Goal: Information Seeking & Learning: Learn about a topic

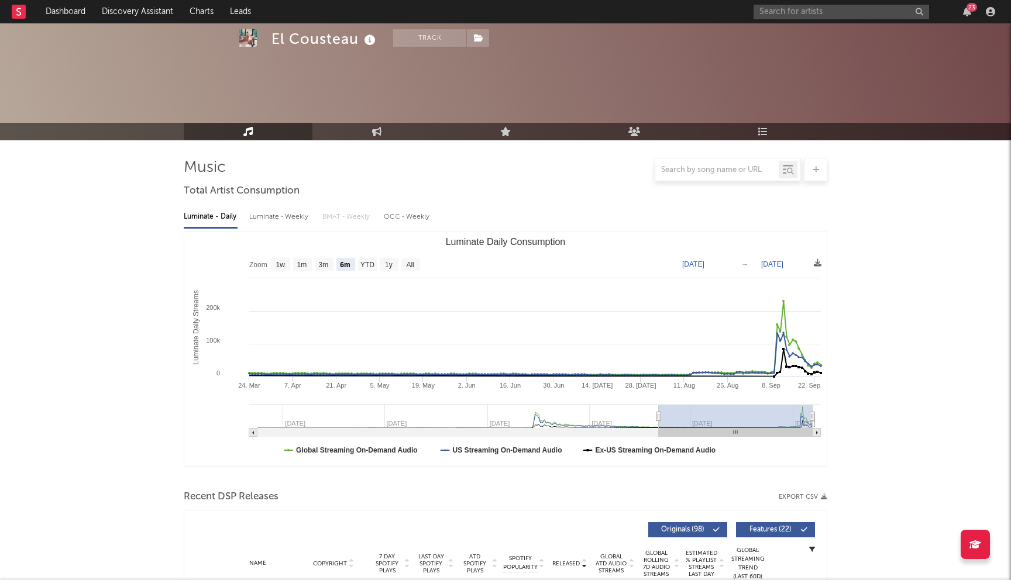
select select "6m"
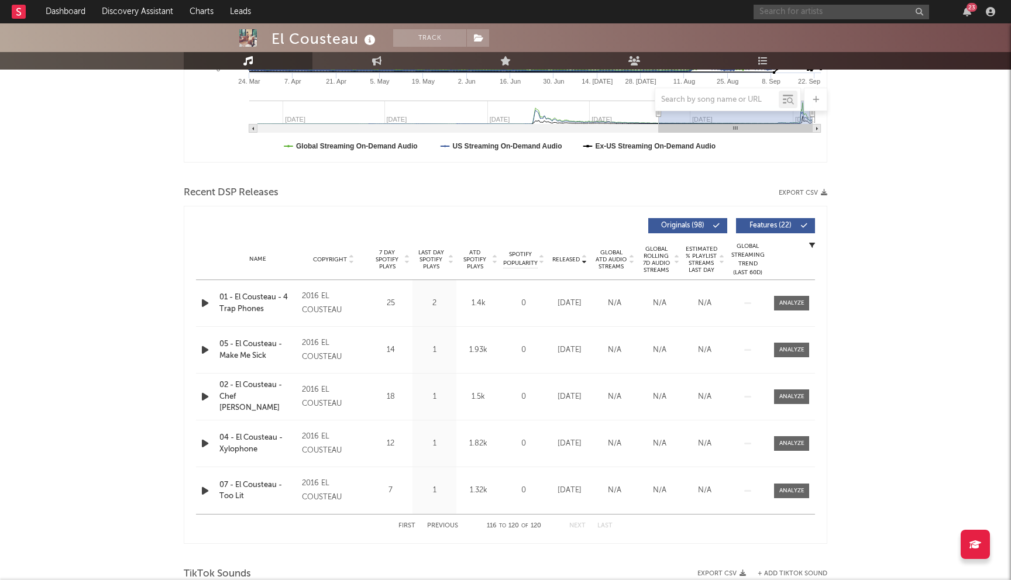
click at [824, 16] on input "text" at bounding box center [842, 12] width 176 height 15
type input "destin laurel"
click at [823, 39] on div "Destin Laurel" at bounding box center [859, 35] width 129 height 14
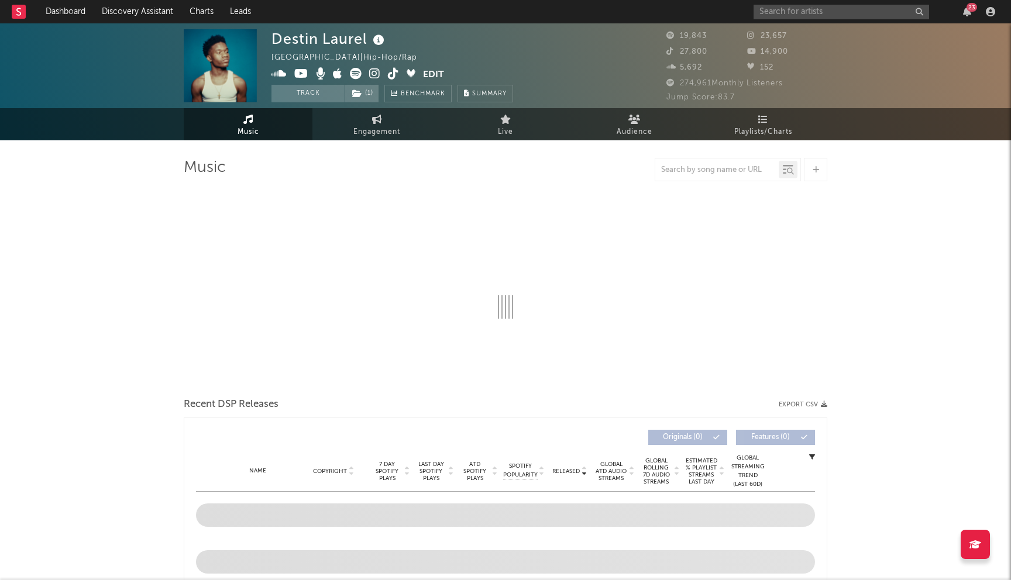
select select "6m"
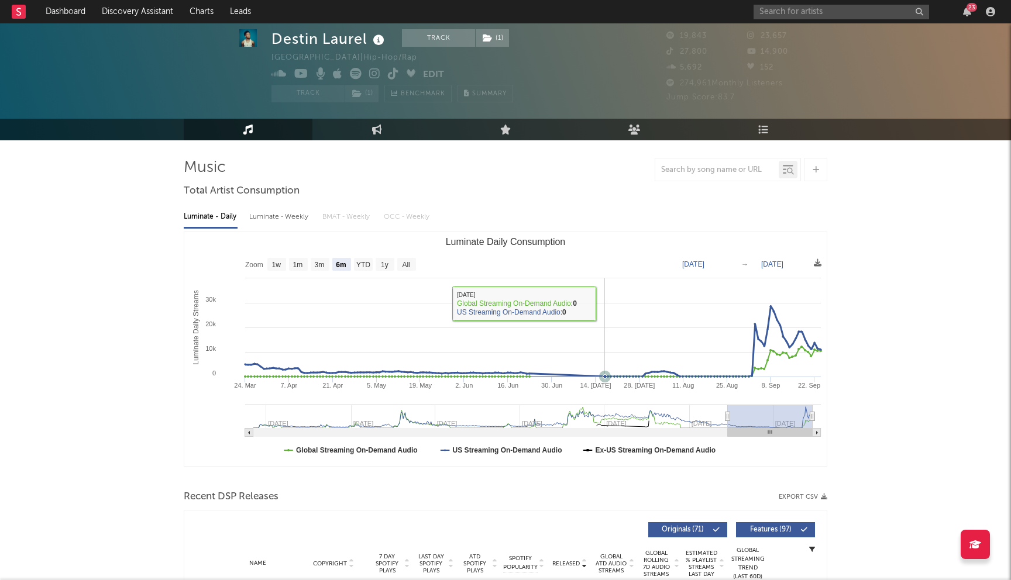
scroll to position [228, 0]
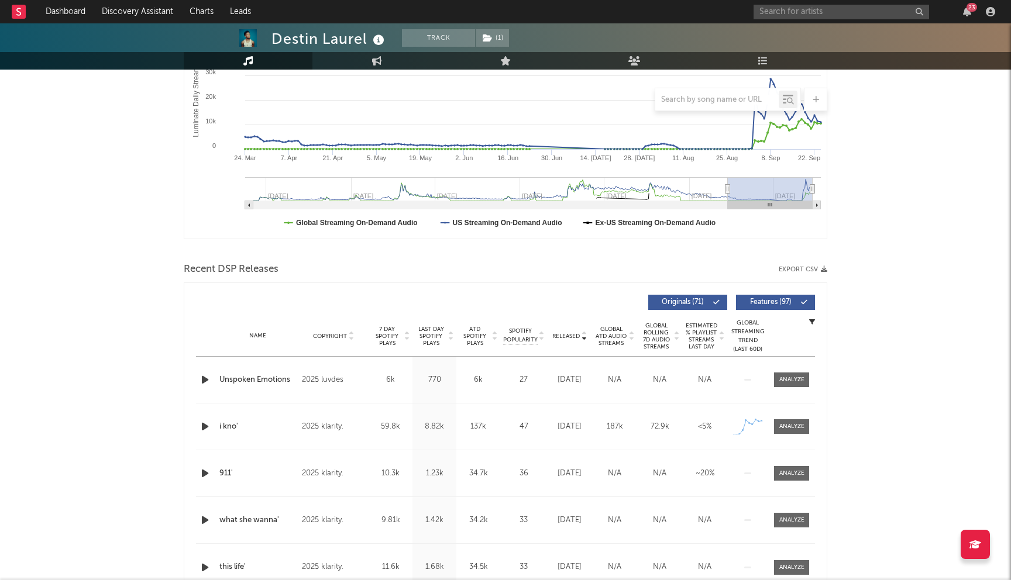
click at [447, 337] on div at bounding box center [449, 336] width 7 height 21
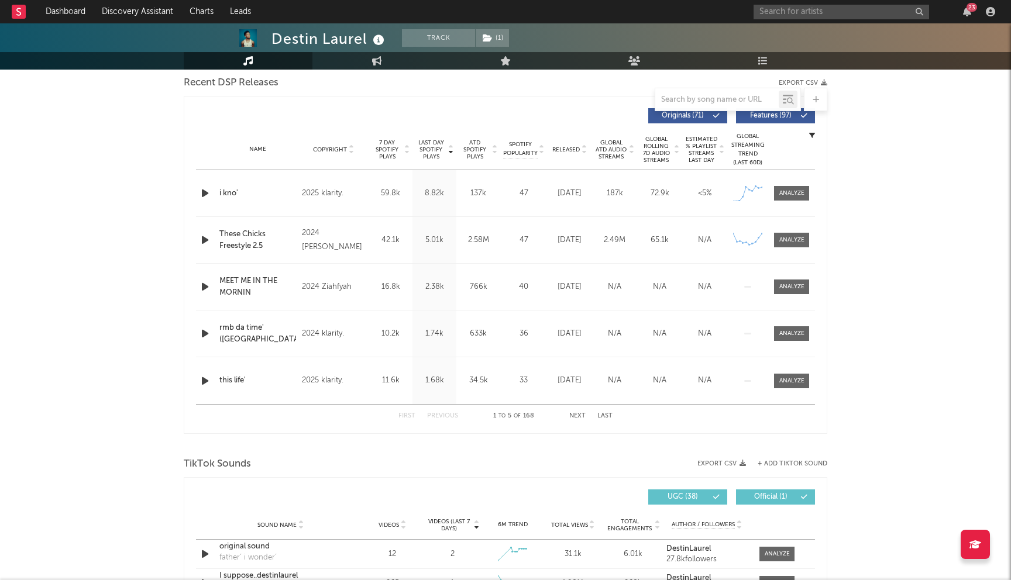
click at [575, 414] on button "Next" at bounding box center [577, 416] width 16 height 6
click at [433, 414] on button "Previous" at bounding box center [442, 416] width 31 height 6
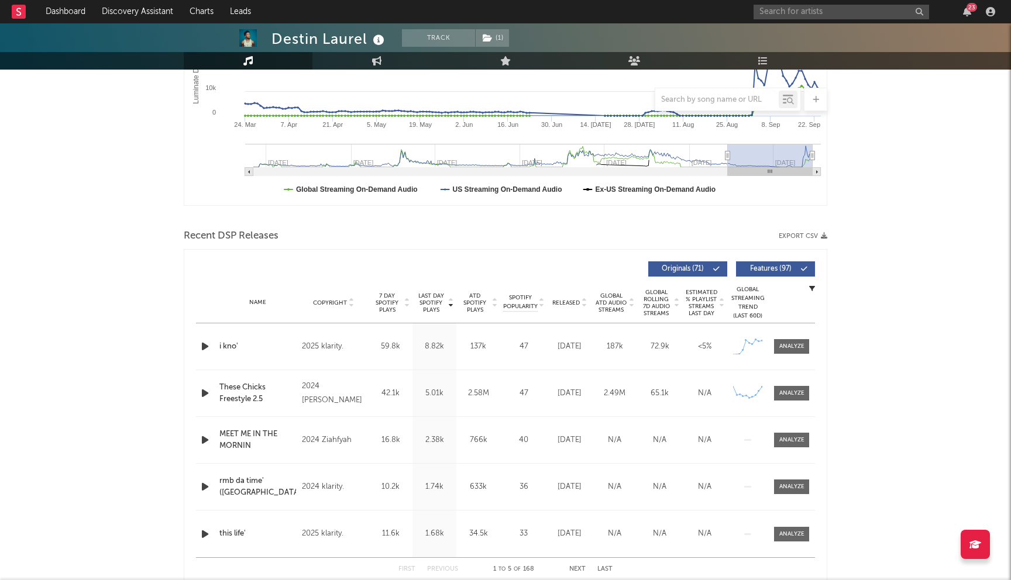
scroll to position [0, 0]
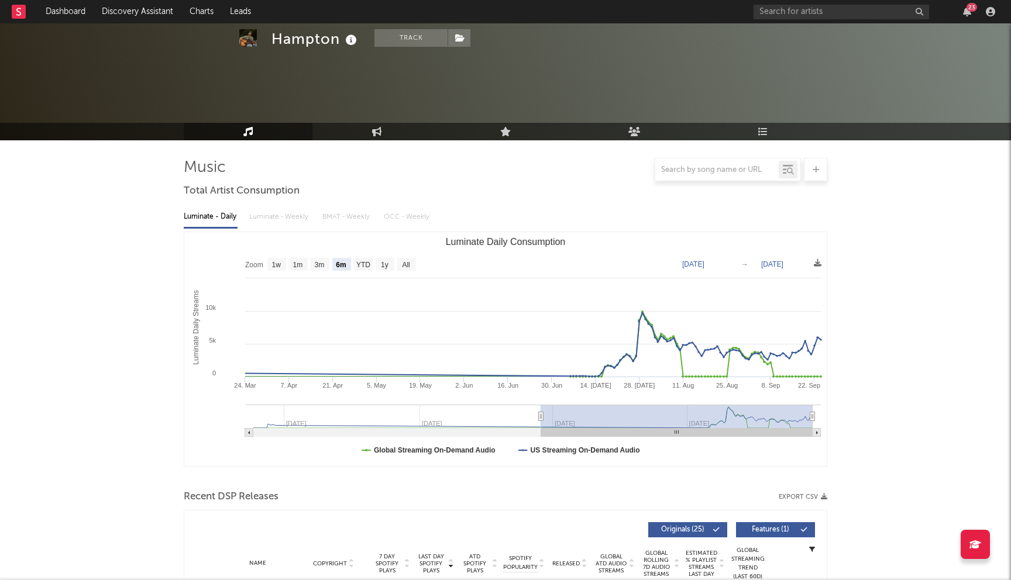
select select "6m"
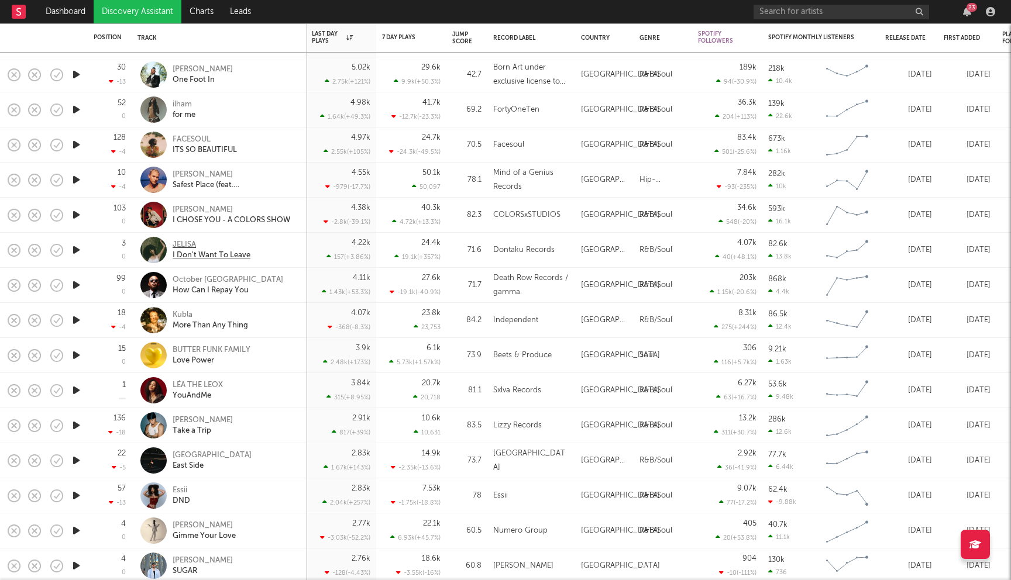
click at [177, 245] on div "JELISA" at bounding box center [212, 245] width 78 height 11
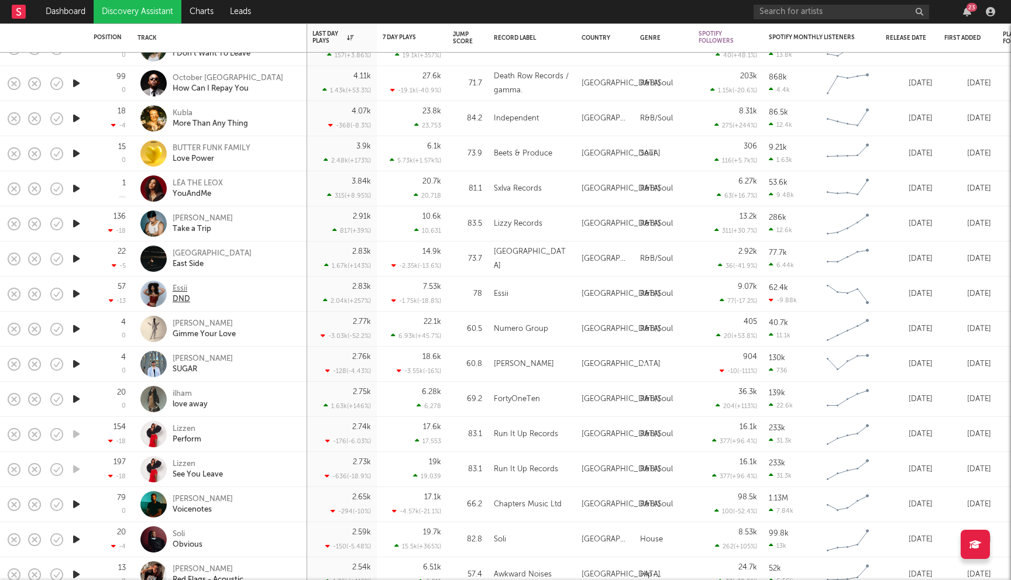
click at [178, 288] on div "Essii" at bounding box center [182, 289] width 18 height 11
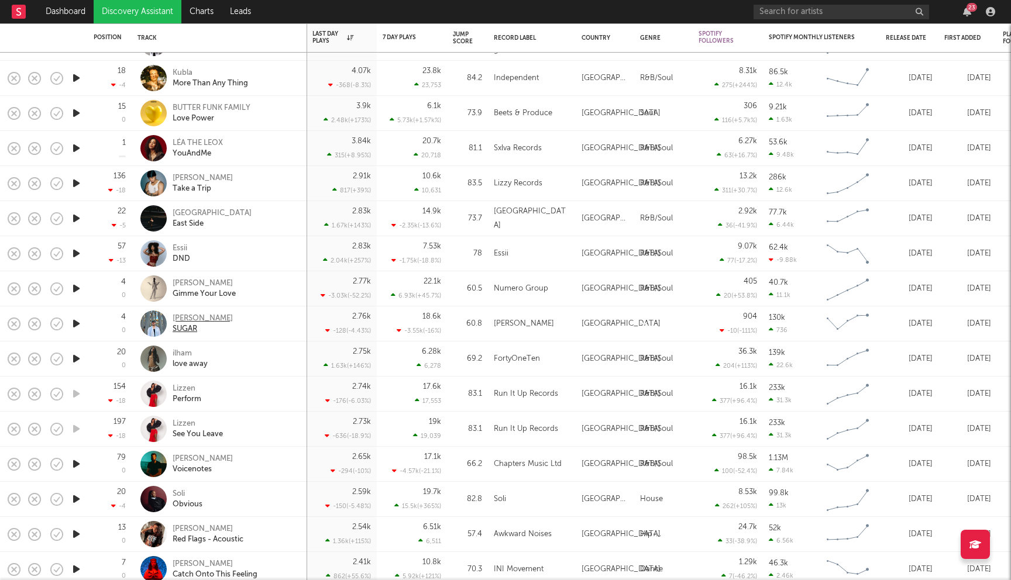
click at [221, 317] on div "Richard Saunders" at bounding box center [203, 319] width 60 height 11
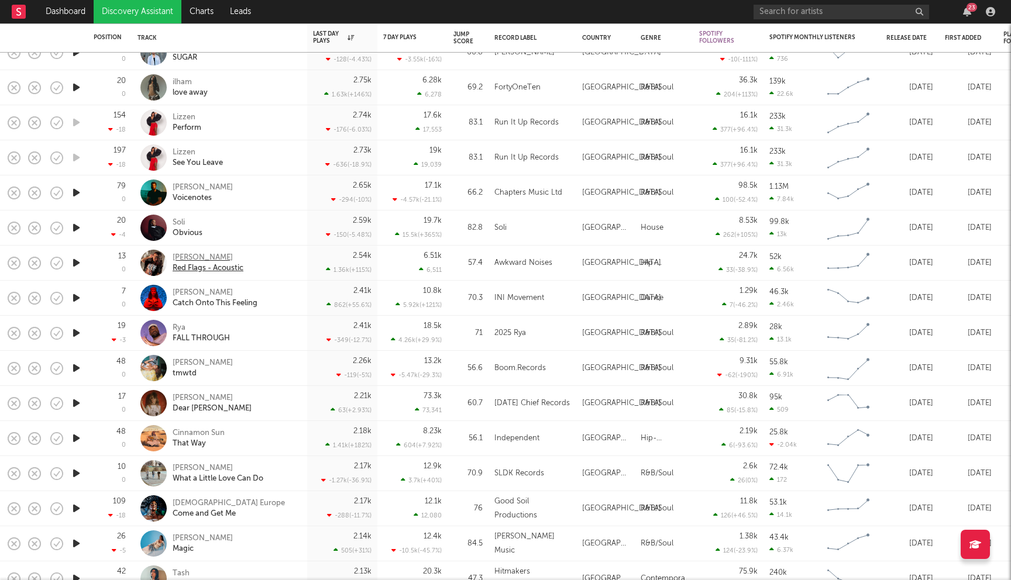
click at [201, 256] on div "Perri Jones" at bounding box center [208, 258] width 71 height 11
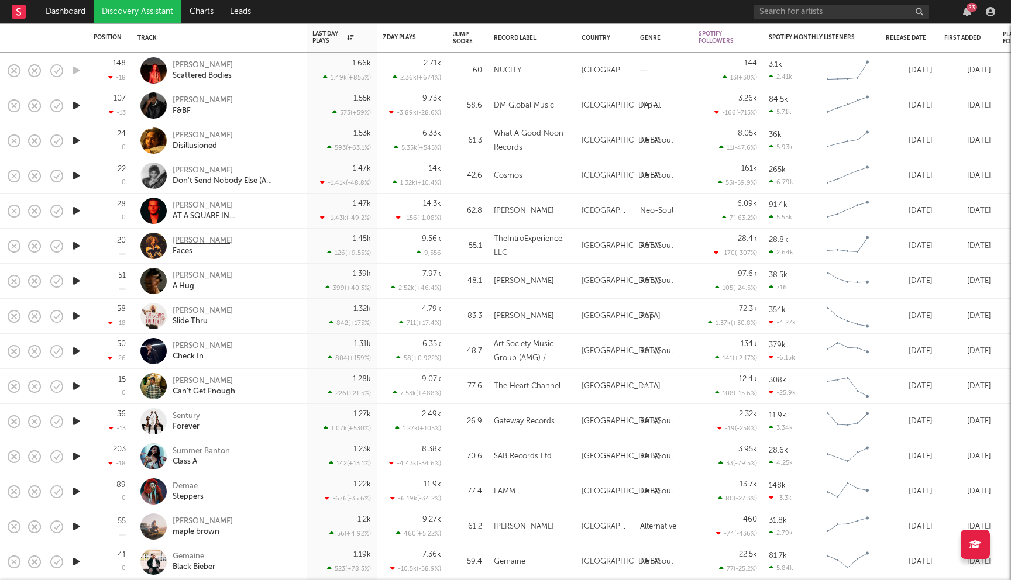
click at [204, 244] on div "Abby Jasmine" at bounding box center [203, 241] width 60 height 11
click at [215, 313] on div "Michael Minelli" at bounding box center [203, 311] width 60 height 11
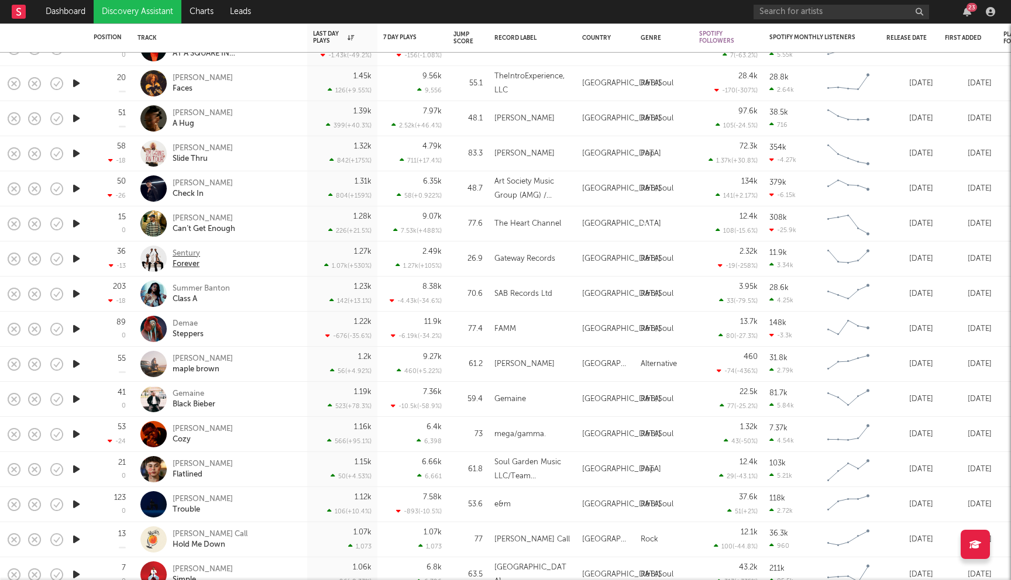
click at [190, 250] on div "Sentury" at bounding box center [187, 254] width 28 height 11
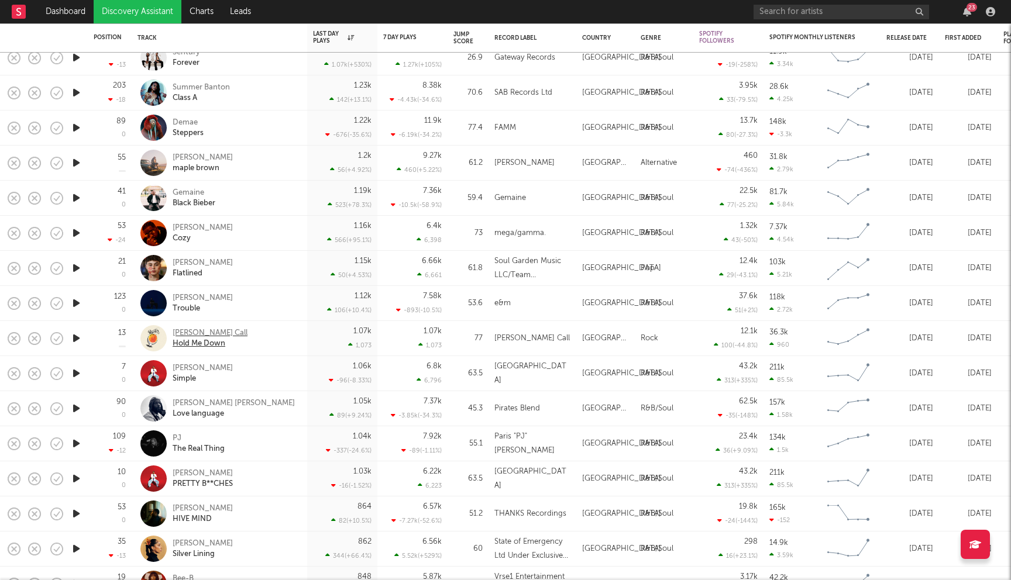
click at [185, 330] on div "Bywater Call" at bounding box center [210, 333] width 75 height 11
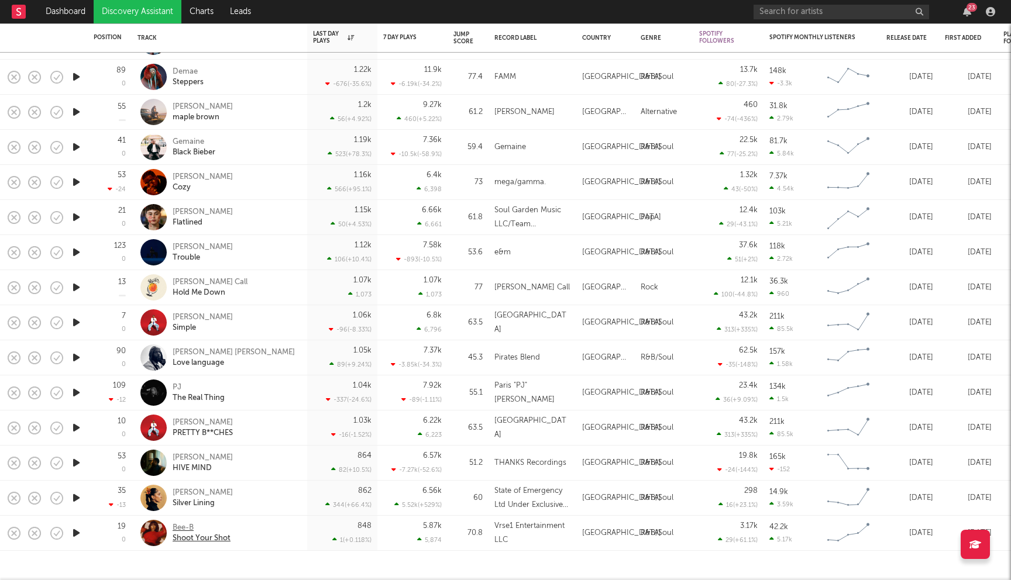
click at [190, 527] on div "Bee-B" at bounding box center [202, 528] width 58 height 11
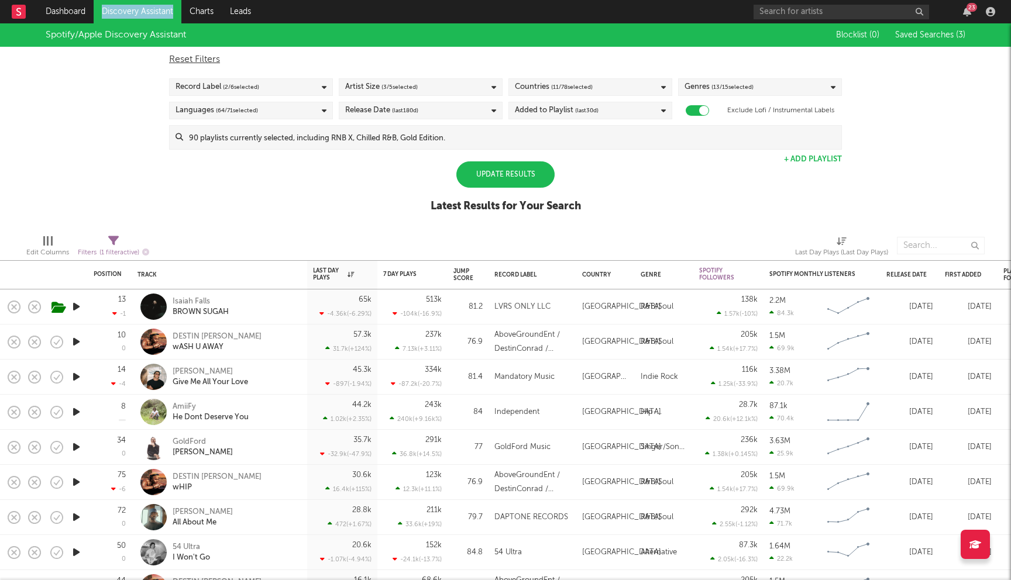
click at [123, 10] on link "Discovery Assistant" at bounding box center [138, 11] width 88 height 23
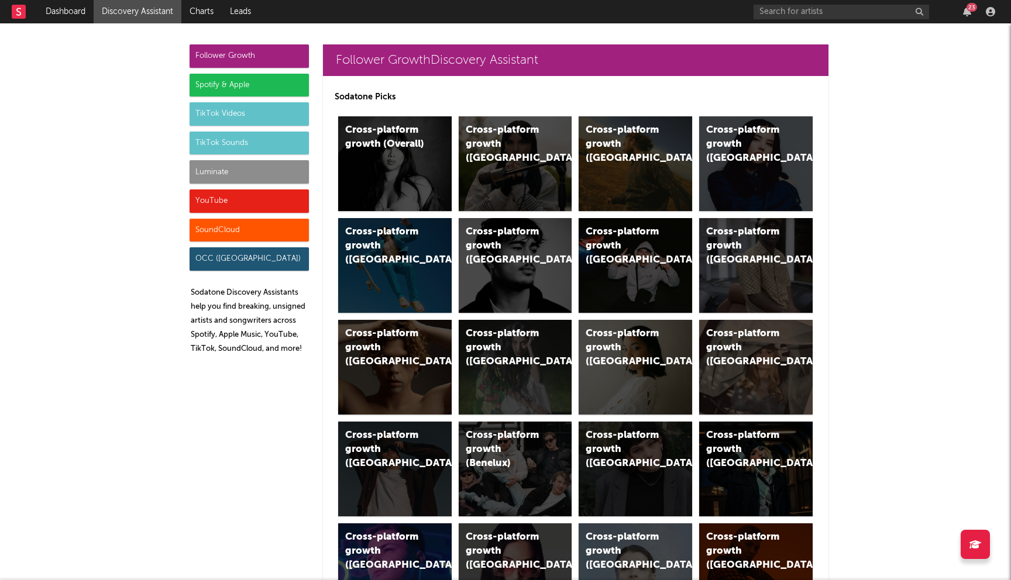
click at [297, 92] on div "Spotify & Apple" at bounding box center [249, 85] width 119 height 23
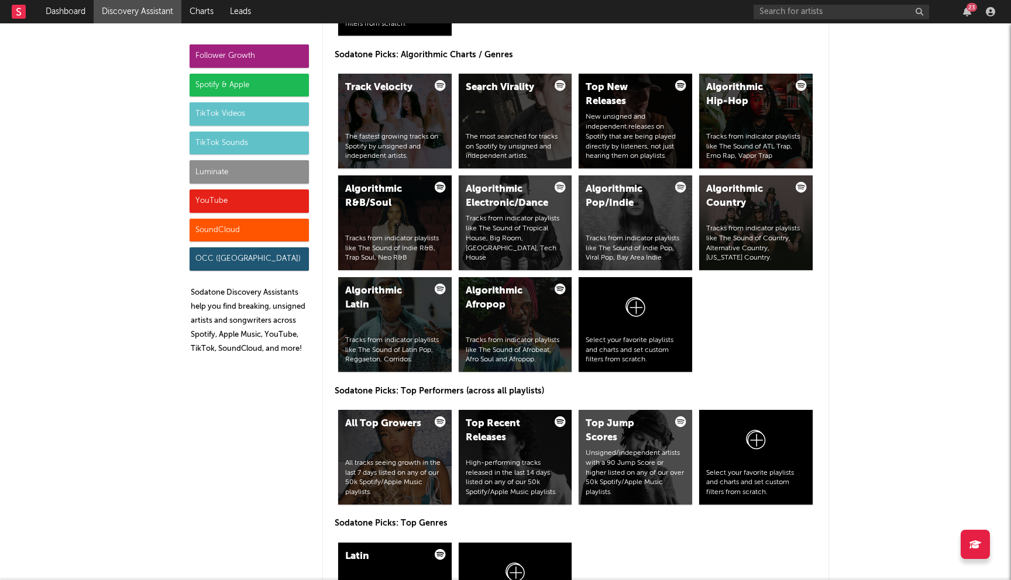
scroll to position [1452, 0]
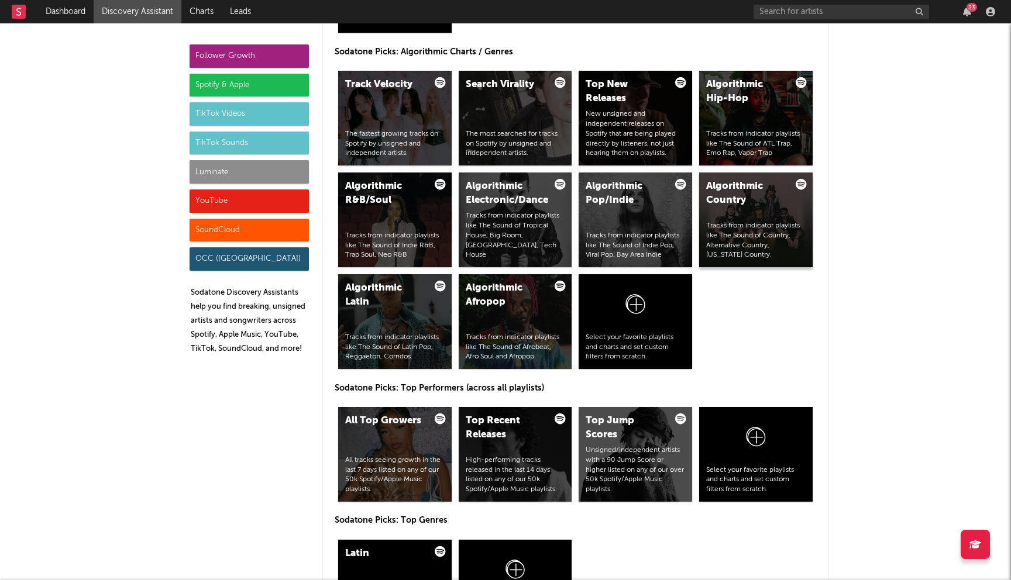
click at [762, 224] on div "Tracks from indicator playlists like The Sound of Country, Alternative Country,…" at bounding box center [755, 240] width 99 height 39
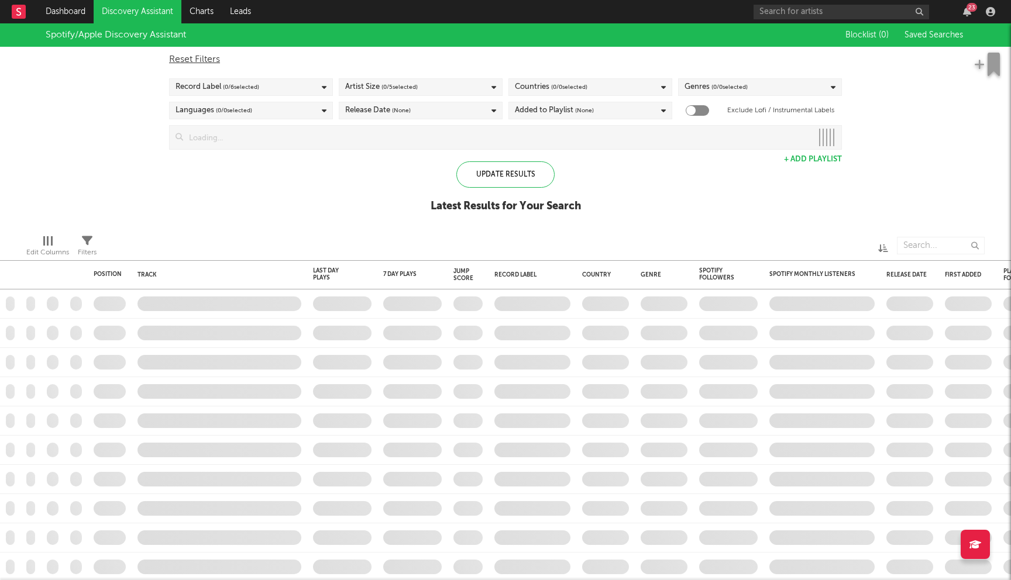
checkbox input "true"
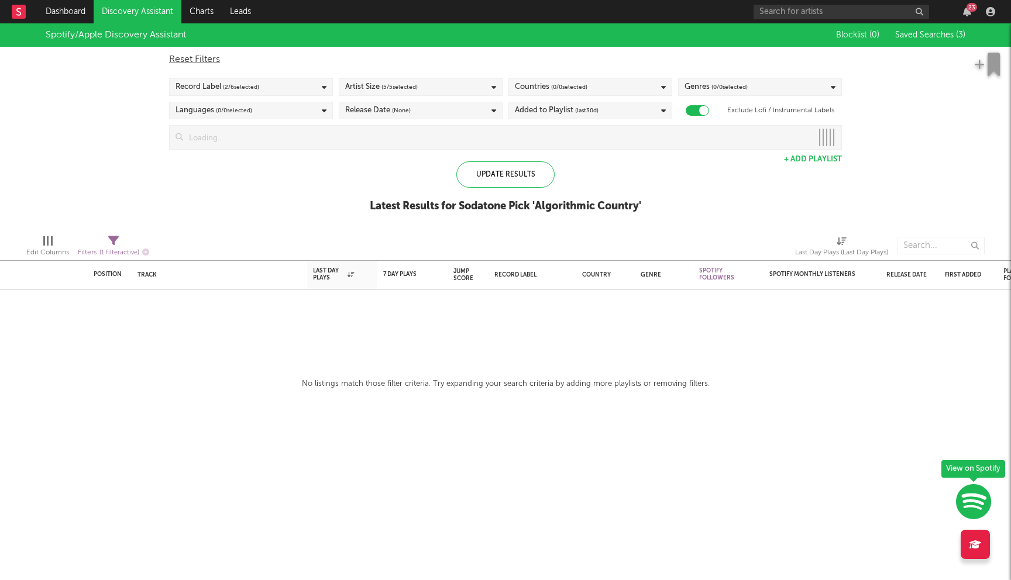
click at [400, 130] on input at bounding box center [497, 137] width 629 height 23
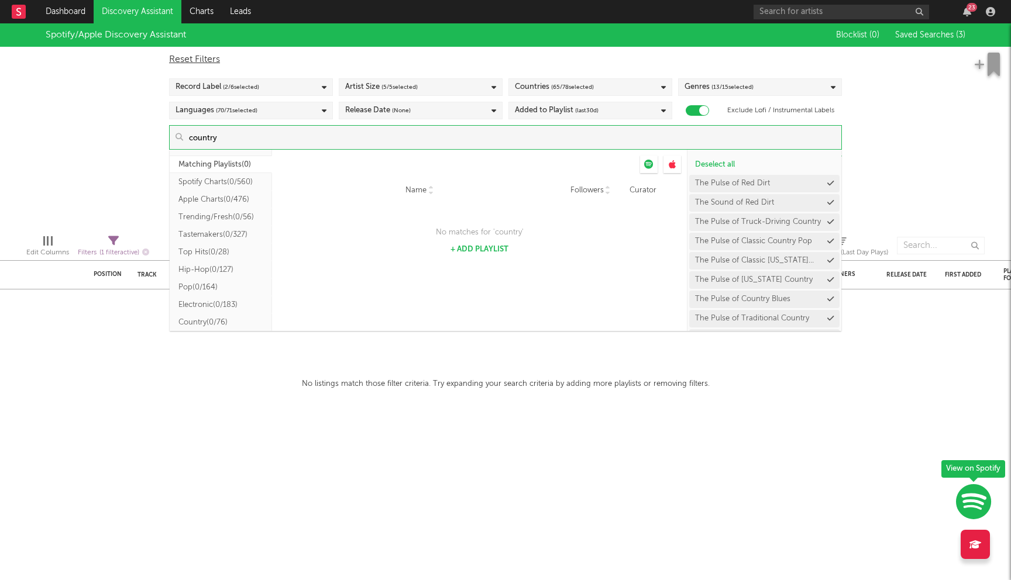
type input "country"
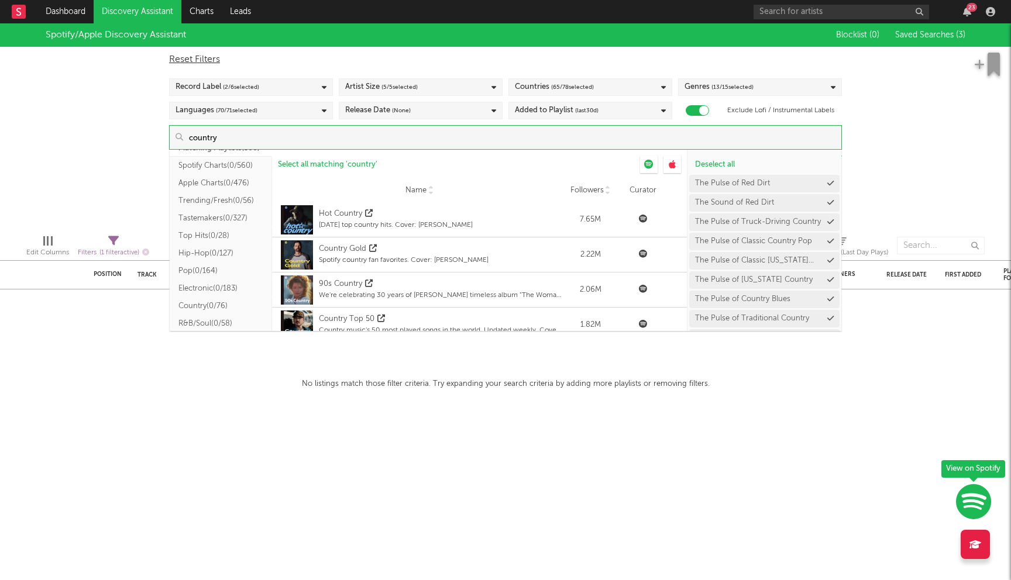
scroll to position [15, 0]
click at [212, 304] on button "Country ( 0/76 )" at bounding box center [221, 307] width 102 height 18
click at [349, 167] on span "Select all from ' Country '" at bounding box center [320, 165] width 84 height 8
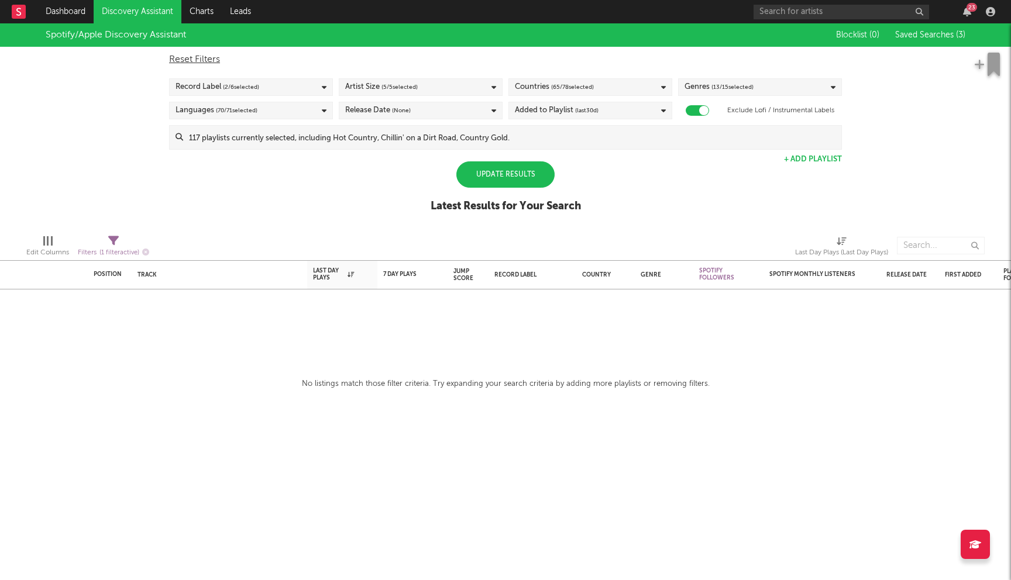
click at [99, 156] on div "Spotify/Apple Discovery Assistant Blocklist ( 0 ) Saved Searches ( 3 ) Reset Fi…" at bounding box center [505, 124] width 1011 height 202
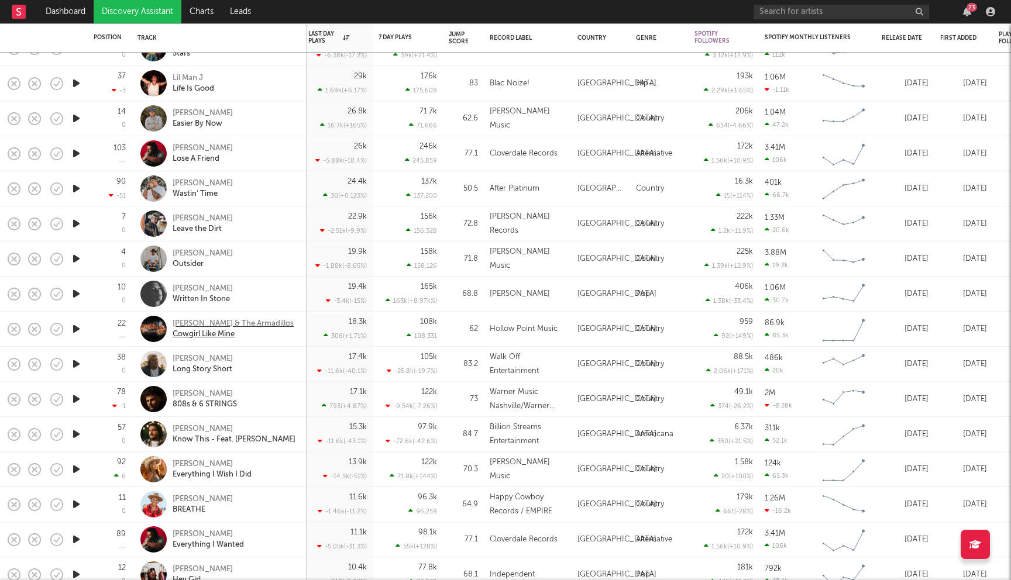
click at [239, 324] on div "Adam & The Armadillos" at bounding box center [233, 324] width 121 height 11
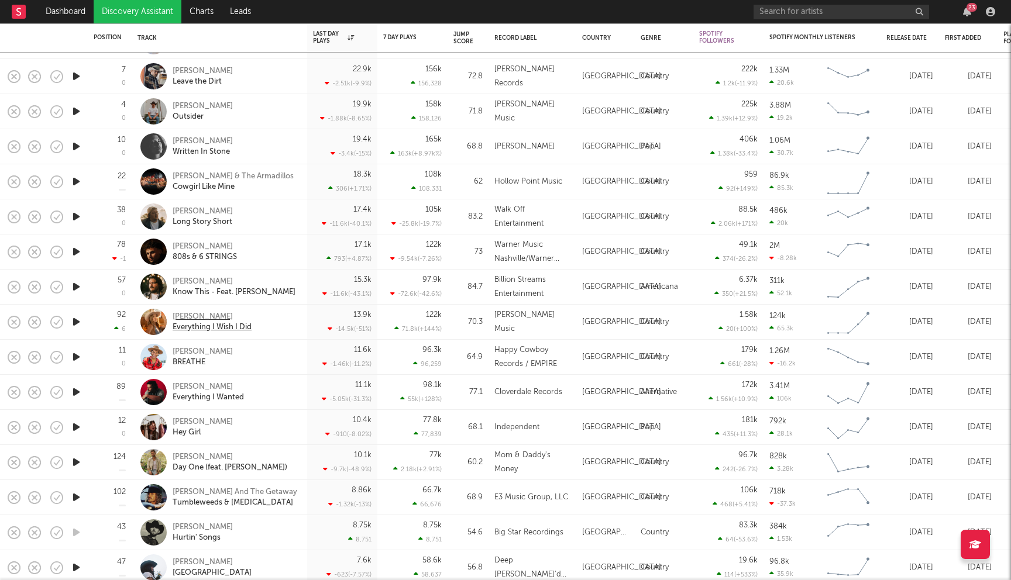
click at [207, 313] on div "Andrea Vasquez" at bounding box center [212, 317] width 79 height 11
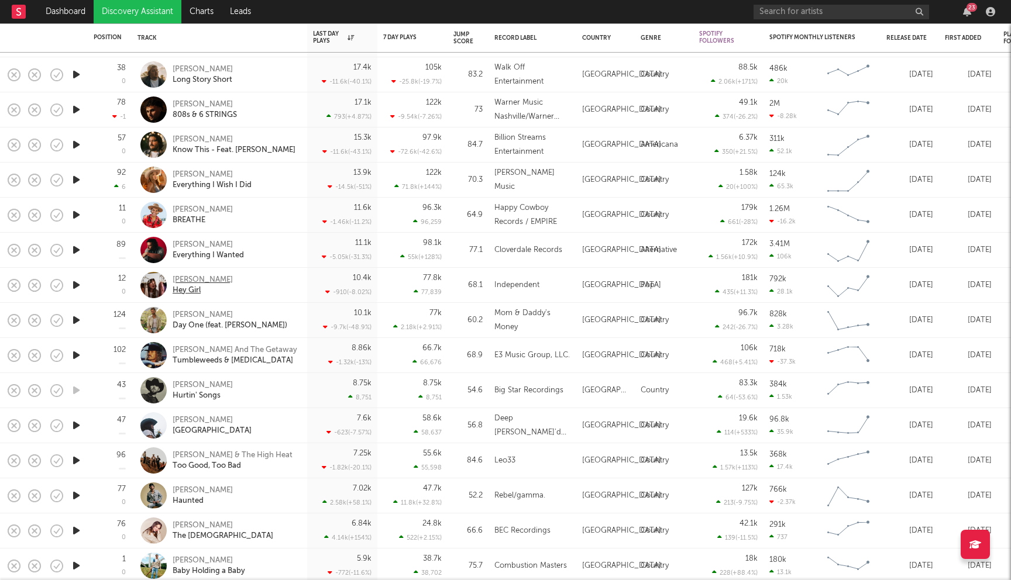
click at [202, 280] on div "Ashley Kutcher" at bounding box center [203, 280] width 60 height 11
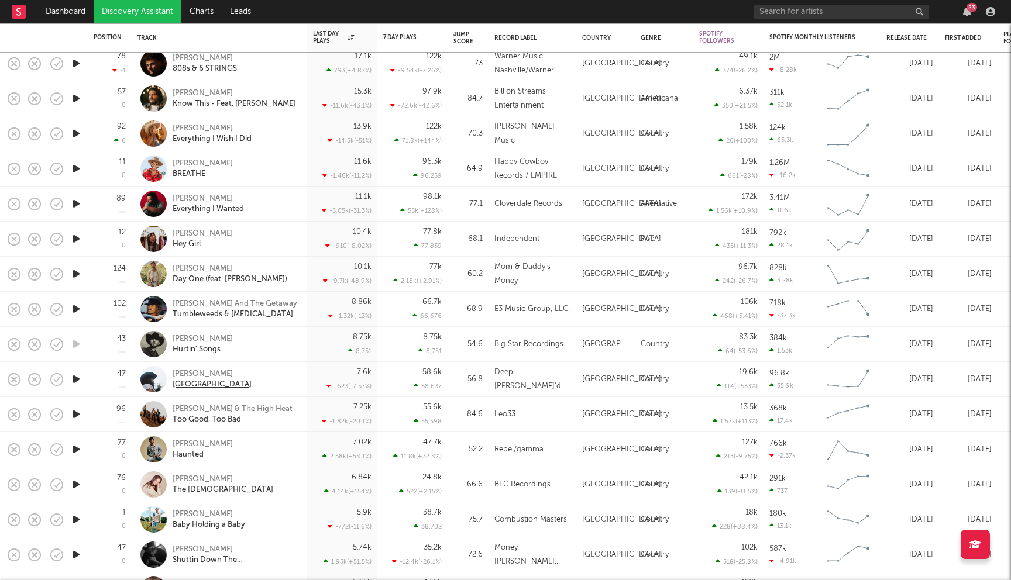
click at [193, 377] on div "Kylie Frey" at bounding box center [212, 374] width 79 height 11
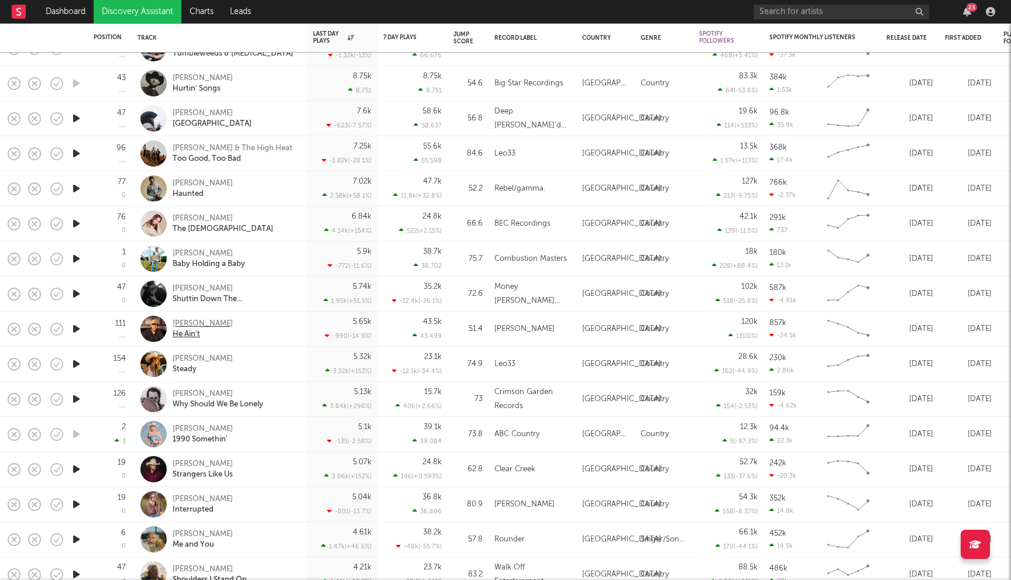
click at [202, 327] on div "Trey Lewis" at bounding box center [203, 324] width 60 height 11
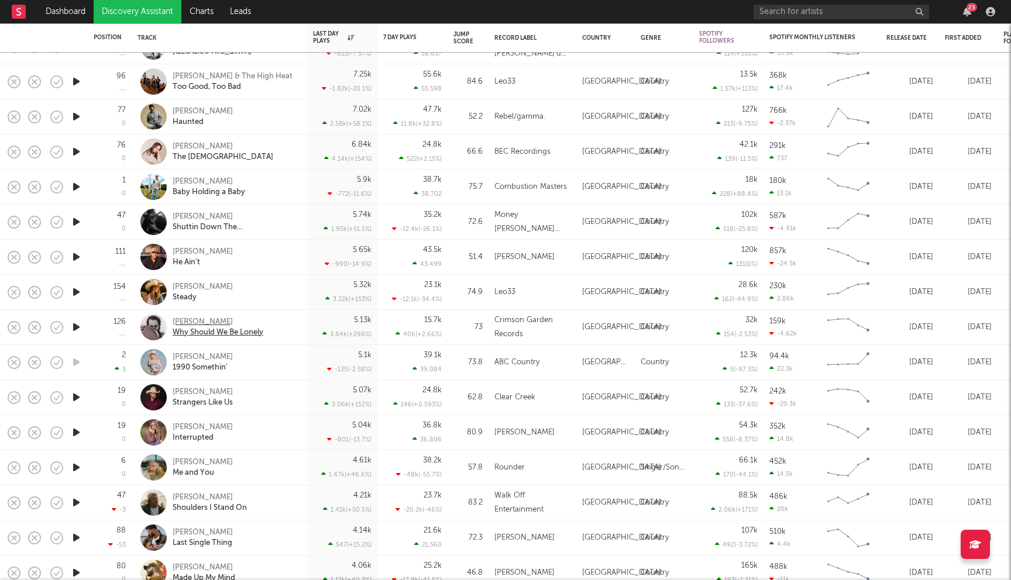
click at [205, 322] on div "Ryan Kinder" at bounding box center [218, 322] width 91 height 11
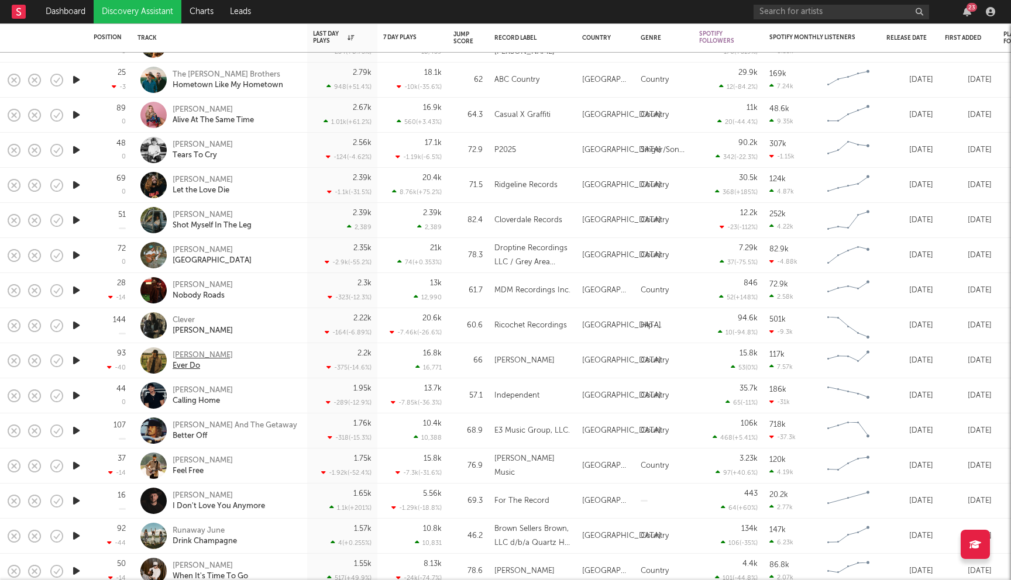
click at [208, 359] on div "Grant Gilbert" at bounding box center [203, 356] width 60 height 11
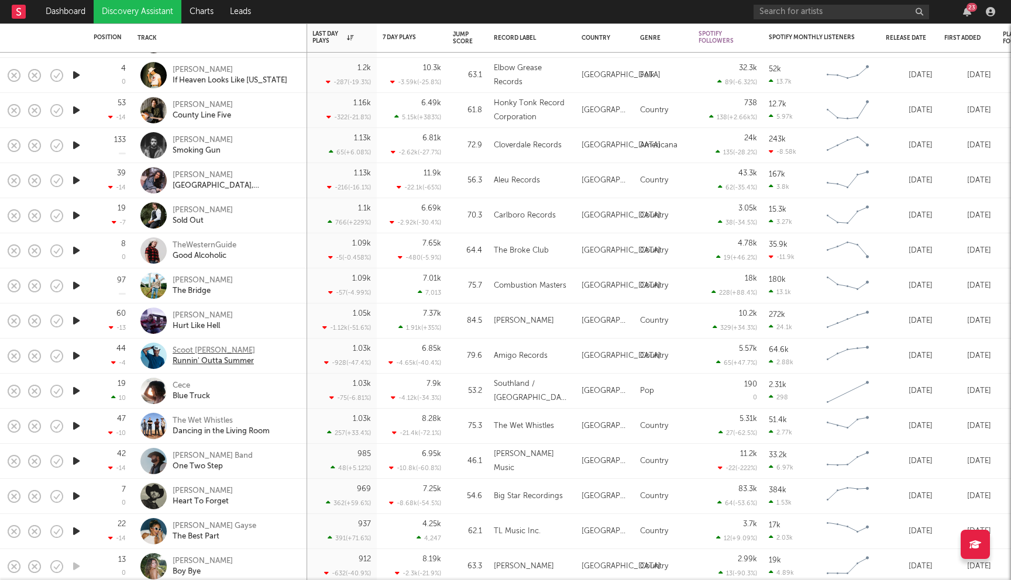
click at [198, 349] on div "Scoot Teasley" at bounding box center [214, 351] width 83 height 11
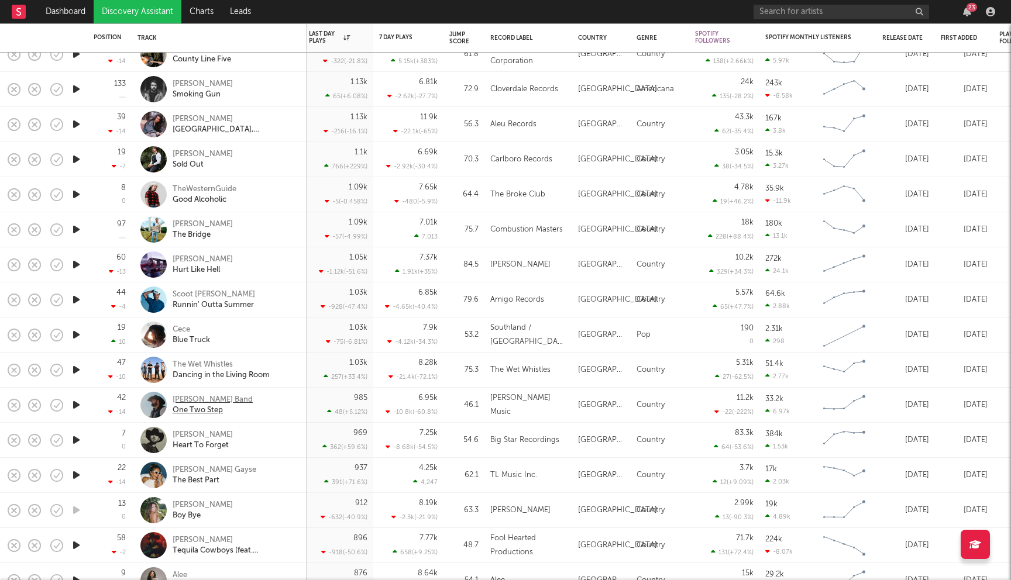
click at [209, 400] on div "Chris Buck Band" at bounding box center [213, 400] width 80 height 11
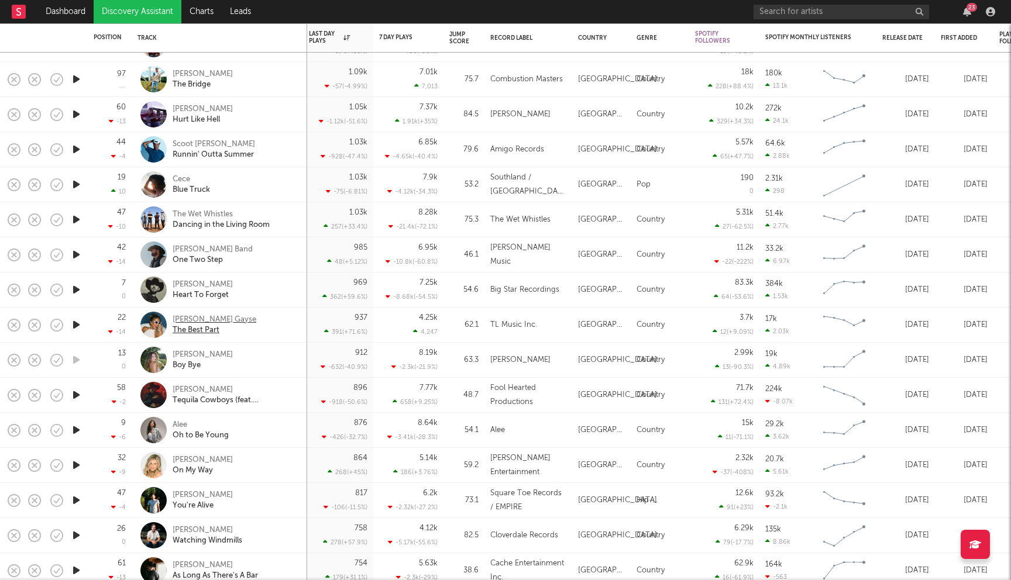
click at [207, 321] on div "Teigen Gayse" at bounding box center [215, 320] width 84 height 11
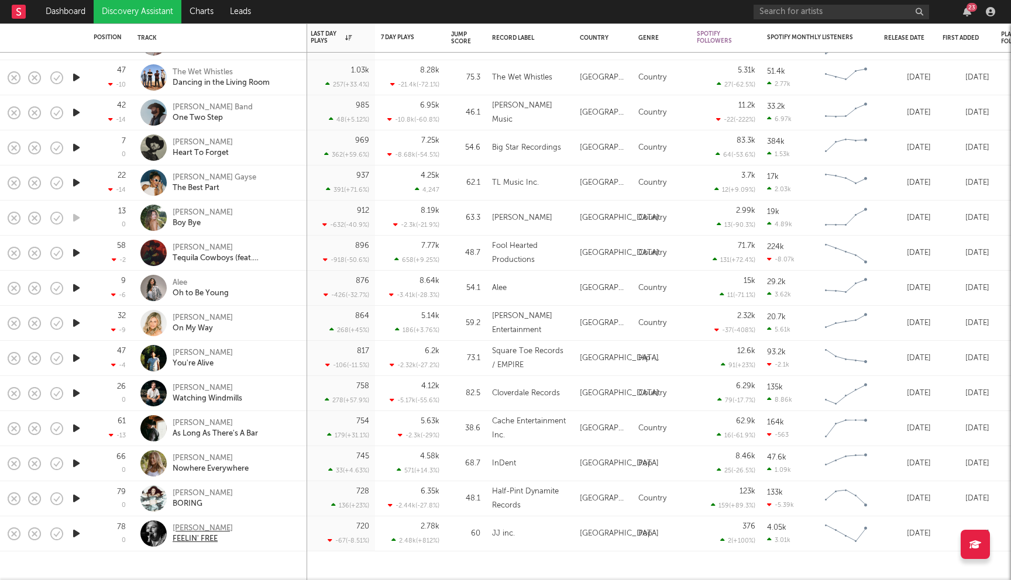
click at [200, 526] on div "Josie James" at bounding box center [203, 529] width 60 height 11
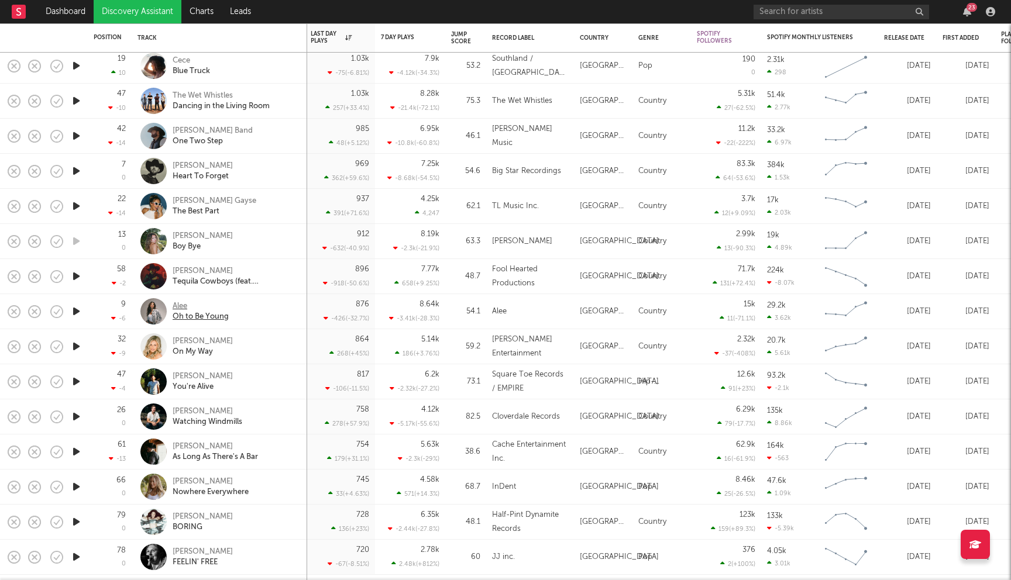
click at [183, 307] on div "Alee" at bounding box center [201, 306] width 56 height 11
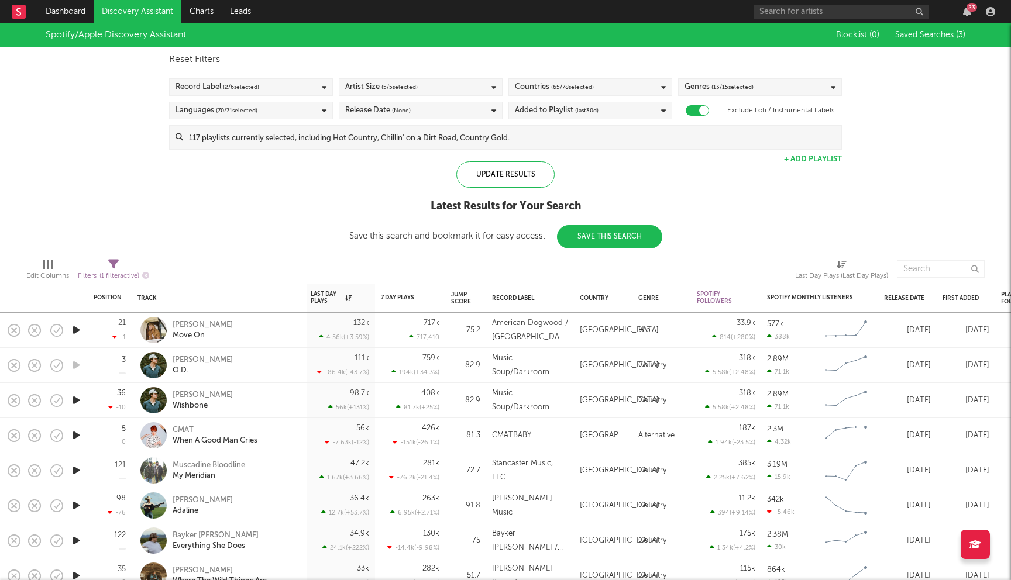
click at [136, 12] on link "Discovery Assistant" at bounding box center [138, 11] width 88 height 23
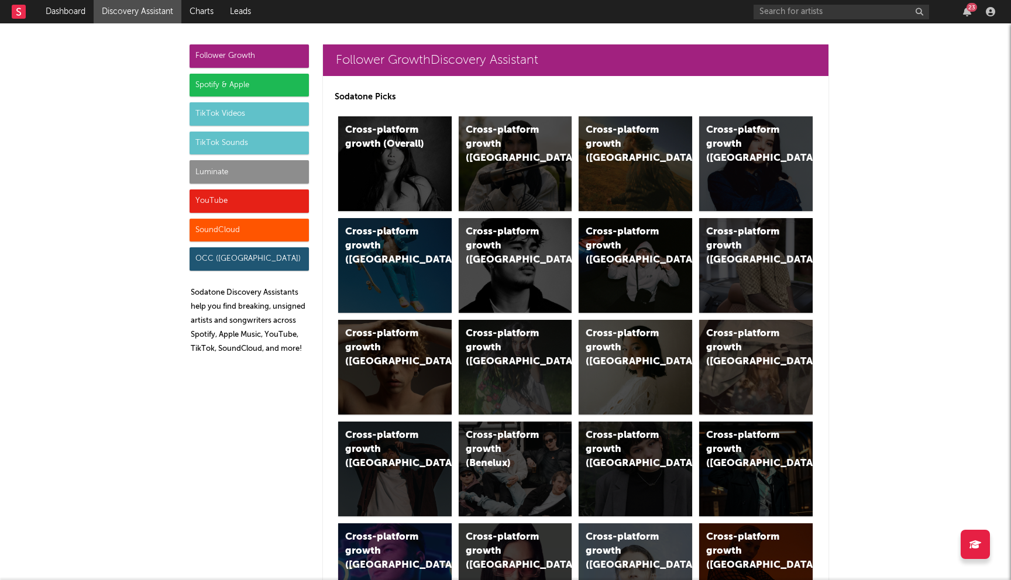
click at [239, 93] on div "Spotify & Apple" at bounding box center [249, 85] width 119 height 23
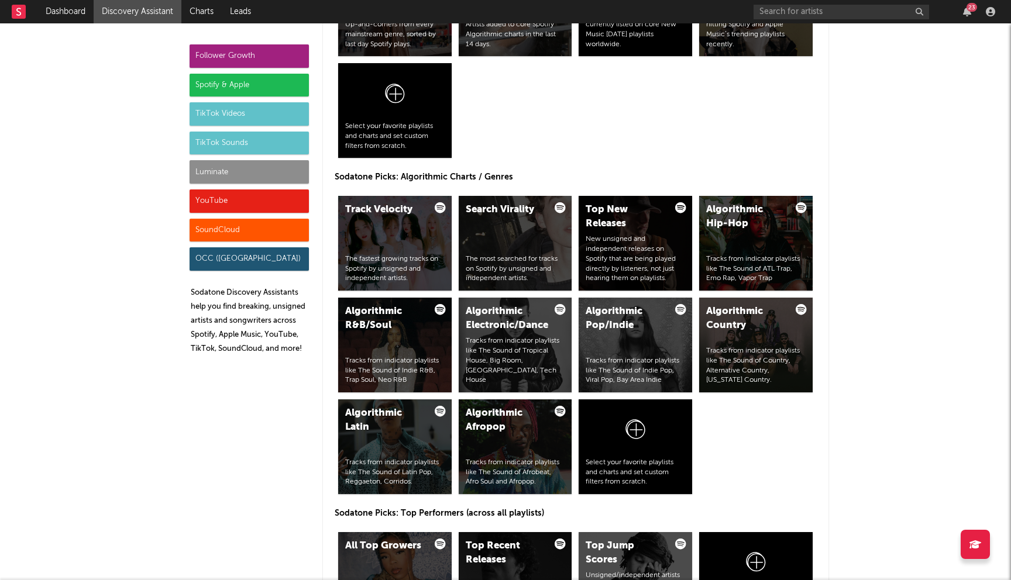
scroll to position [1335, 0]
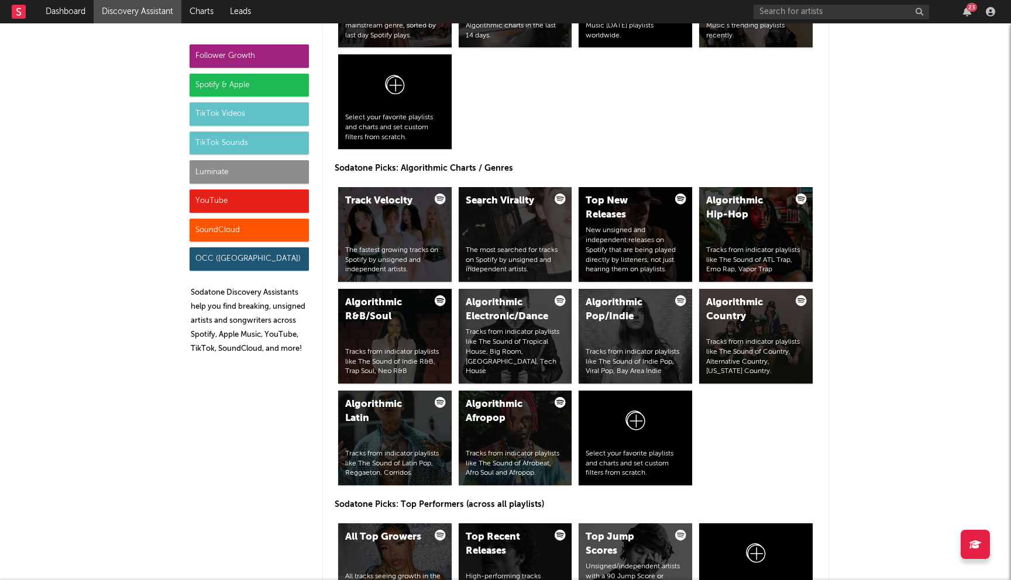
click at [600, 348] on div "Tracks from indicator playlists like The Sound of Indie Pop, Viral Pop, Bay Are…" at bounding box center [635, 362] width 99 height 29
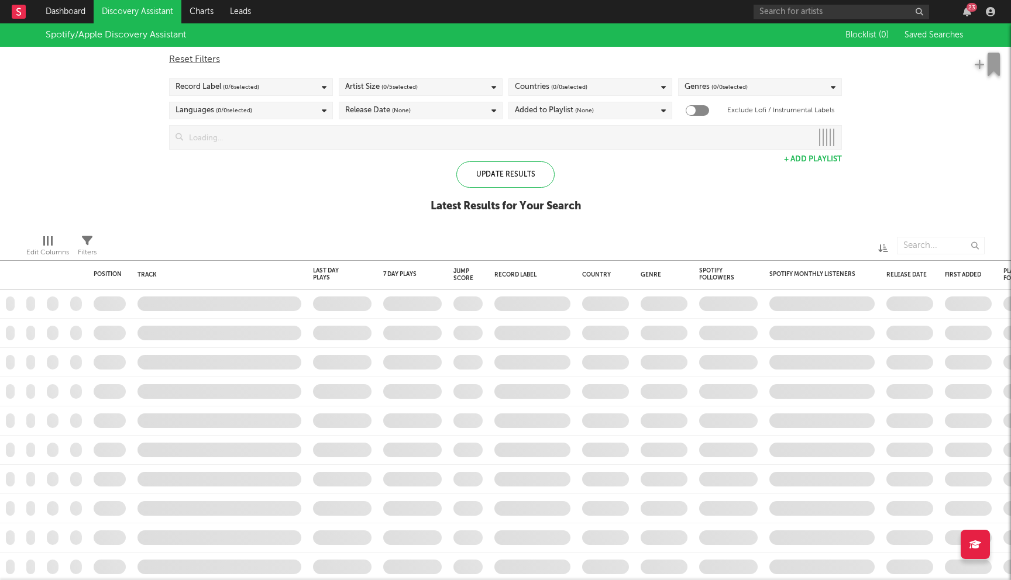
checkbox input "true"
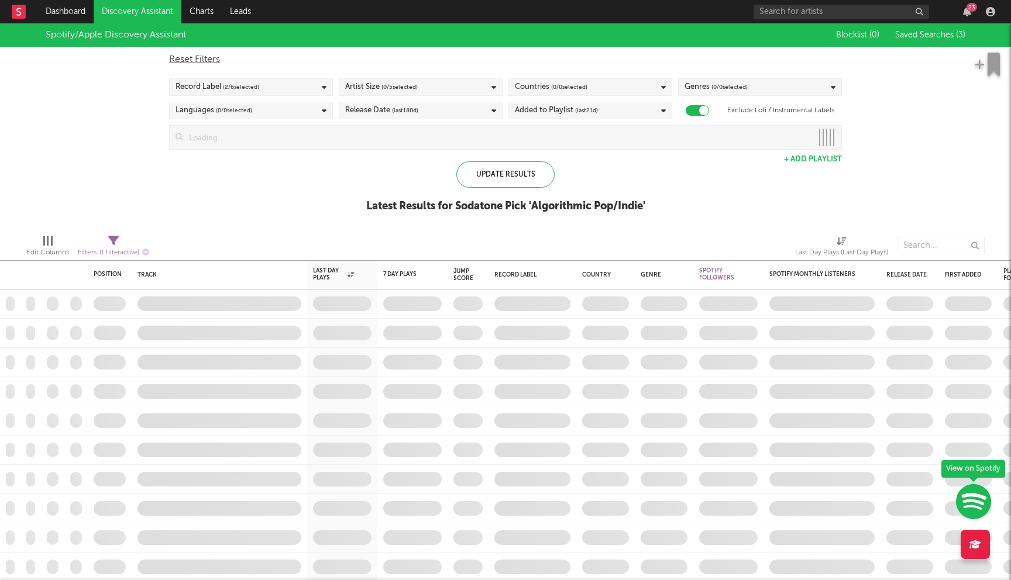
click at [550, 89] on div "Countries ( 0 / 0 selected)" at bounding box center [551, 87] width 73 height 14
click at [315, 174] on div "Spotify/Apple Discovery Assistant Blocklist ( 0 ) Saved Searches ( 3 ) Reset Fi…" at bounding box center [505, 124] width 1011 height 202
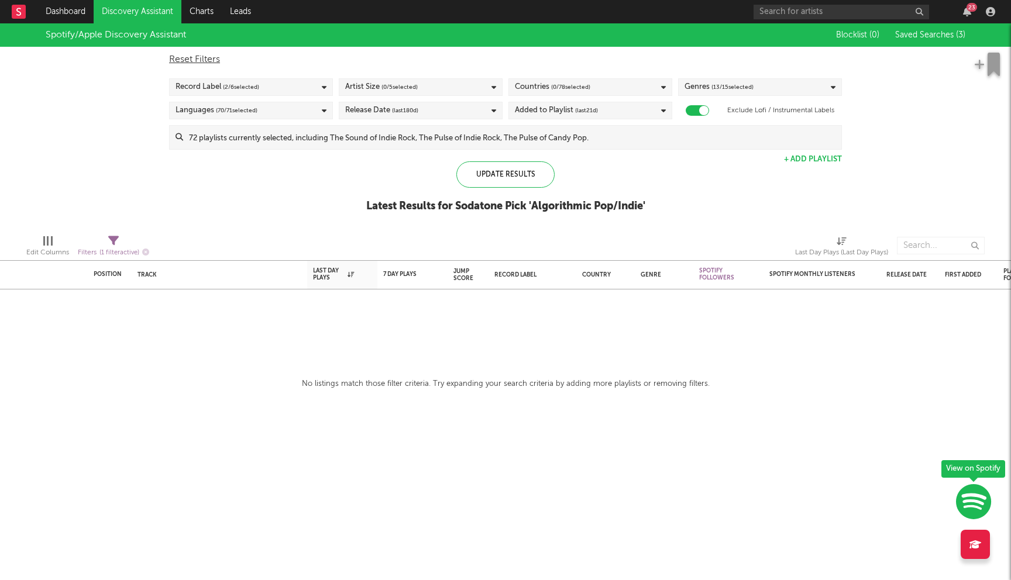
click at [385, 137] on input at bounding box center [512, 137] width 658 height 23
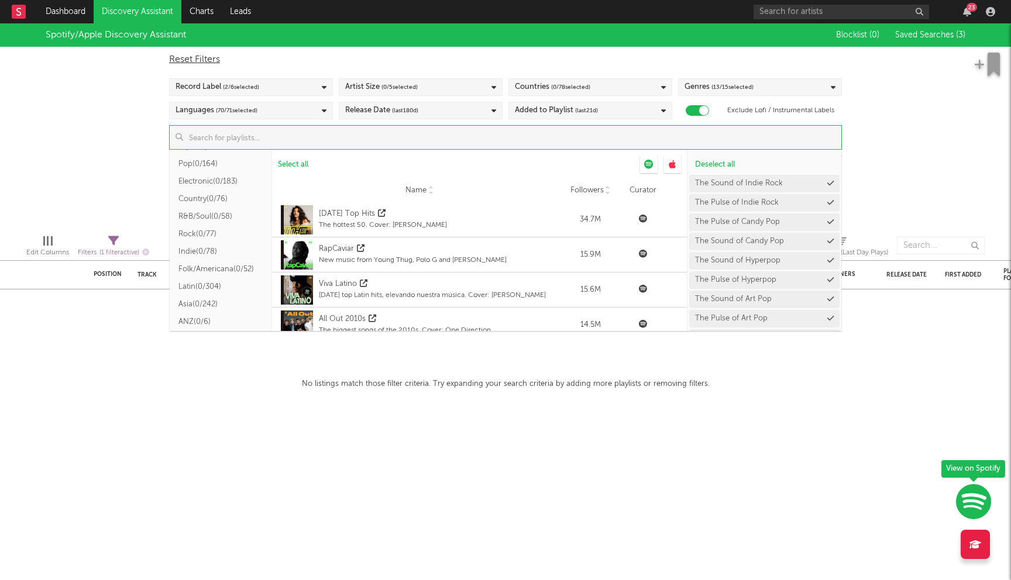
scroll to position [140, 0]
click at [205, 238] on button "Indie ( 0/78 )" at bounding box center [221, 235] width 102 height 18
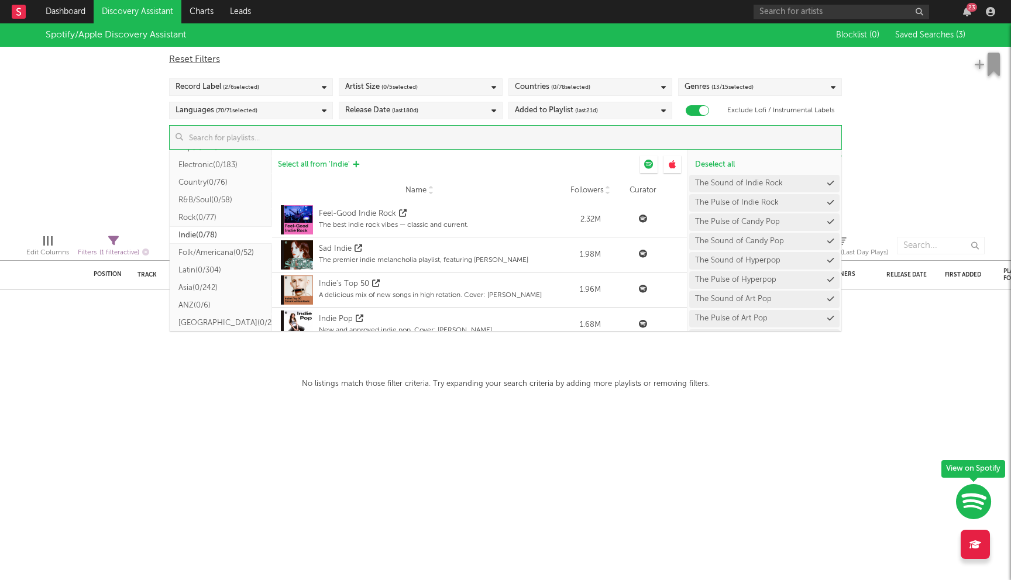
click at [327, 163] on span "Select all from ' Indie '" at bounding box center [314, 165] width 72 height 8
click at [34, 136] on div "Spotify/Apple Discovery Assistant Blocklist ( 0 ) Saved Searches ( 3 ) Reset Fi…" at bounding box center [505, 124] width 1011 height 202
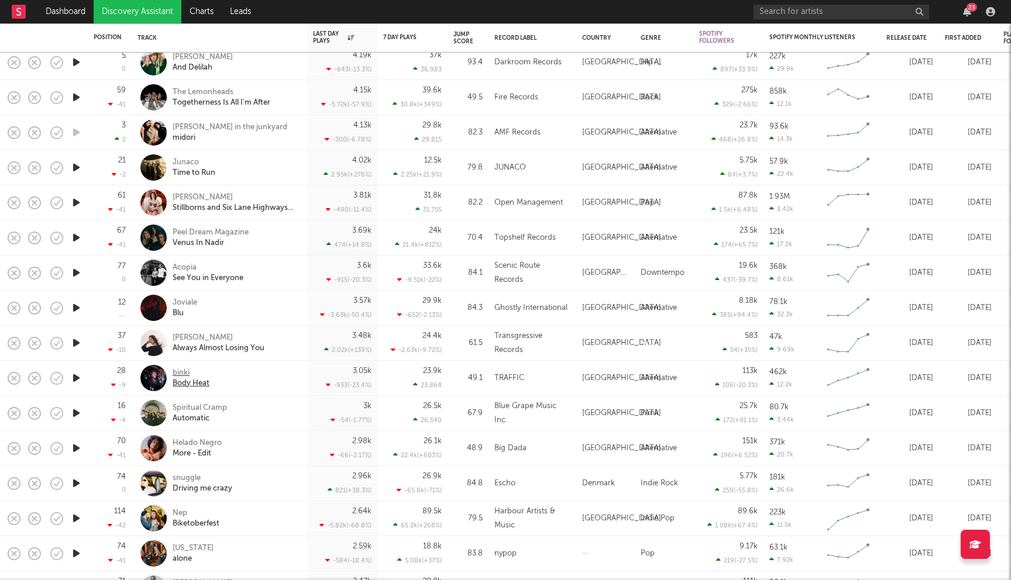
click at [185, 375] on div "binki" at bounding box center [191, 373] width 37 height 11
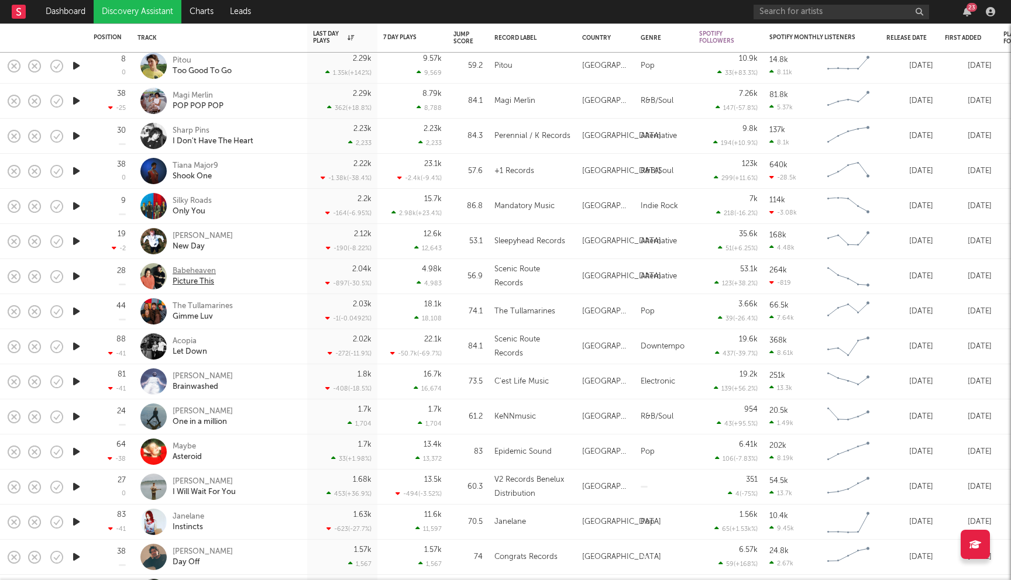
click at [204, 273] on div "Babeheaven" at bounding box center [194, 271] width 43 height 11
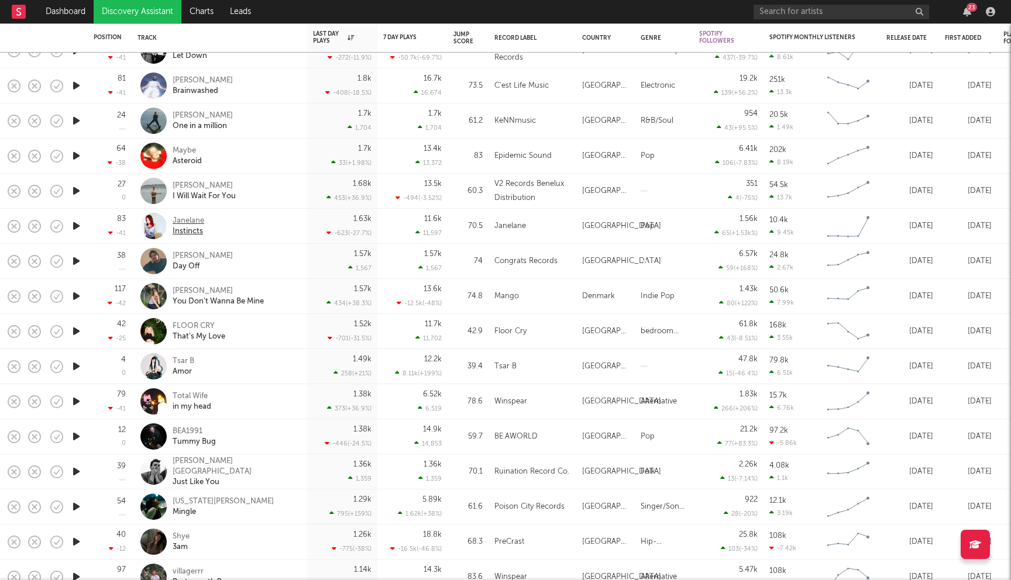
click at [191, 217] on div "Janelane" at bounding box center [189, 221] width 32 height 11
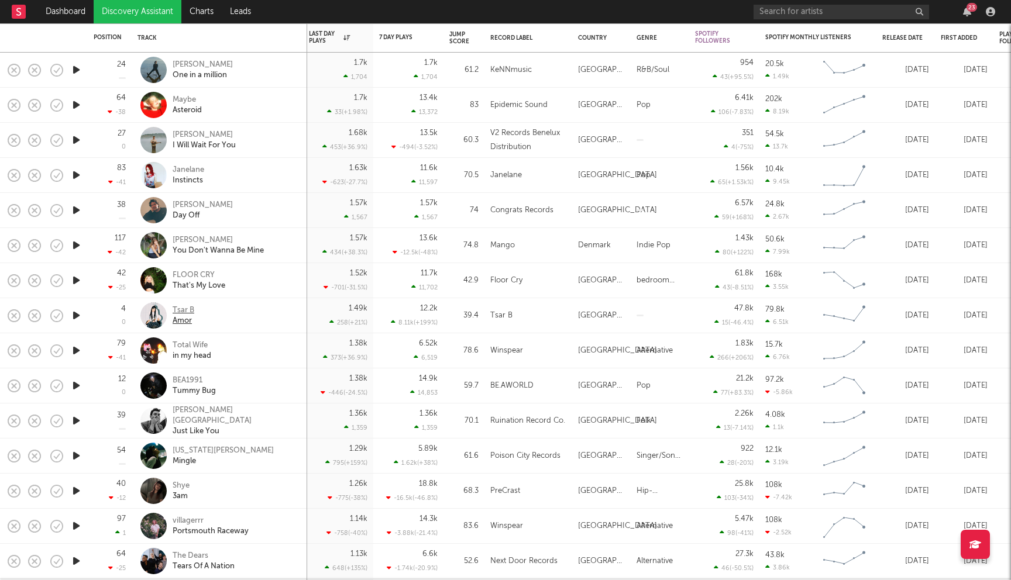
click at [184, 309] on div "Tsar B" at bounding box center [184, 310] width 22 height 11
click at [191, 380] on div "BEA1991" at bounding box center [194, 381] width 43 height 11
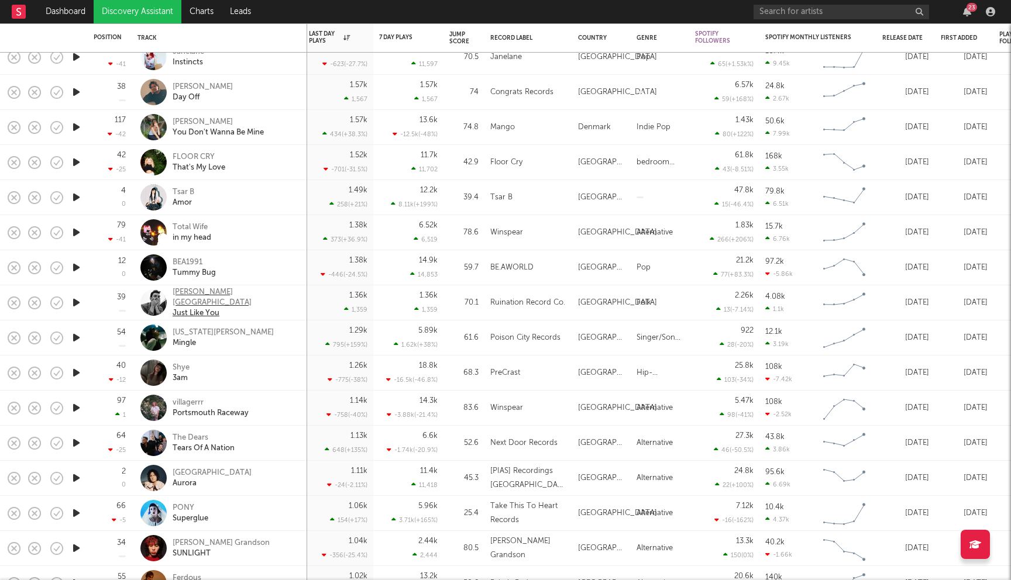
click at [200, 298] on div "Adeline Hotel" at bounding box center [236, 297] width 126 height 21
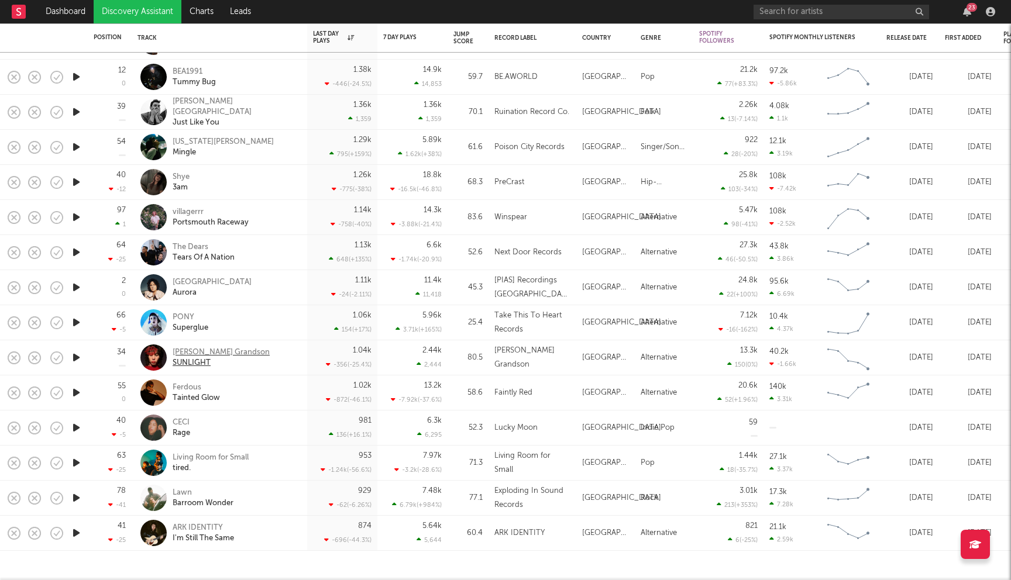
click at [222, 351] on div "Gordon's Grandson" at bounding box center [221, 353] width 97 height 11
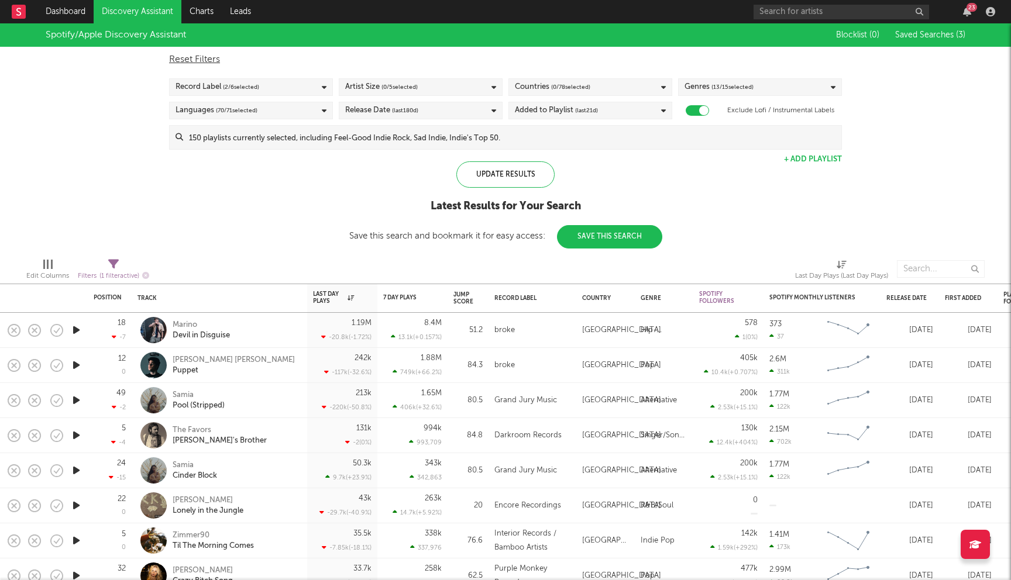
click at [601, 90] on div "Countries ( 0 / 78 selected)" at bounding box center [591, 87] width 164 height 18
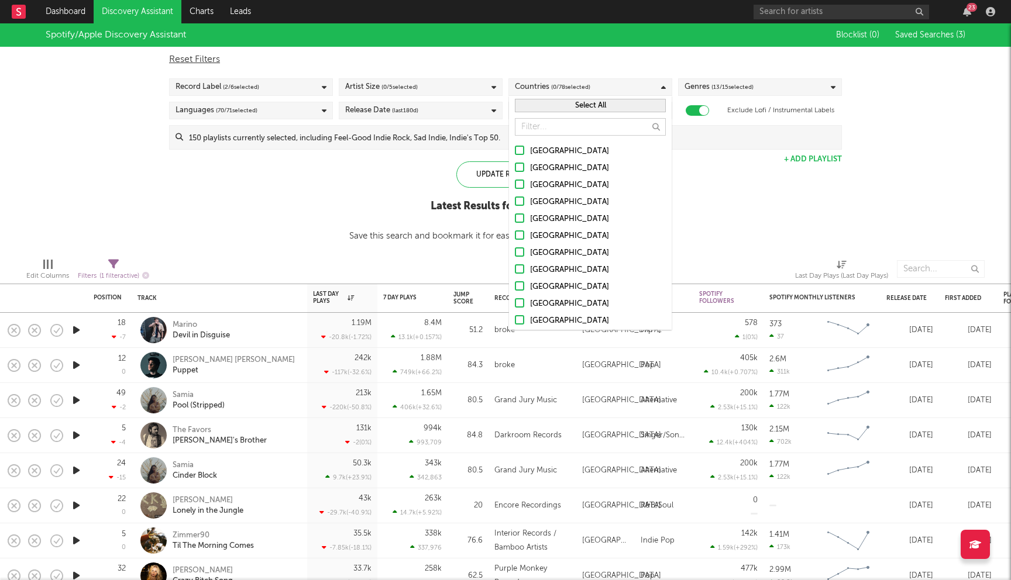
click at [538, 150] on div "United States" at bounding box center [598, 152] width 136 height 14
click at [515, 150] on input "United States" at bounding box center [515, 152] width 0 height 14
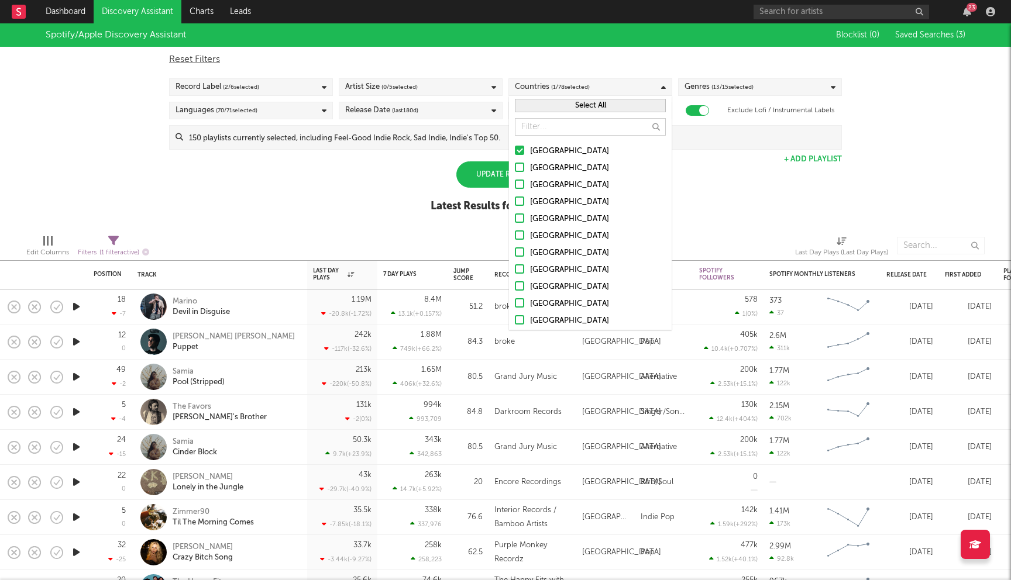
click at [528, 169] on label "Australia" at bounding box center [590, 169] width 151 height 14
click at [515, 169] on input "Australia" at bounding box center [515, 169] width 0 height 14
click at [523, 191] on label "Canada" at bounding box center [590, 185] width 151 height 14
click at [515, 191] on input "Canada" at bounding box center [515, 185] width 0 height 14
click at [521, 208] on label "[GEOGRAPHIC_DATA]" at bounding box center [590, 202] width 151 height 14
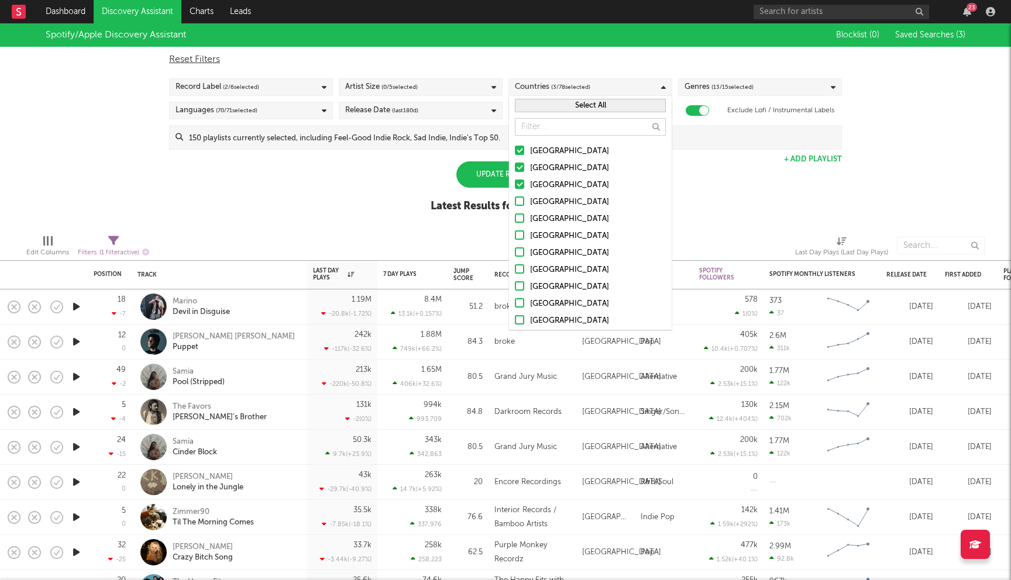
click at [515, 208] on input "[GEOGRAPHIC_DATA]" at bounding box center [515, 202] width 0 height 14
click at [521, 217] on div at bounding box center [519, 218] width 9 height 9
click at [515, 217] on input "Ireland" at bounding box center [515, 219] width 0 height 14
click at [521, 238] on div at bounding box center [519, 235] width 9 height 9
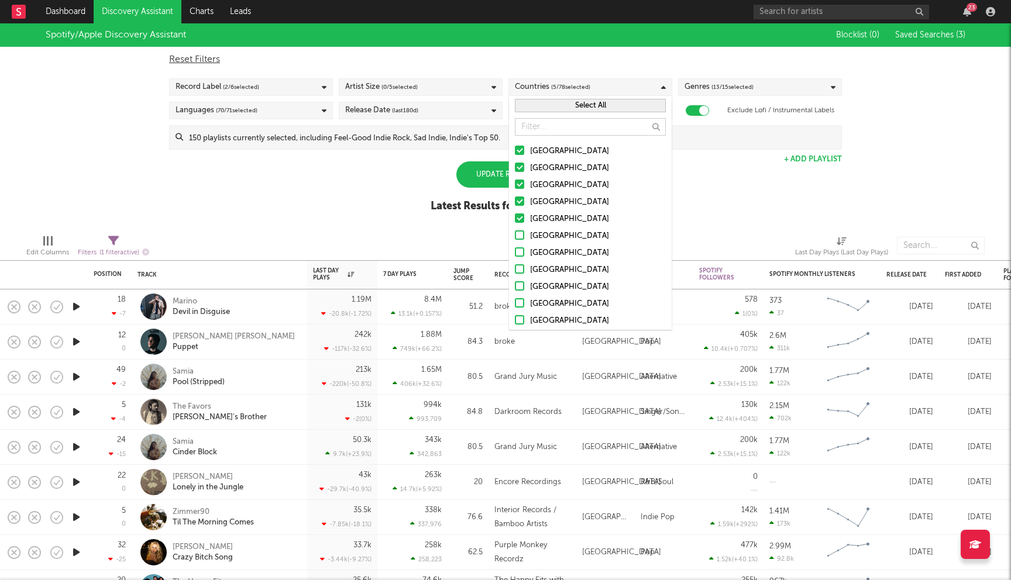
click at [515, 238] on input "Germany" at bounding box center [515, 236] width 0 height 14
click at [521, 249] on div at bounding box center [519, 252] width 9 height 9
click at [515, 249] on input "Belgium" at bounding box center [515, 253] width 0 height 14
click at [519, 272] on div at bounding box center [519, 268] width 9 height 9
click at [515, 272] on input "France" at bounding box center [515, 270] width 0 height 14
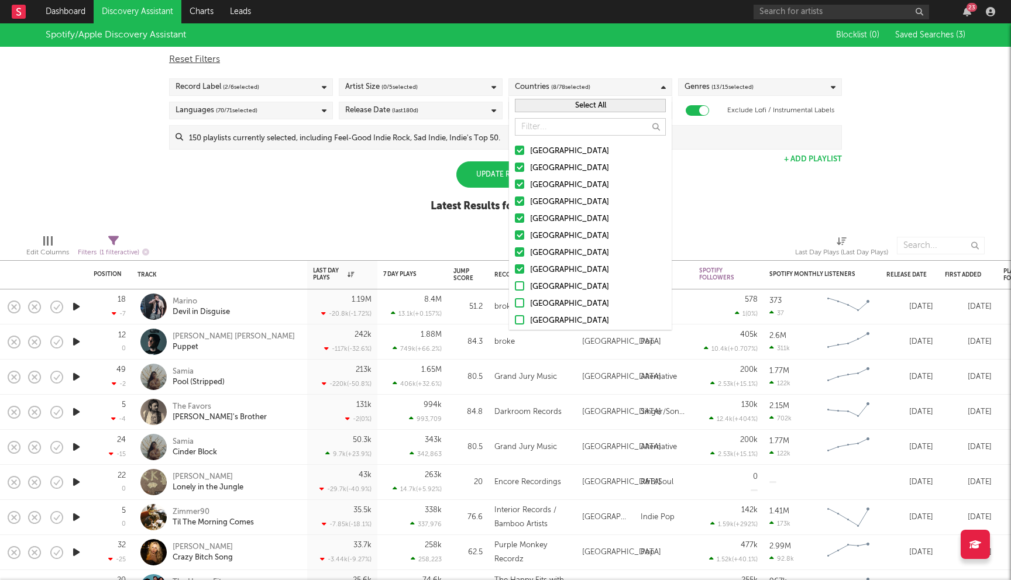
click at [519, 284] on div at bounding box center [519, 285] width 9 height 9
click at [515, 284] on input "Netherlands" at bounding box center [515, 287] width 0 height 14
click at [519, 301] on div at bounding box center [519, 302] width 9 height 9
click at [515, 301] on input "Austria" at bounding box center [515, 304] width 0 height 14
click at [520, 324] on div at bounding box center [519, 319] width 9 height 9
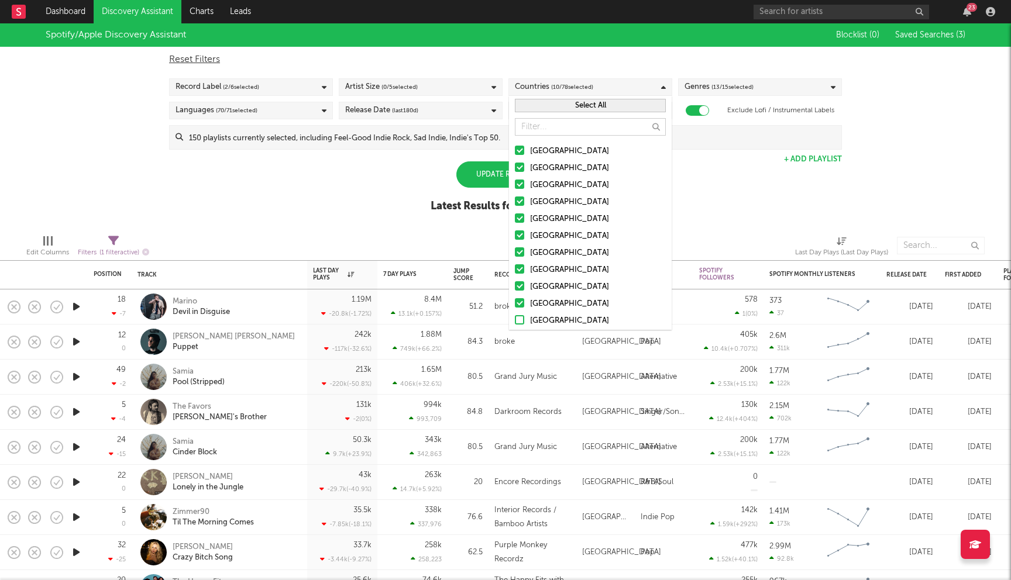
click at [515, 324] on input "Switzerland" at bounding box center [515, 321] width 0 height 14
click at [367, 199] on div "Spotify/Apple Discovery Assistant Blocklist ( 0 ) Saved Searches ( 3 ) Reset Fi…" at bounding box center [505, 124] width 1011 height 202
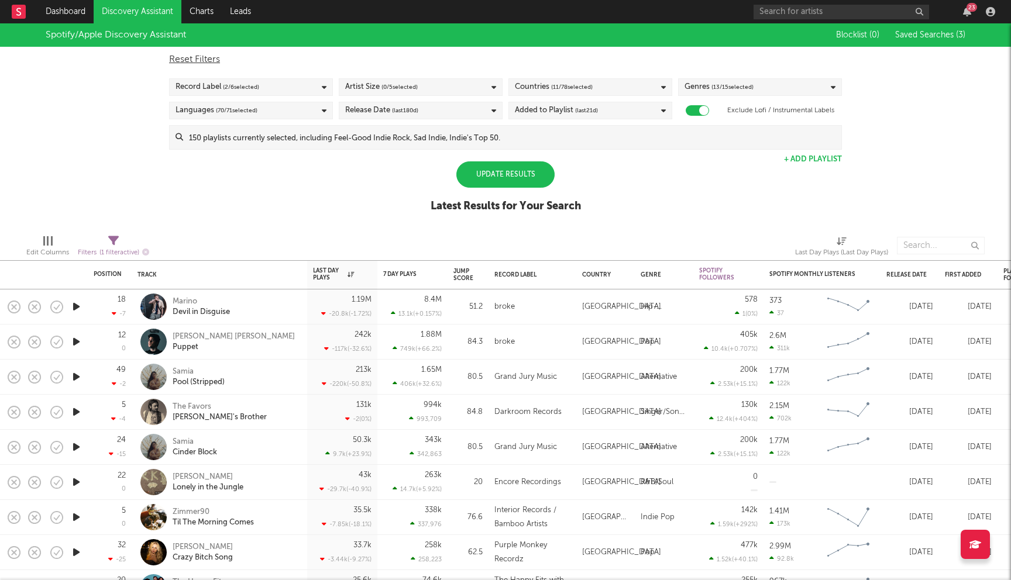
click at [419, 84] on div "Artist Size ( 0 / 5 selected)" at bounding box center [421, 87] width 164 height 18
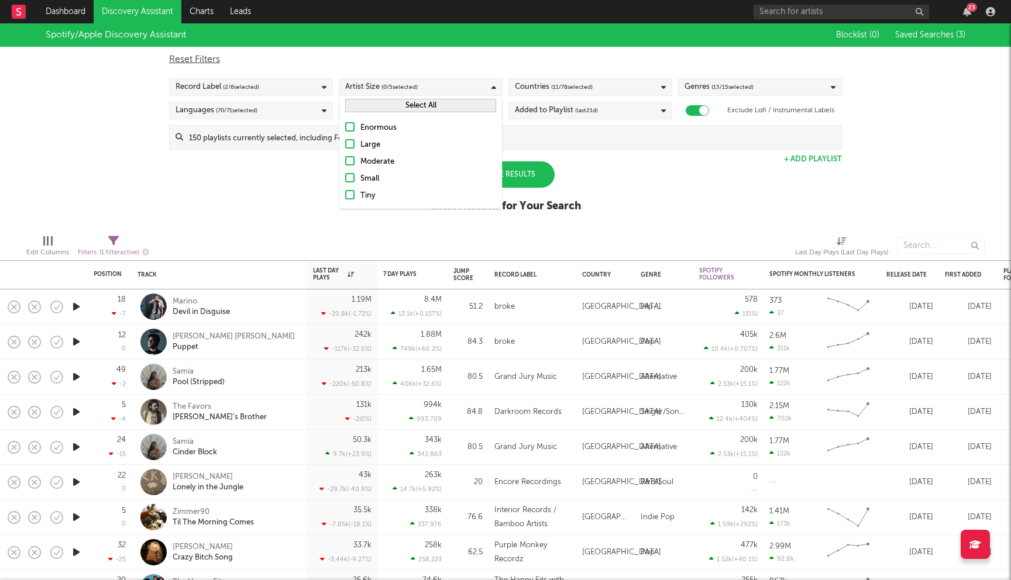
click at [379, 163] on div "Moderate" at bounding box center [428, 162] width 136 height 14
click at [345, 163] on input "Moderate" at bounding box center [345, 162] width 0 height 14
click at [371, 184] on div "Small" at bounding box center [428, 179] width 136 height 14
click at [345, 184] on input "Small" at bounding box center [345, 179] width 0 height 14
click at [369, 197] on div "Tiny" at bounding box center [428, 196] width 136 height 14
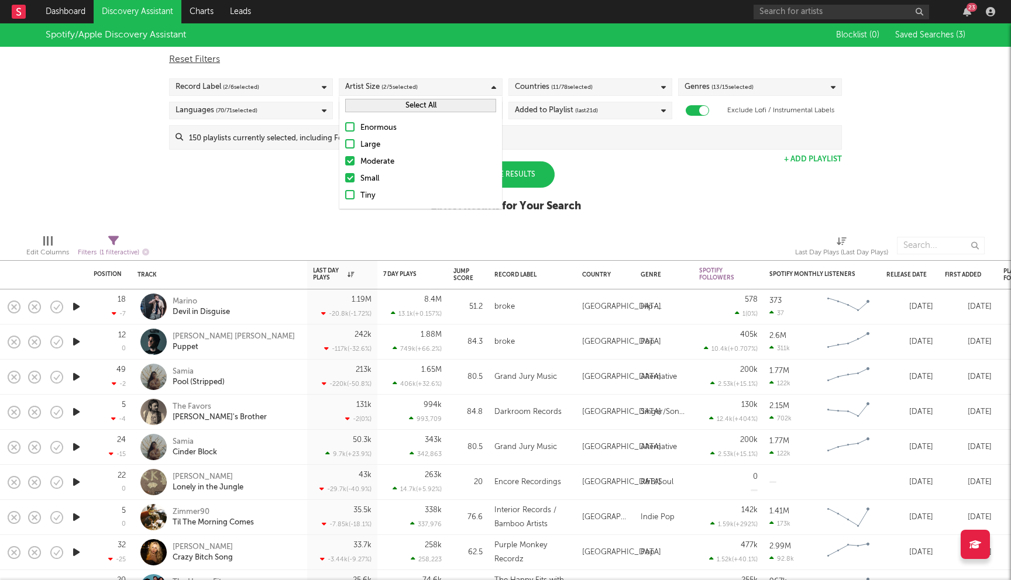
click at [345, 197] on input "Tiny" at bounding box center [345, 196] width 0 height 14
click at [283, 200] on div "Spotify/Apple Discovery Assistant Blocklist ( 0 ) Saved Searches ( 3 ) Reset Fi…" at bounding box center [505, 124] width 1011 height 202
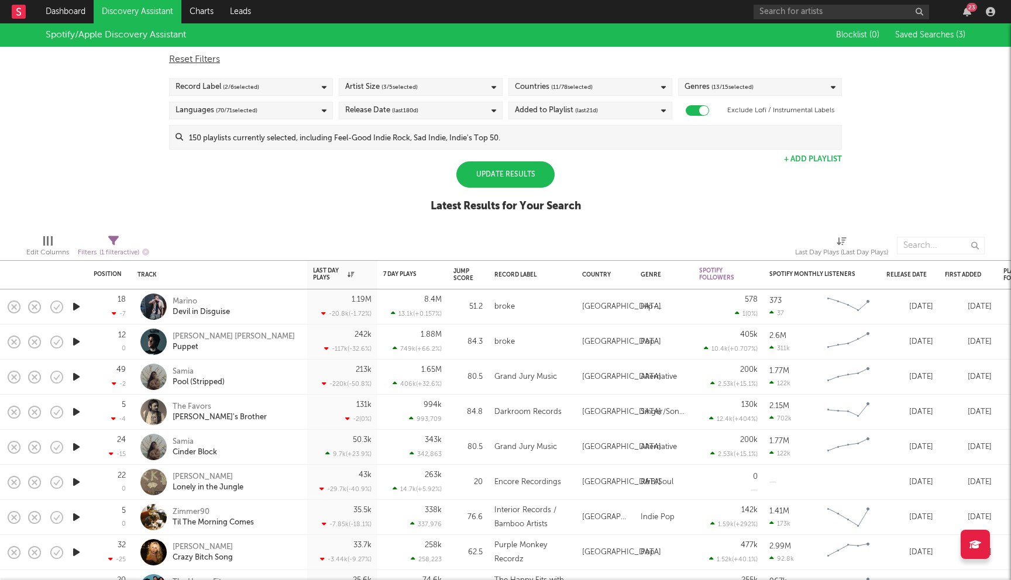
click at [507, 181] on div "Update Results" at bounding box center [505, 175] width 98 height 26
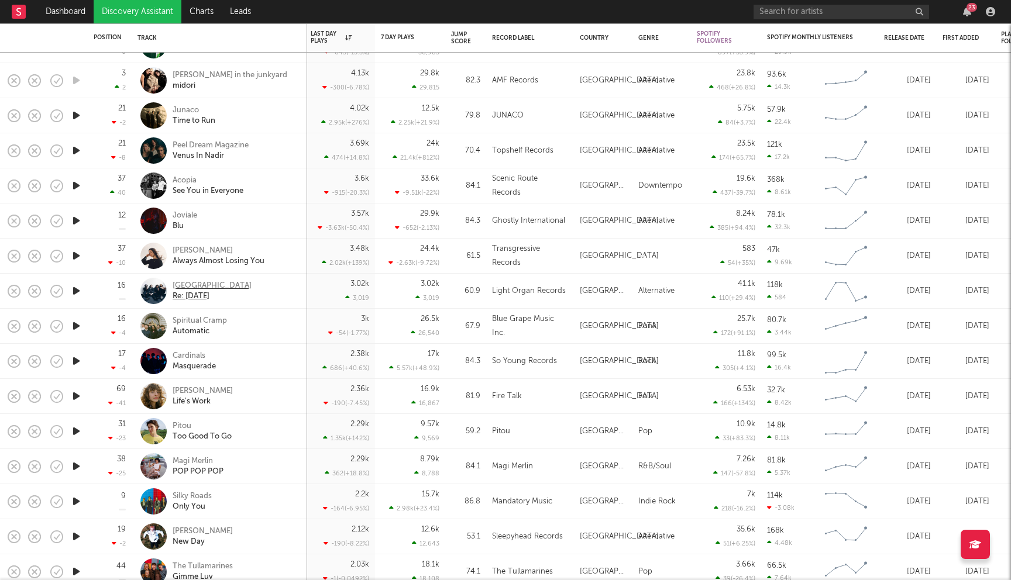
click at [191, 284] on div "Hotel Mira" at bounding box center [212, 286] width 79 height 11
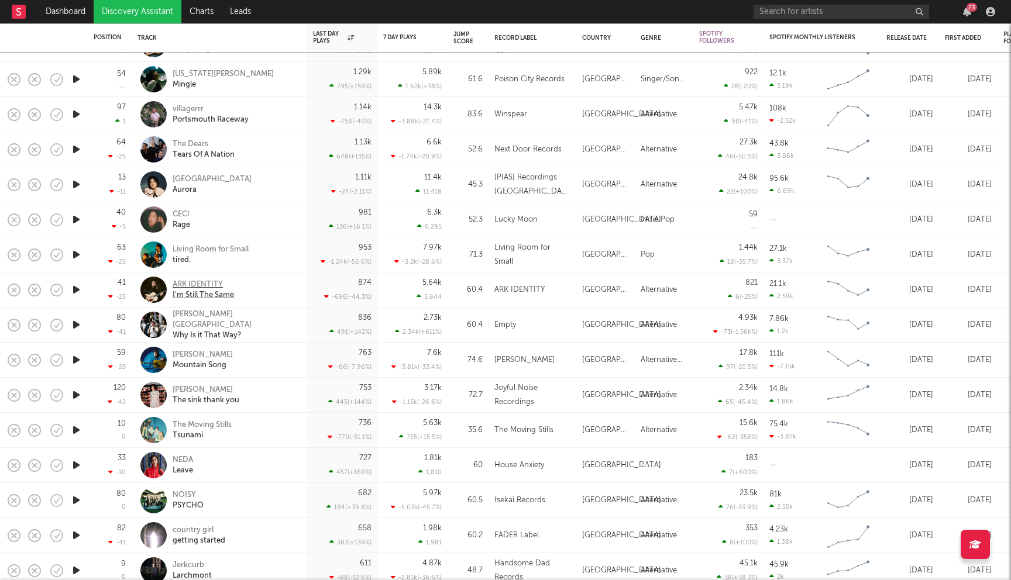
click at [206, 281] on div "ARK IDENTITY" at bounding box center [203, 285] width 61 height 11
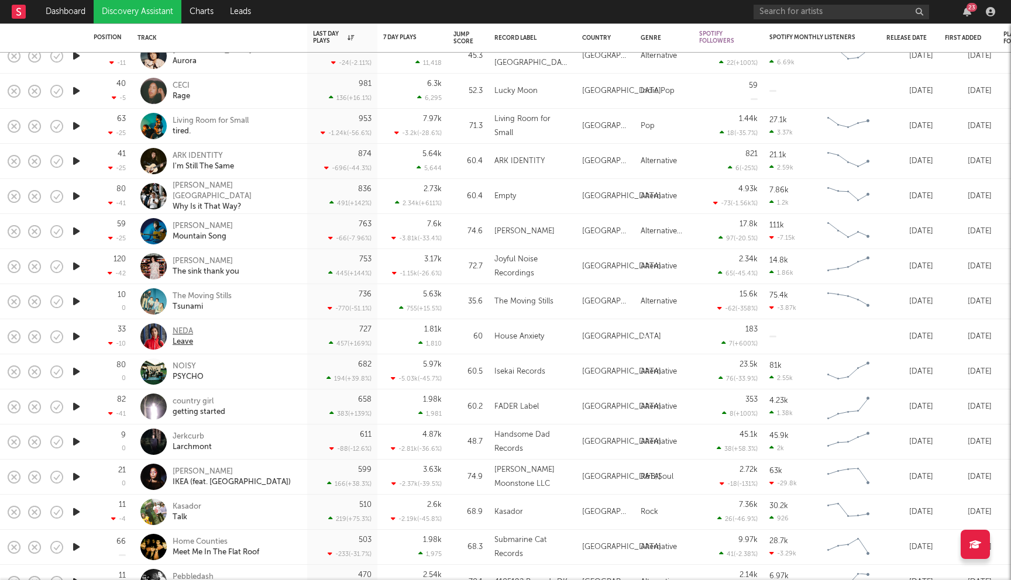
click at [181, 330] on div "NEDA" at bounding box center [183, 332] width 20 height 11
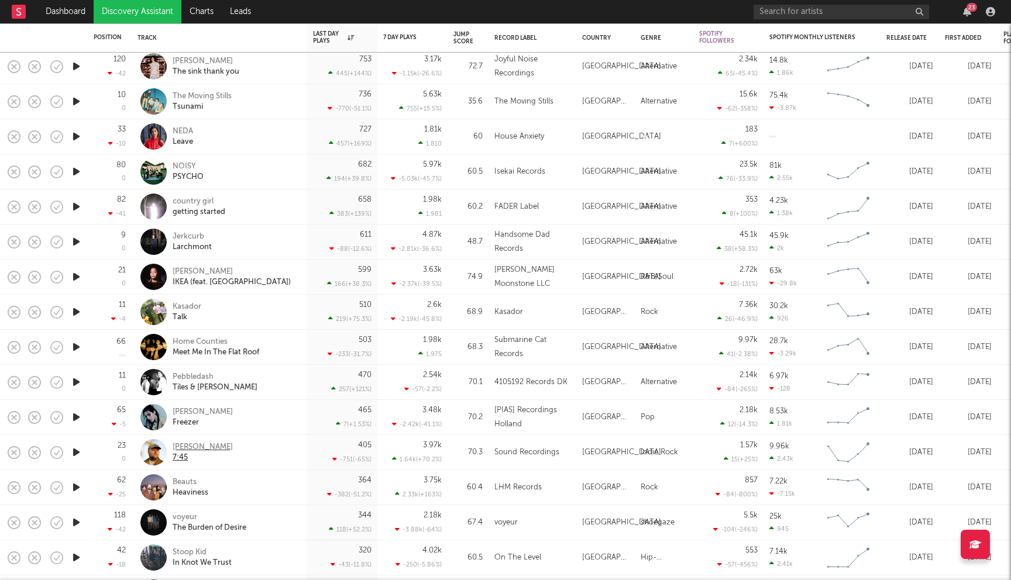
click at [186, 444] on div "ERNIE" at bounding box center [203, 447] width 60 height 11
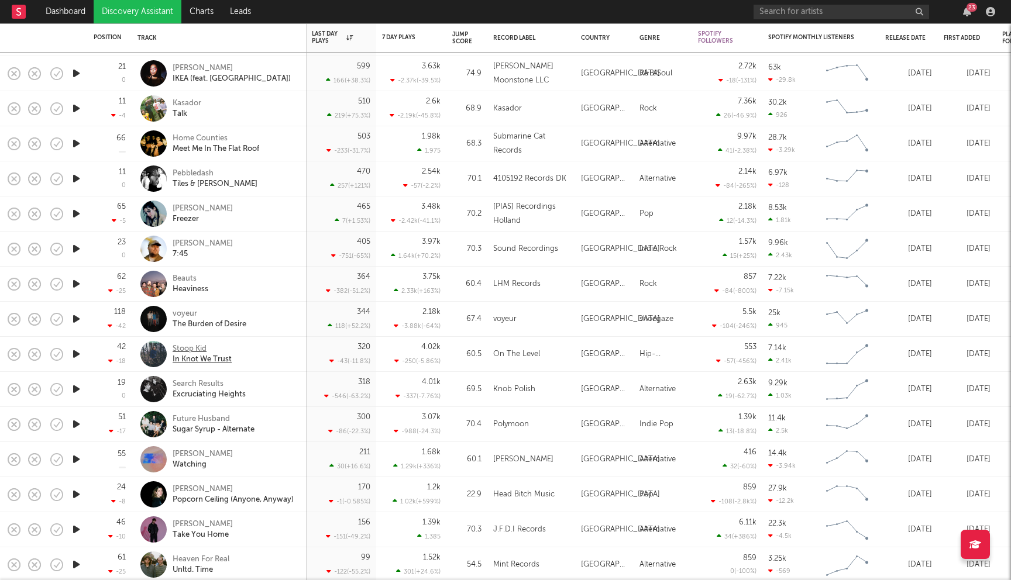
click at [197, 351] on div "Stoop Kid" at bounding box center [202, 349] width 59 height 11
click at [196, 382] on div "Search Results" at bounding box center [209, 384] width 73 height 11
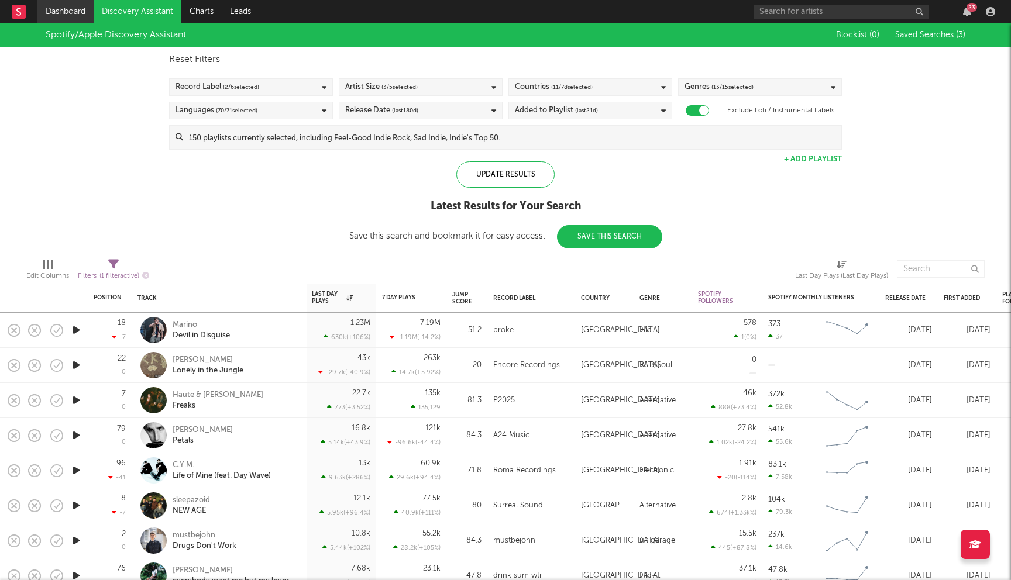
click at [77, 11] on link "Dashboard" at bounding box center [65, 11] width 56 height 23
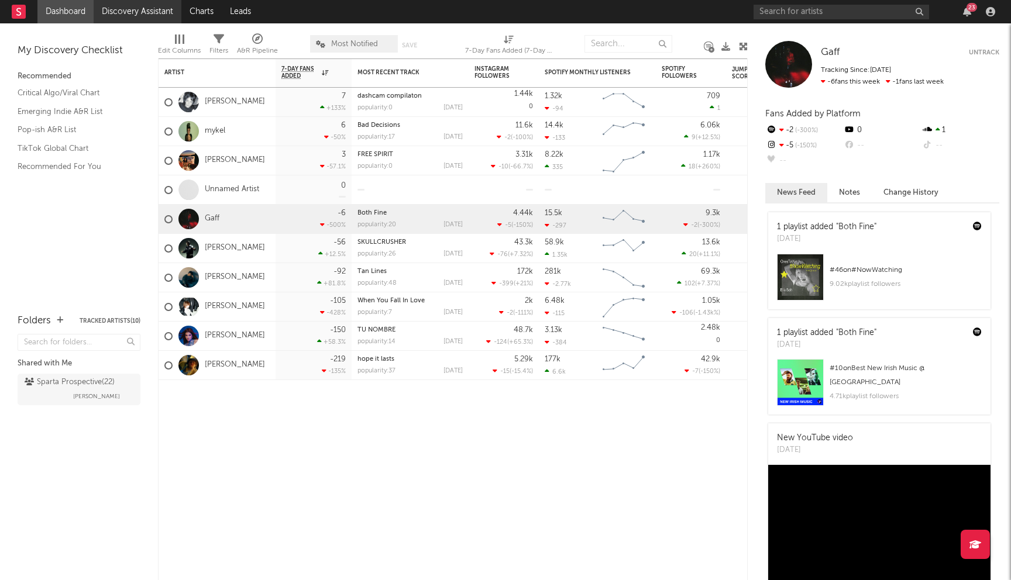
click at [149, 12] on link "Discovery Assistant" at bounding box center [138, 11] width 88 height 23
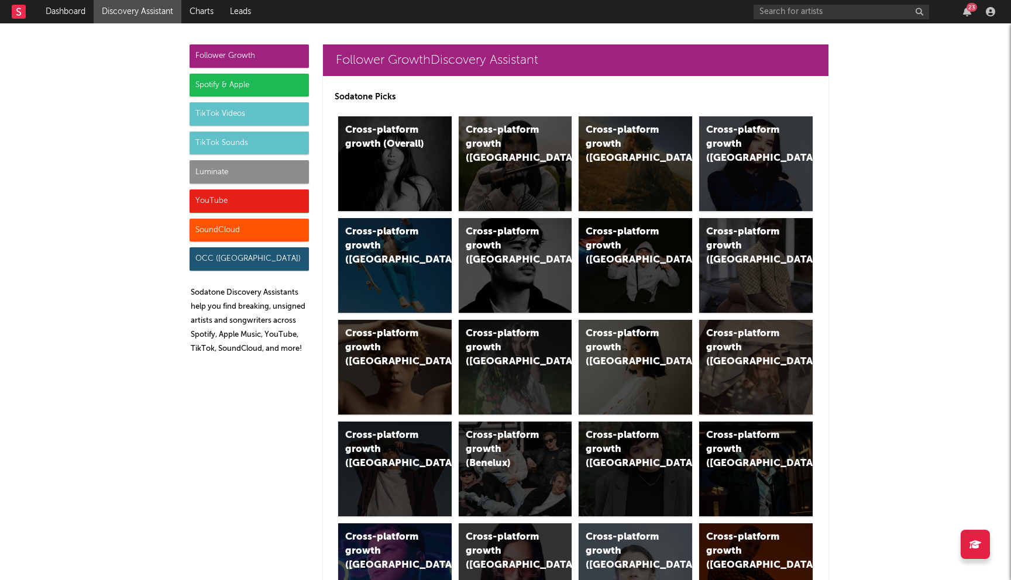
click at [252, 88] on div "Spotify & Apple" at bounding box center [249, 85] width 119 height 23
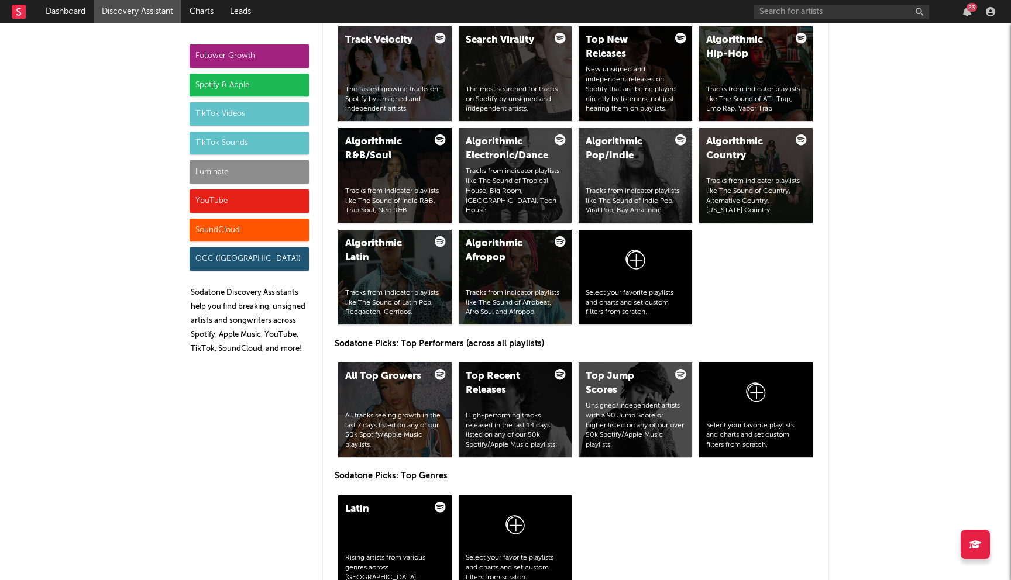
scroll to position [1657, 0]
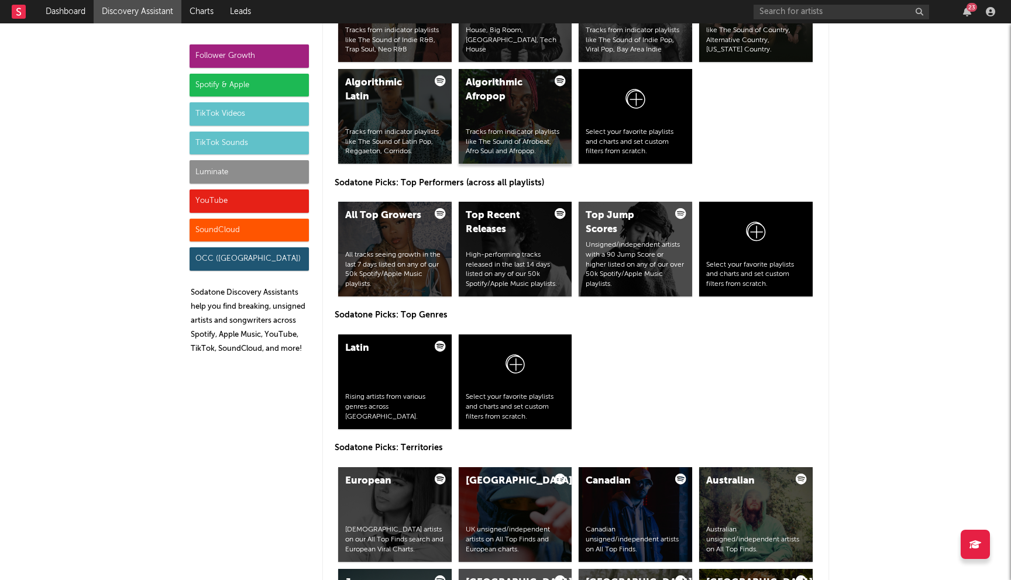
click at [475, 119] on div "Algorithmic Afropop Tracks from indicator playlists like The Sound of Afrobeat,…" at bounding box center [516, 116] width 114 height 95
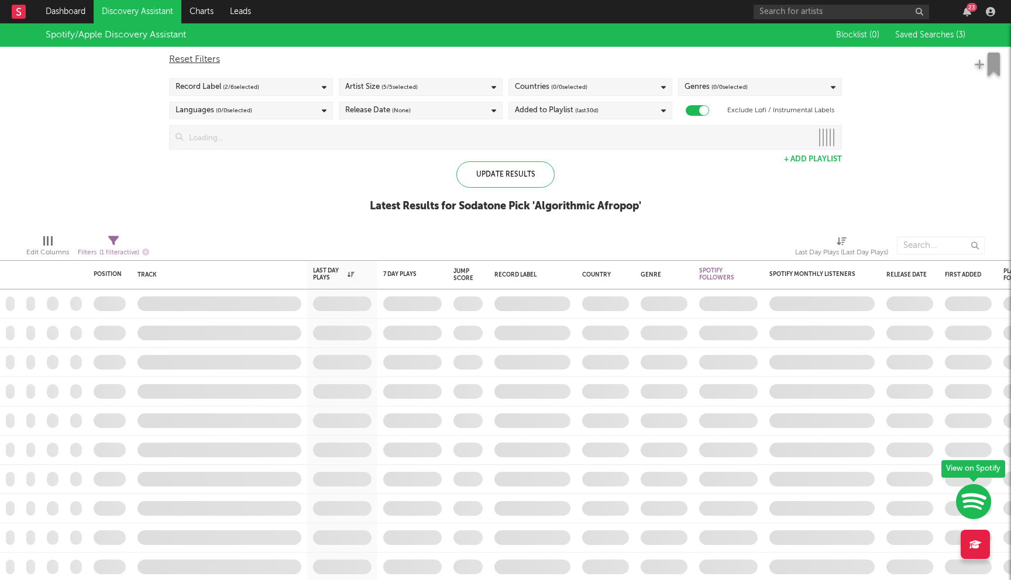
checkbox input "true"
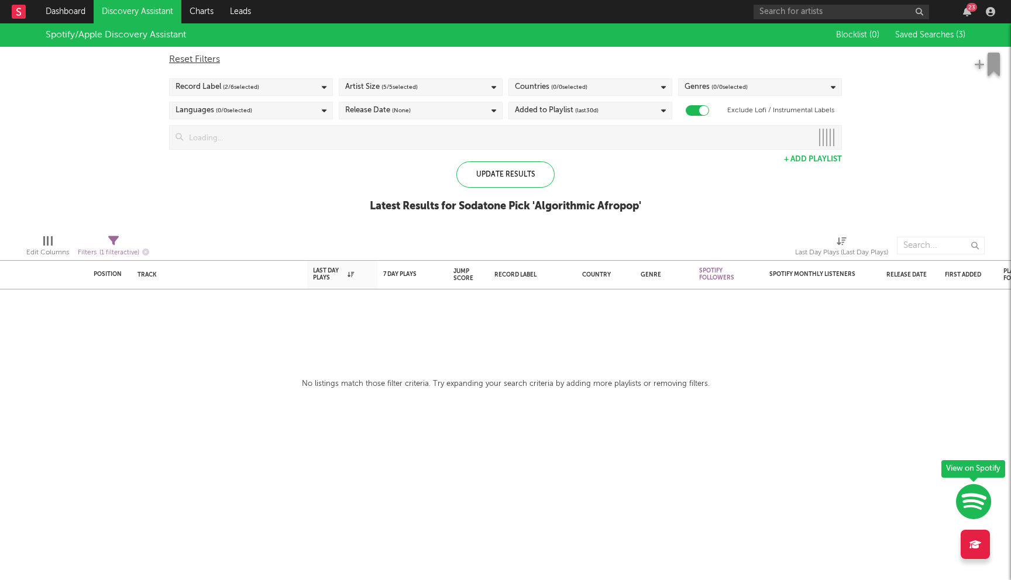
click at [410, 140] on input at bounding box center [497, 137] width 629 height 23
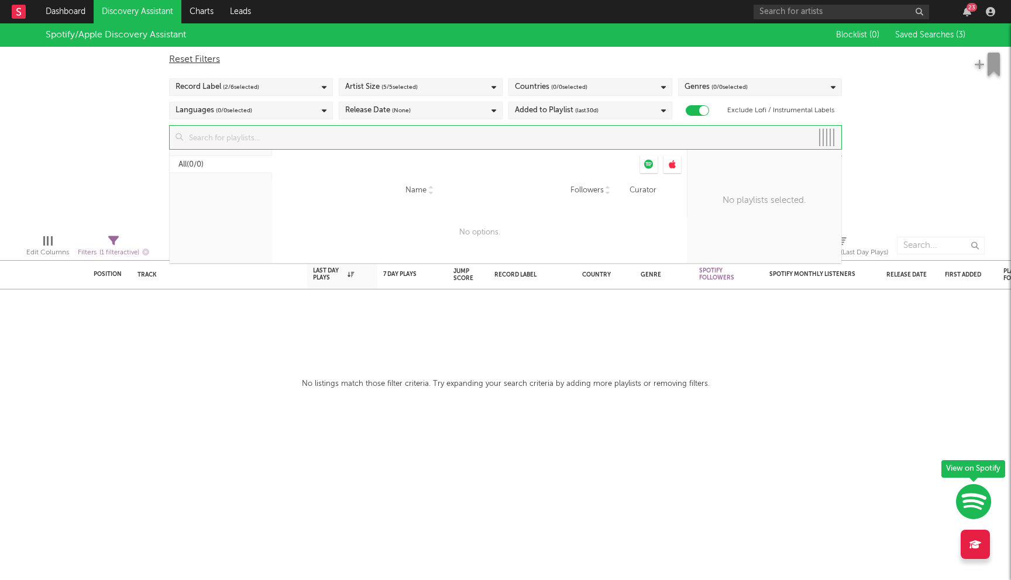
click at [633, 87] on div "Countries ( 0 / 0 selected)" at bounding box center [591, 87] width 164 height 18
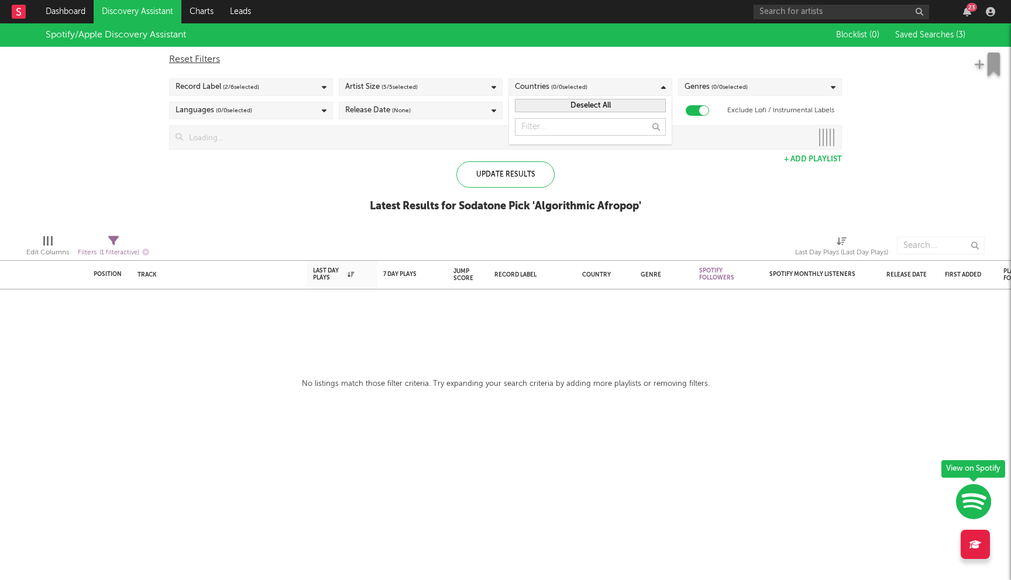
click at [387, 152] on div "Spotify/Apple Discovery Assistant Blocklist ( 0 ) Saved Searches ( 3 ) Reset Fi…" at bounding box center [505, 124] width 1011 height 202
click at [404, 136] on input at bounding box center [497, 137] width 629 height 23
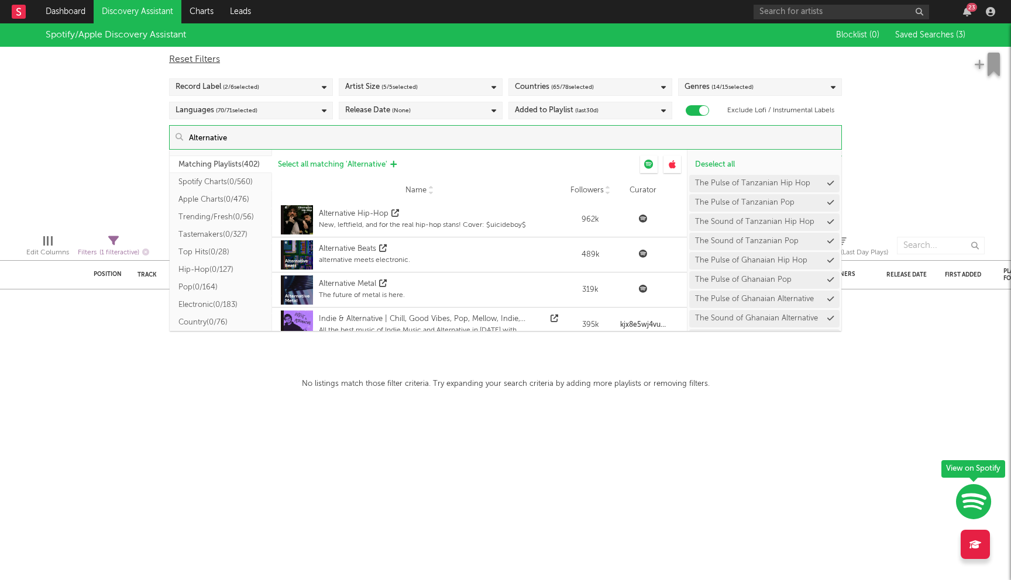
type input "Alternative"
click at [345, 167] on span "Select all matching ' Alternative '" at bounding box center [332, 165] width 109 height 8
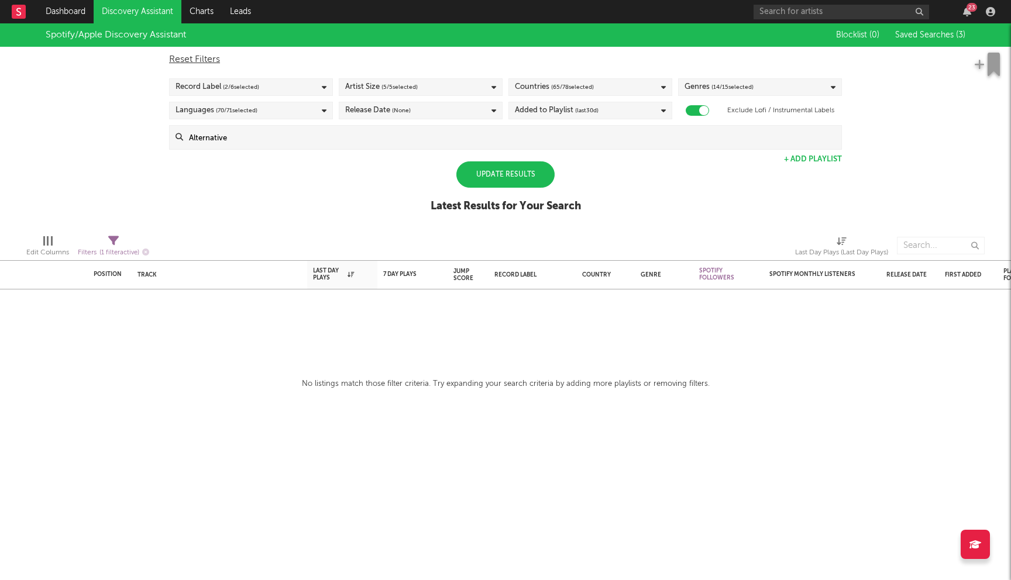
click at [116, 137] on div "Spotify/Apple Discovery Assistant Blocklist ( 0 ) Saved Searches ( 3 ) Reset Fi…" at bounding box center [505, 124] width 1011 height 202
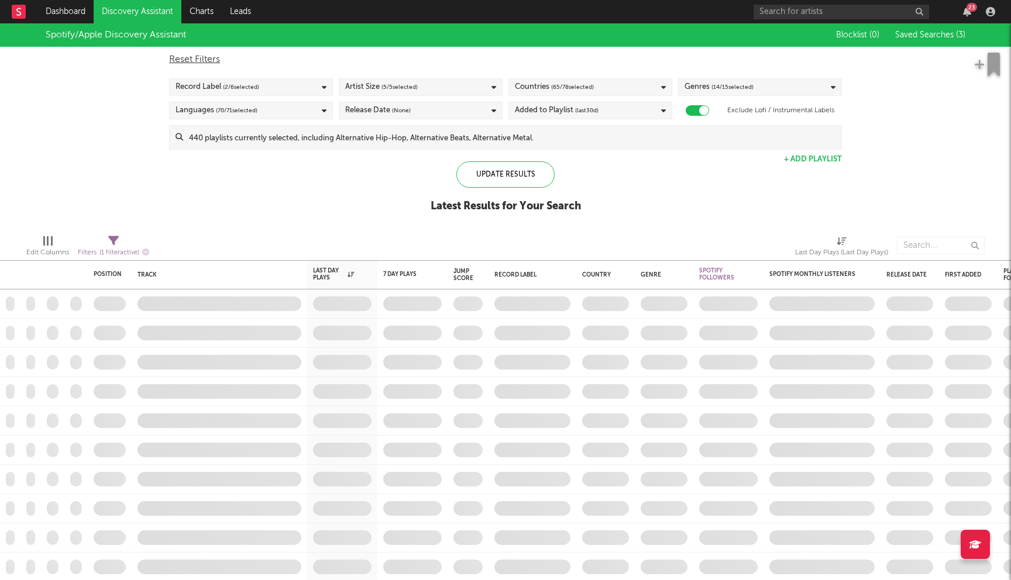
click at [597, 115] on span "(last 30 d)" at bounding box center [586, 111] width 23 height 14
click at [549, 135] on div "Last 14 Days" at bounding box center [598, 132] width 136 height 14
click at [515, 135] on input "Last 14 Days" at bounding box center [515, 132] width 0 height 14
click at [582, 85] on span "( 65 / 78 selected)" at bounding box center [572, 87] width 43 height 14
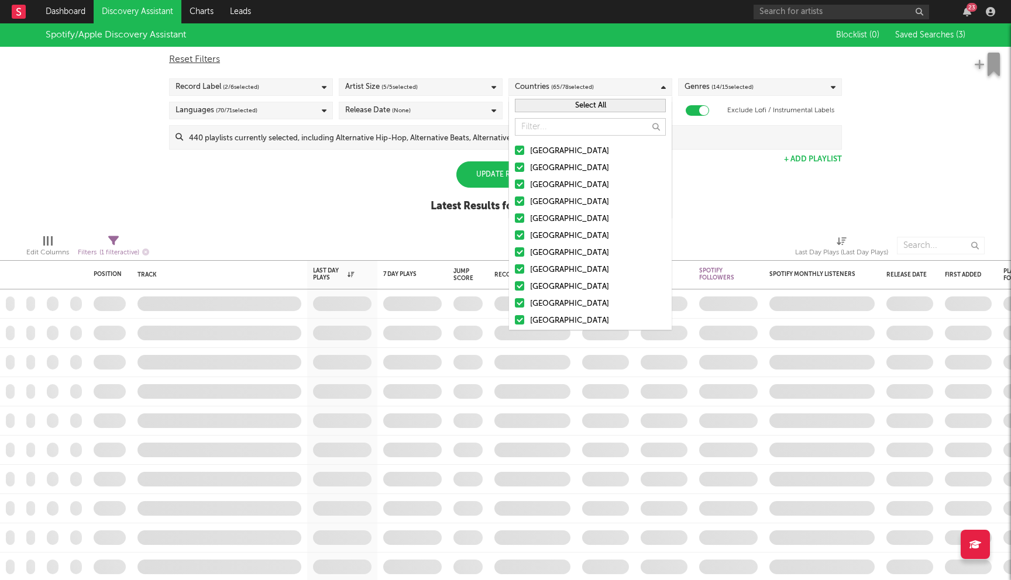
click at [578, 105] on button "Select All" at bounding box center [590, 105] width 151 height 13
click at [578, 104] on button "Deselect All" at bounding box center [590, 105] width 151 height 13
click at [520, 149] on div at bounding box center [519, 150] width 9 height 9
click at [515, 149] on input "United States" at bounding box center [515, 152] width 0 height 14
click at [519, 164] on div at bounding box center [519, 167] width 9 height 9
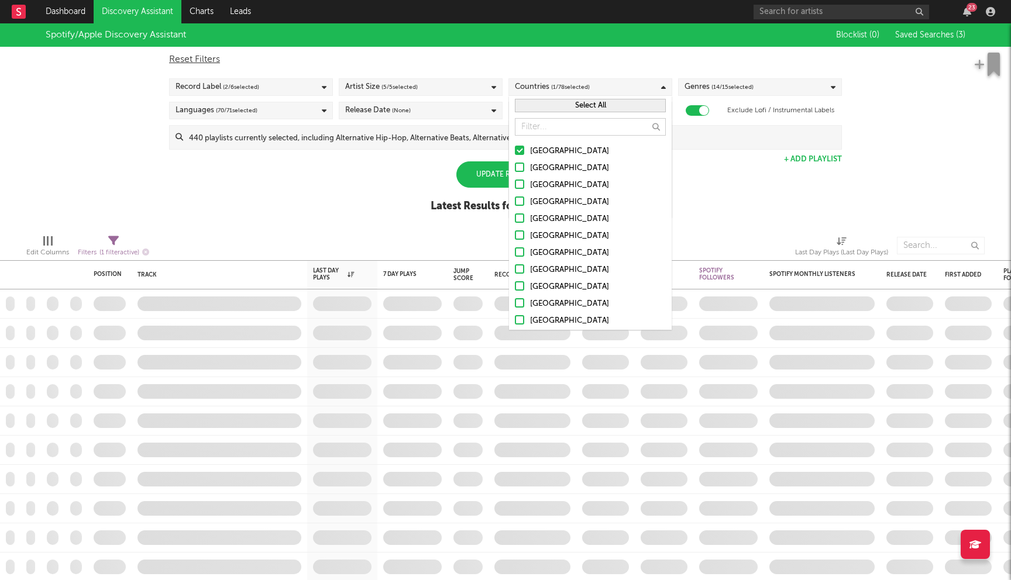
click at [515, 164] on input "Australia" at bounding box center [515, 169] width 0 height 14
click at [519, 185] on div at bounding box center [519, 184] width 9 height 9
click at [515, 185] on input "Canada" at bounding box center [515, 185] width 0 height 14
click at [519, 201] on div at bounding box center [519, 201] width 9 height 9
click at [515, 201] on input "[GEOGRAPHIC_DATA]" at bounding box center [515, 202] width 0 height 14
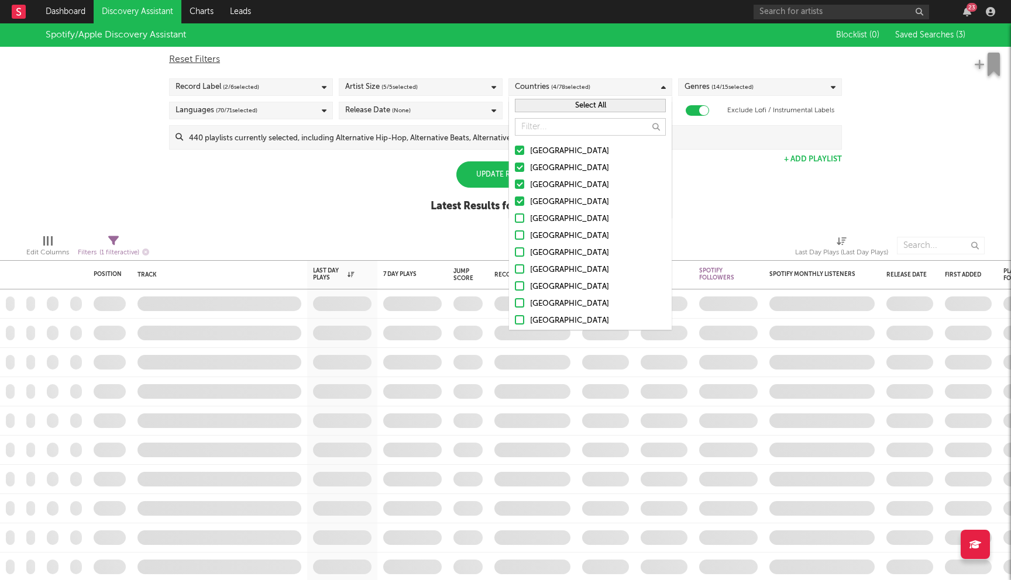
click at [520, 217] on div at bounding box center [519, 218] width 9 height 9
click at [515, 217] on input "Ireland" at bounding box center [515, 219] width 0 height 14
click at [520, 239] on div at bounding box center [519, 235] width 9 height 9
click at [515, 239] on input "Germany" at bounding box center [515, 236] width 0 height 14
click at [520, 252] on div at bounding box center [519, 252] width 9 height 9
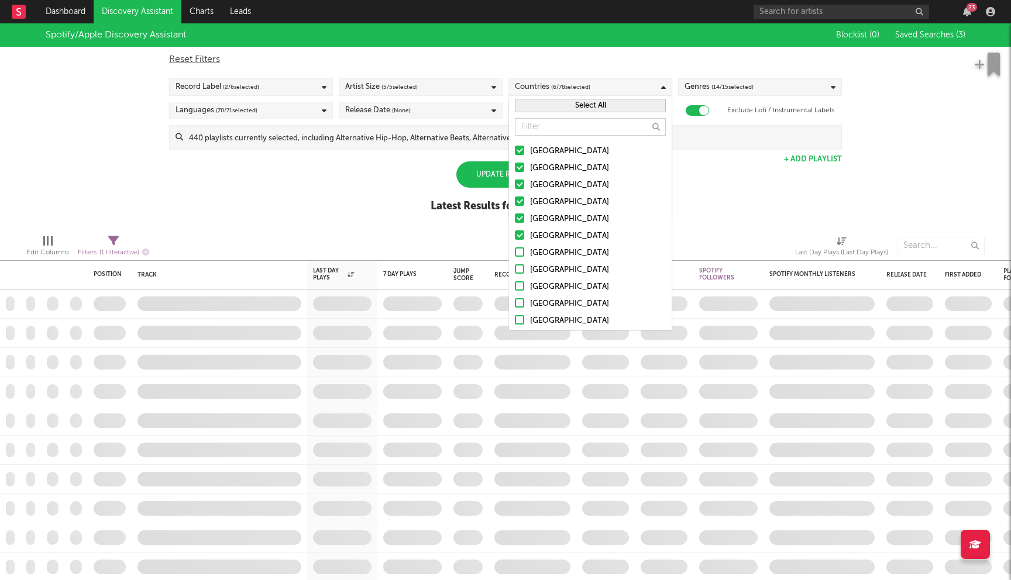
click at [515, 252] on input "Belgium" at bounding box center [515, 253] width 0 height 14
click at [520, 269] on div at bounding box center [519, 268] width 9 height 9
click at [515, 269] on input "France" at bounding box center [515, 270] width 0 height 14
click at [520, 283] on div at bounding box center [519, 285] width 9 height 9
click at [515, 283] on input "Netherlands" at bounding box center [515, 287] width 0 height 14
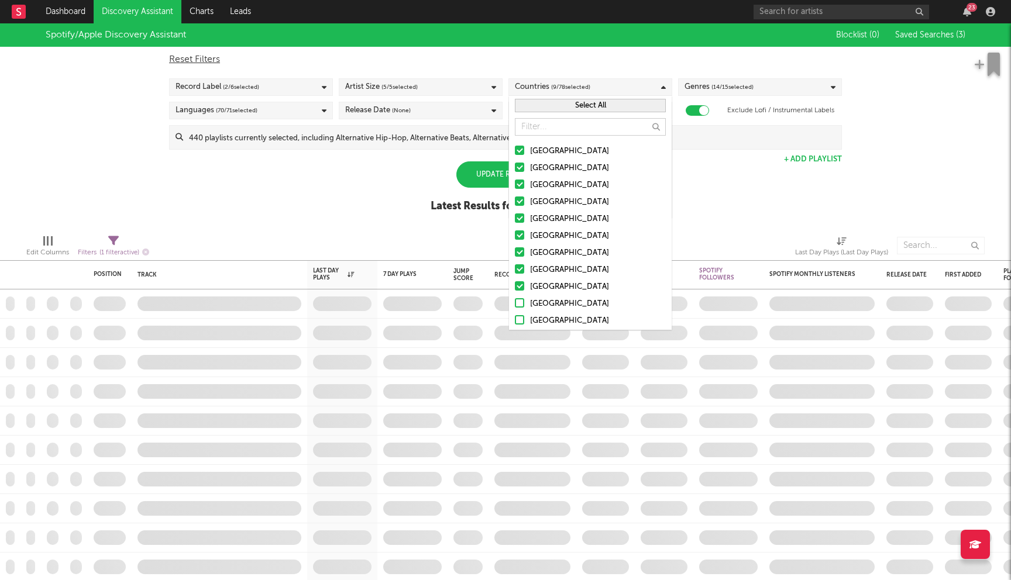
click at [520, 304] on div at bounding box center [519, 302] width 9 height 9
click at [515, 304] on input "Austria" at bounding box center [515, 304] width 0 height 14
click at [520, 319] on div at bounding box center [519, 319] width 9 height 9
click at [515, 319] on input "Switzerland" at bounding box center [515, 321] width 0 height 14
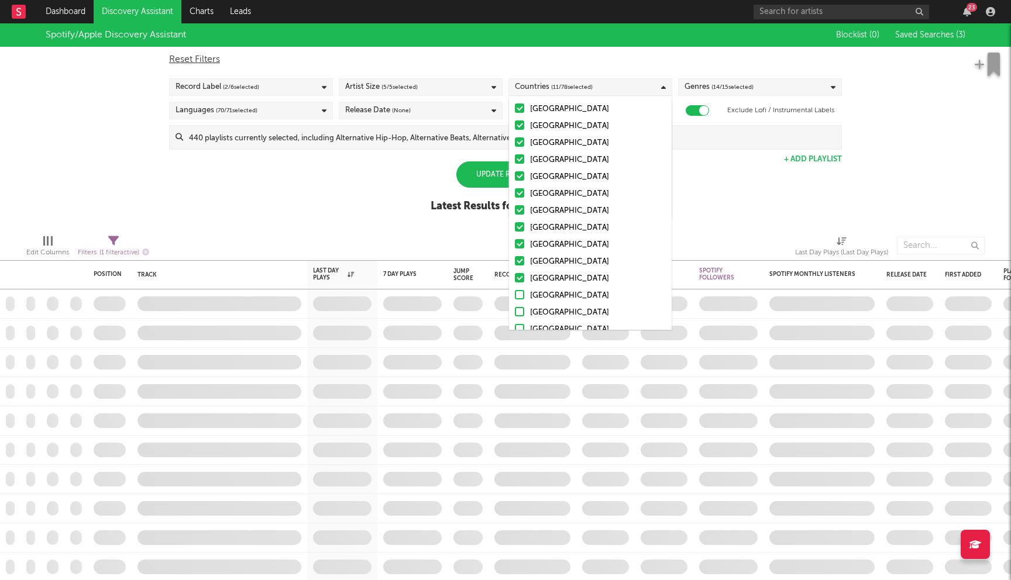
scroll to position [47, 0]
click at [364, 197] on div "Spotify/Apple Discovery Assistant Blocklist ( 0 ) Saved Searches ( 3 ) Reset Fi…" at bounding box center [505, 124] width 1011 height 202
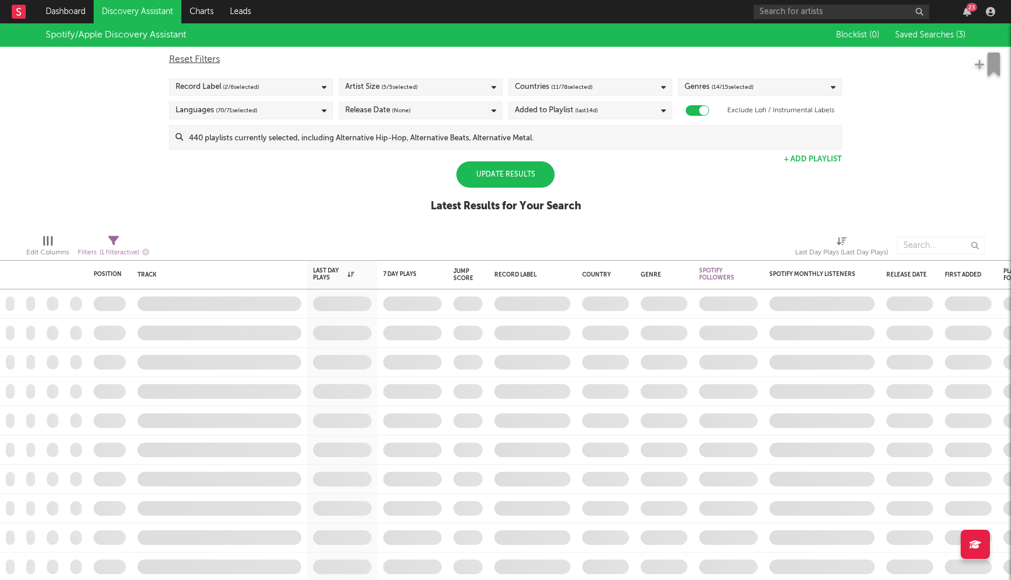
click at [510, 177] on div "Update Results" at bounding box center [505, 175] width 98 height 26
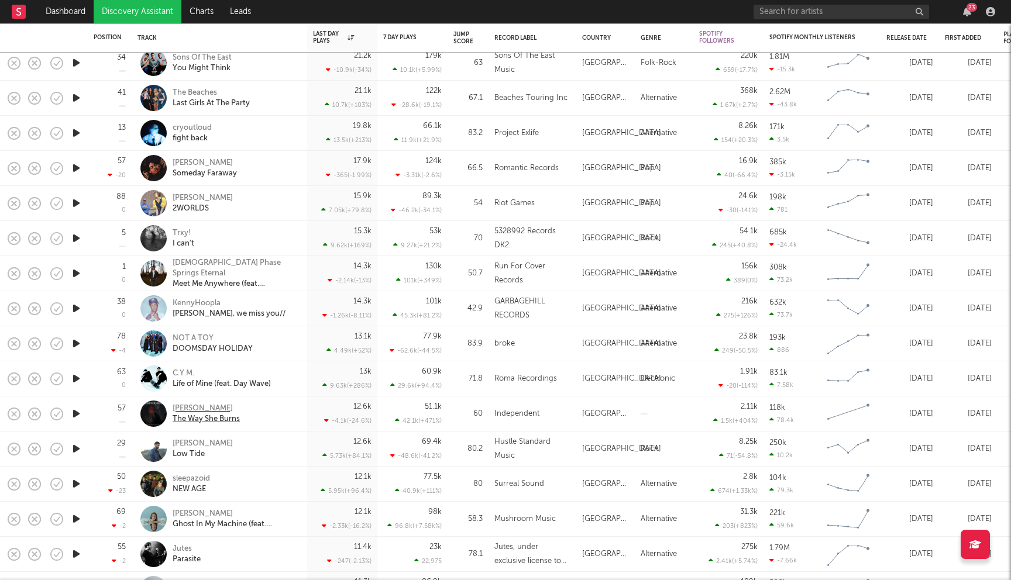
click at [193, 409] on div "Raven Knight" at bounding box center [206, 409] width 67 height 11
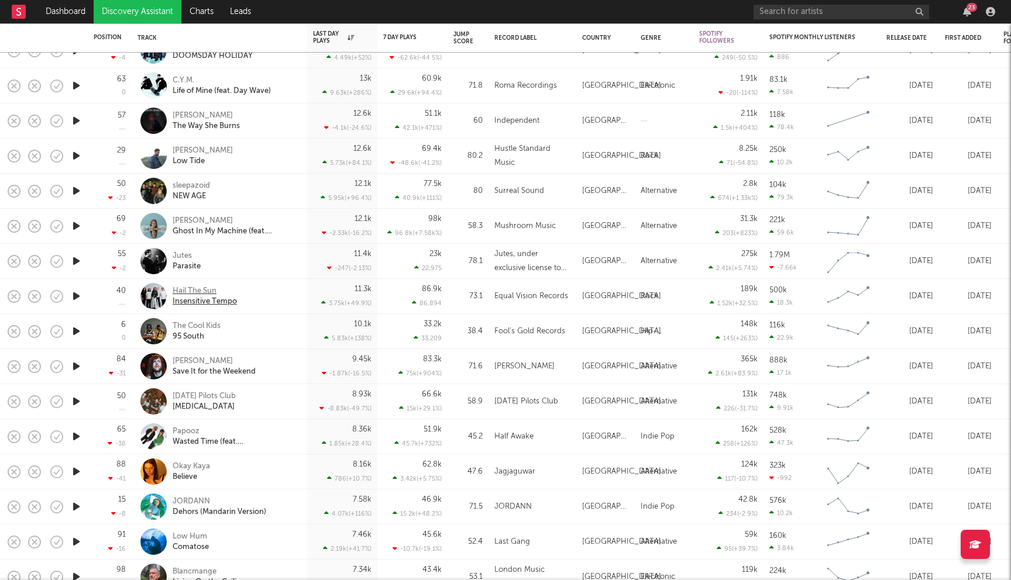
click at [205, 290] on div "Hail The Sun" at bounding box center [205, 291] width 64 height 11
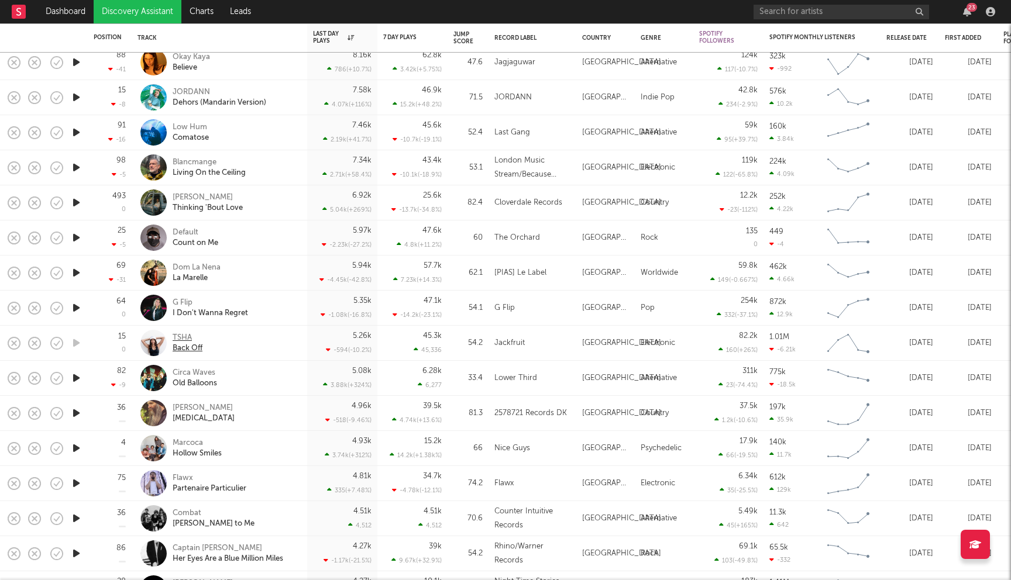
click at [184, 341] on div "TSHA" at bounding box center [188, 338] width 30 height 11
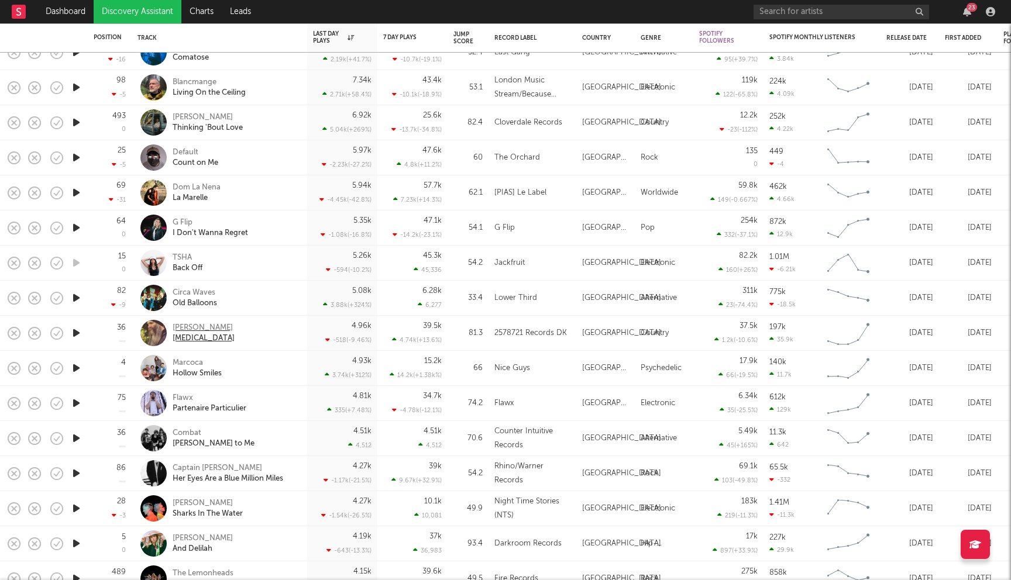
click at [201, 329] on div "Matt McClure" at bounding box center [204, 328] width 62 height 11
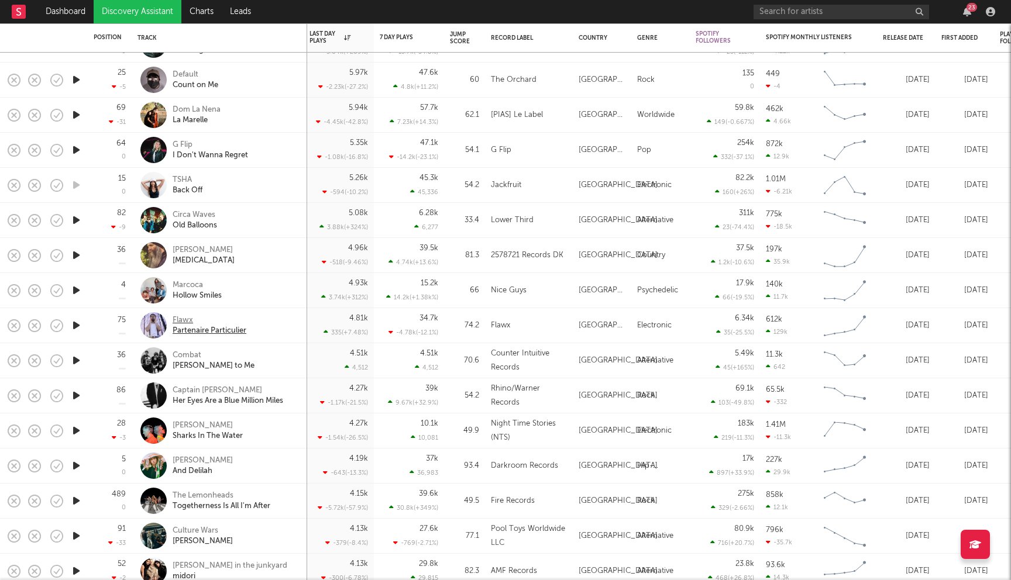
click at [191, 322] on div "Flawx" at bounding box center [210, 320] width 74 height 11
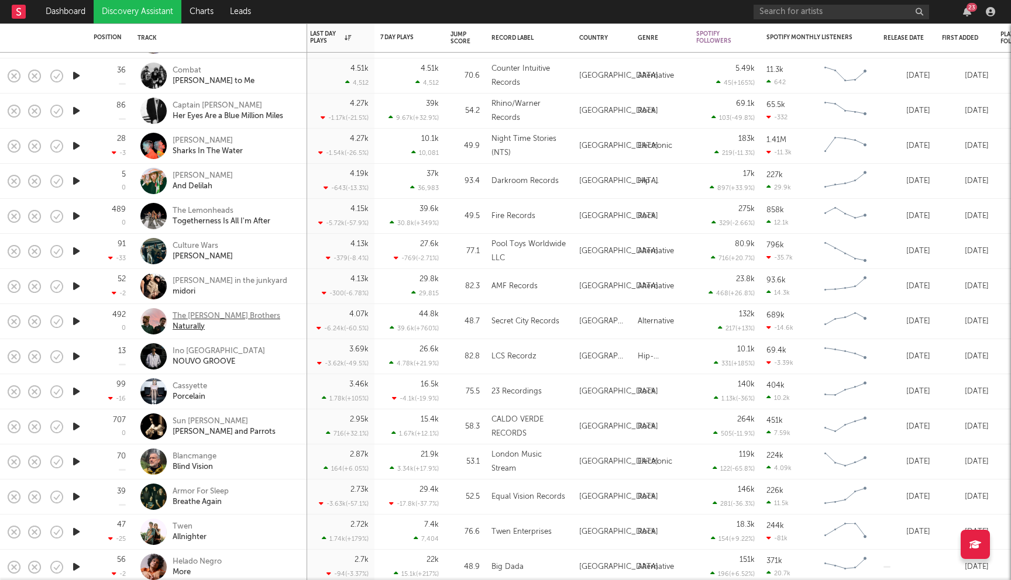
click at [225, 318] on div "The Barr Brothers" at bounding box center [227, 316] width 108 height 11
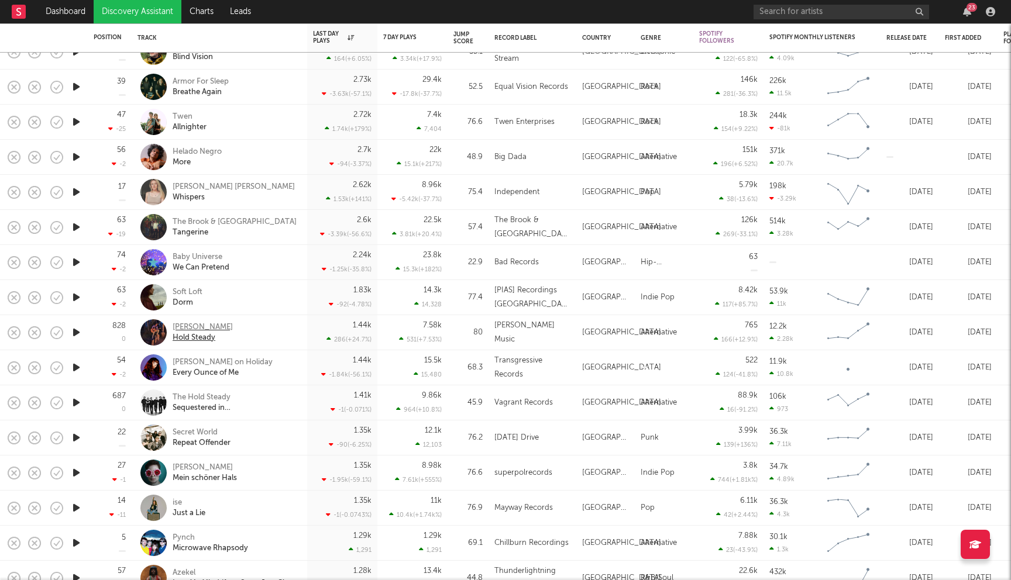
click at [191, 327] on div "John Laux" at bounding box center [203, 327] width 60 height 11
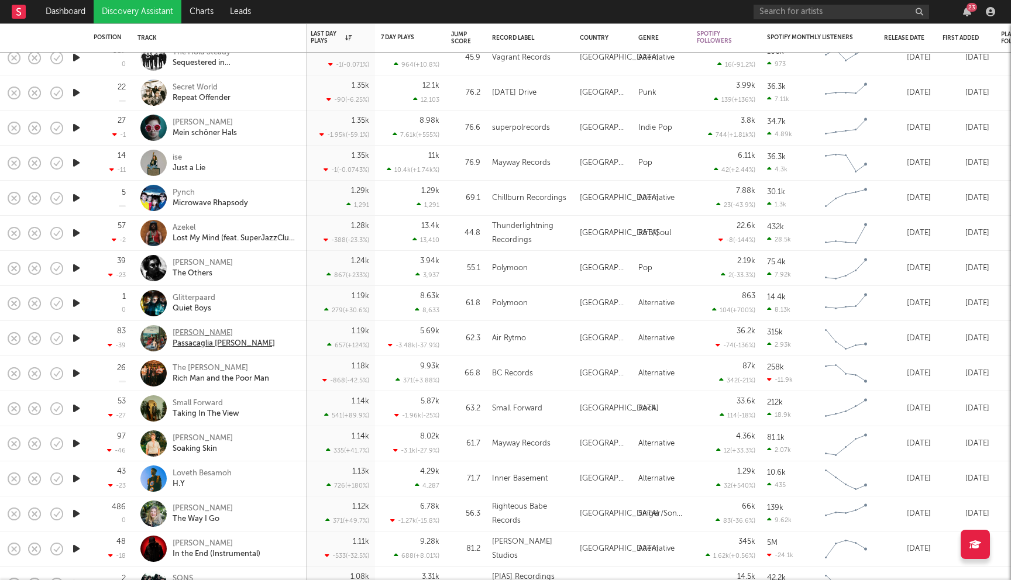
click at [226, 332] on div "Rosemary Standley" at bounding box center [224, 333] width 102 height 11
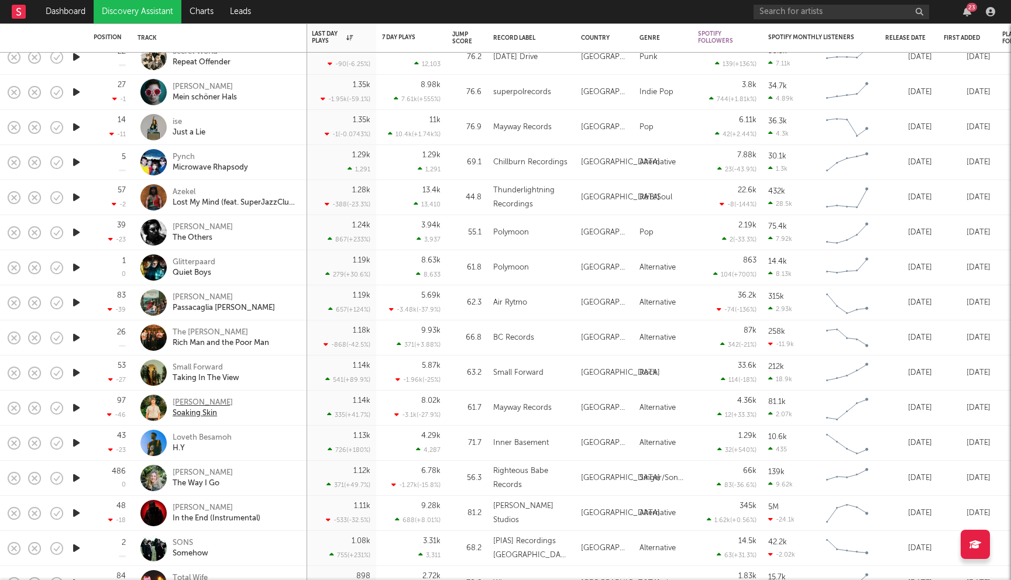
click at [197, 405] on div "Isaac Roux" at bounding box center [203, 403] width 60 height 11
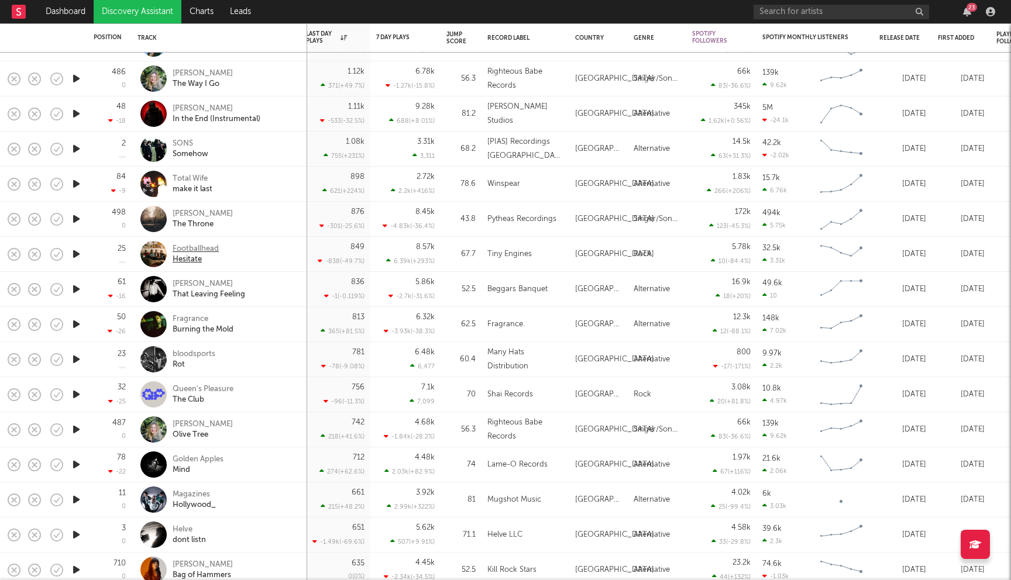
click at [203, 248] on div "Footballhead" at bounding box center [196, 249] width 46 height 11
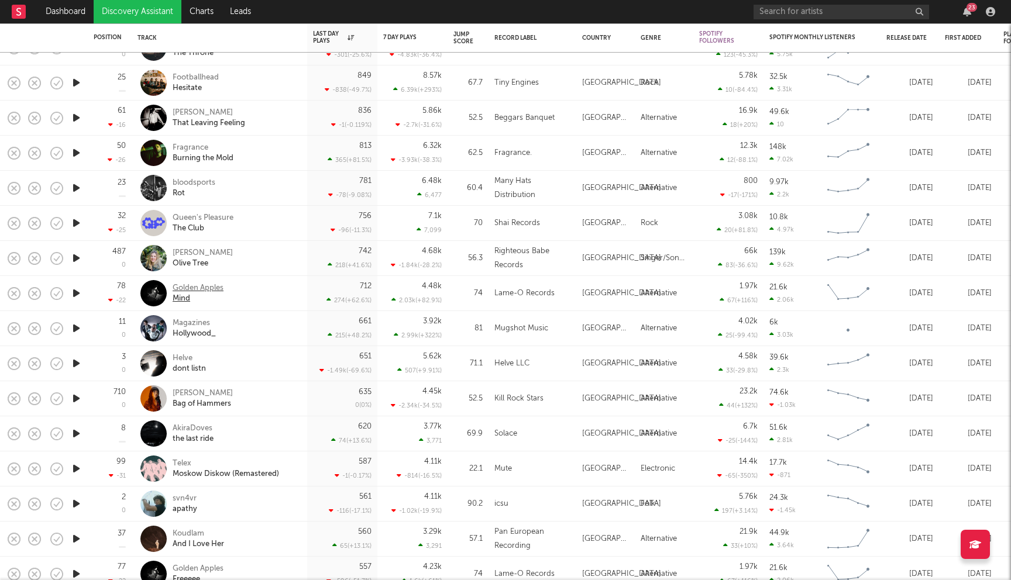
click at [192, 289] on div "Golden Apples" at bounding box center [198, 288] width 51 height 11
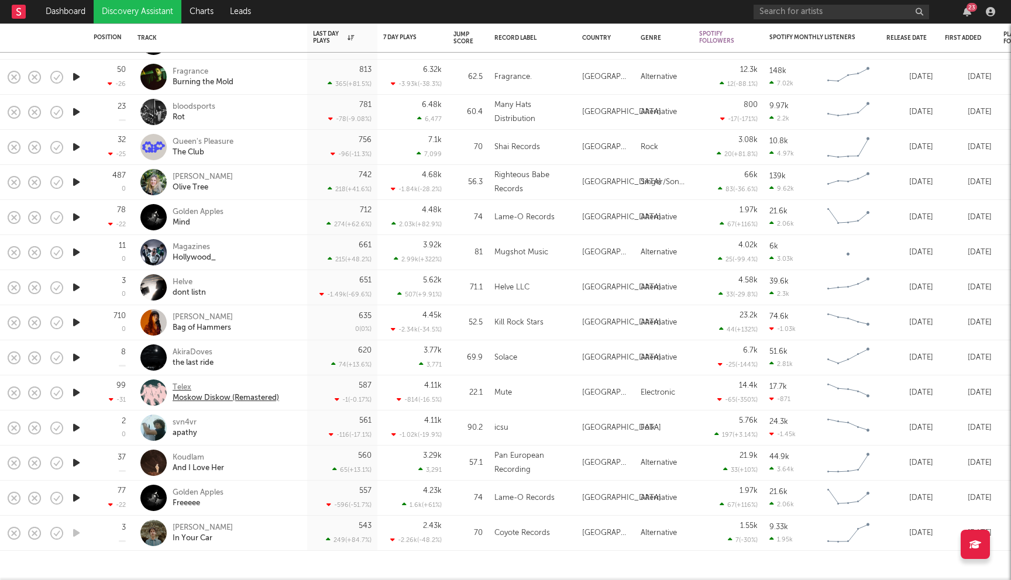
click at [178, 389] on div "Telex" at bounding box center [226, 388] width 107 height 11
click at [209, 530] on div "Gaspard Eden" at bounding box center [203, 528] width 60 height 11
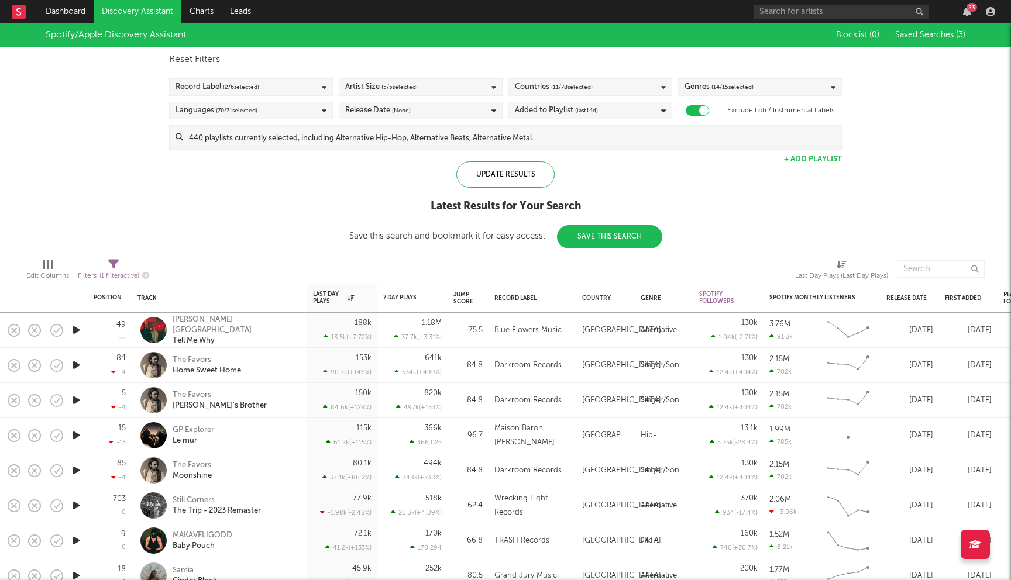
click at [595, 109] on span "(last 14 d)" at bounding box center [586, 111] width 23 height 14
click at [552, 168] on div "Last 60 Days" at bounding box center [598, 166] width 136 height 14
click at [515, 168] on input "Last 60 Days" at bounding box center [515, 166] width 0 height 14
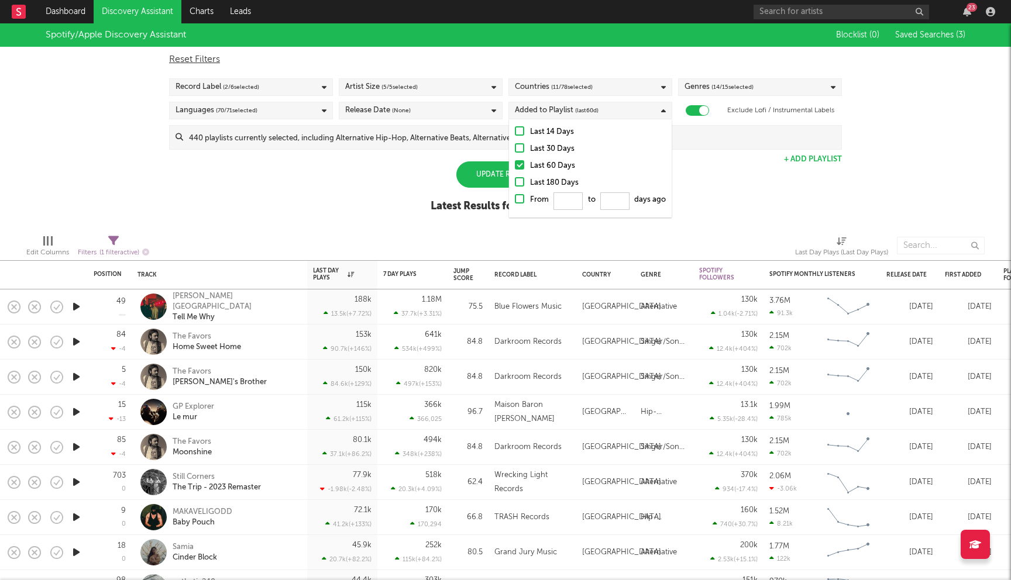
click at [389, 174] on div "Spotify/Apple Discovery Assistant Blocklist ( 0 ) Saved Searches ( 3 ) Reset Fi…" at bounding box center [505, 124] width 1011 height 202
click at [506, 173] on div "Update Results" at bounding box center [505, 175] width 98 height 26
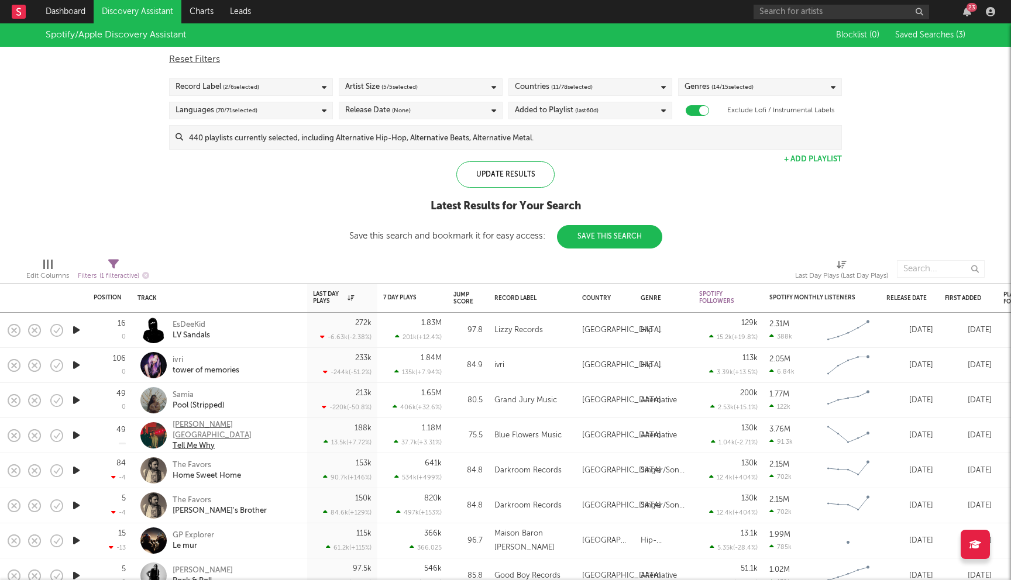
click at [209, 430] on div "[PERSON_NAME][GEOGRAPHIC_DATA]" at bounding box center [236, 430] width 126 height 21
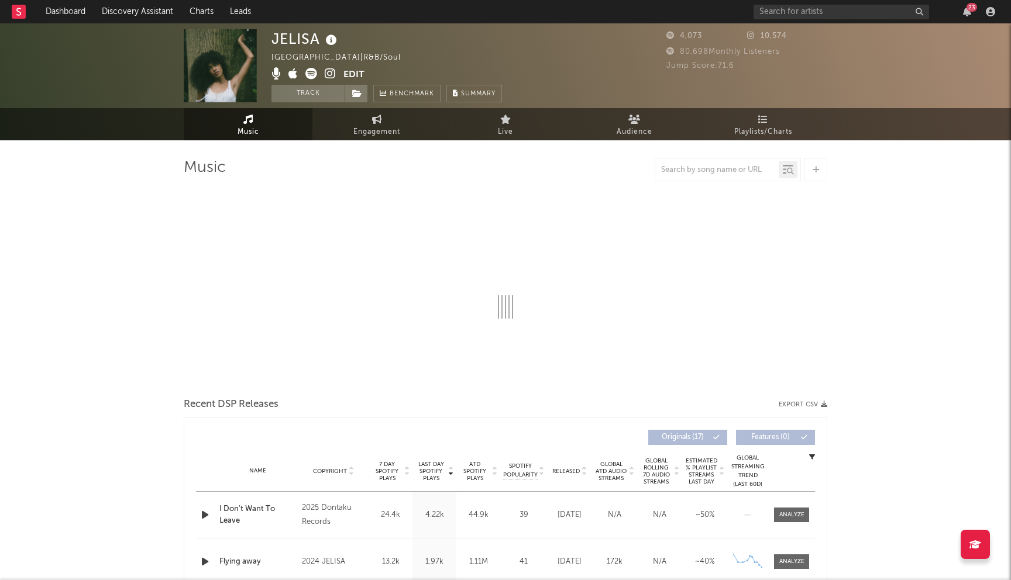
select select "6m"
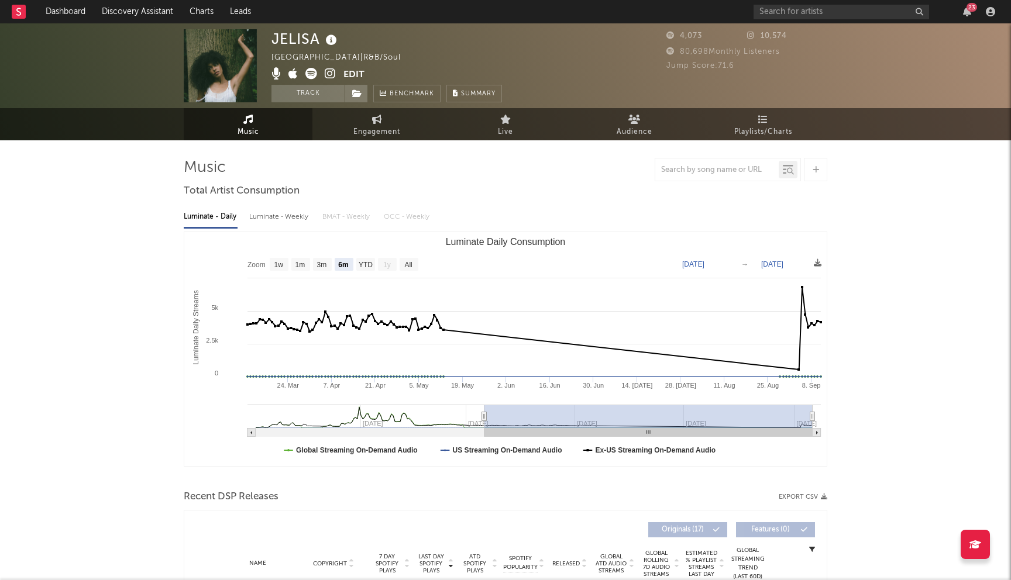
click at [329, 75] on icon at bounding box center [330, 74] width 11 height 12
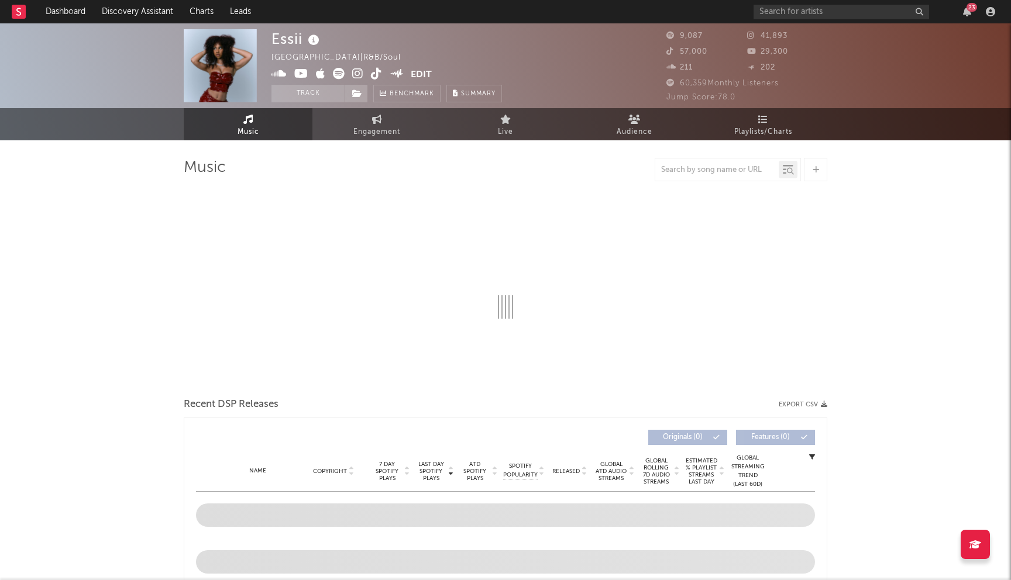
select select "6m"
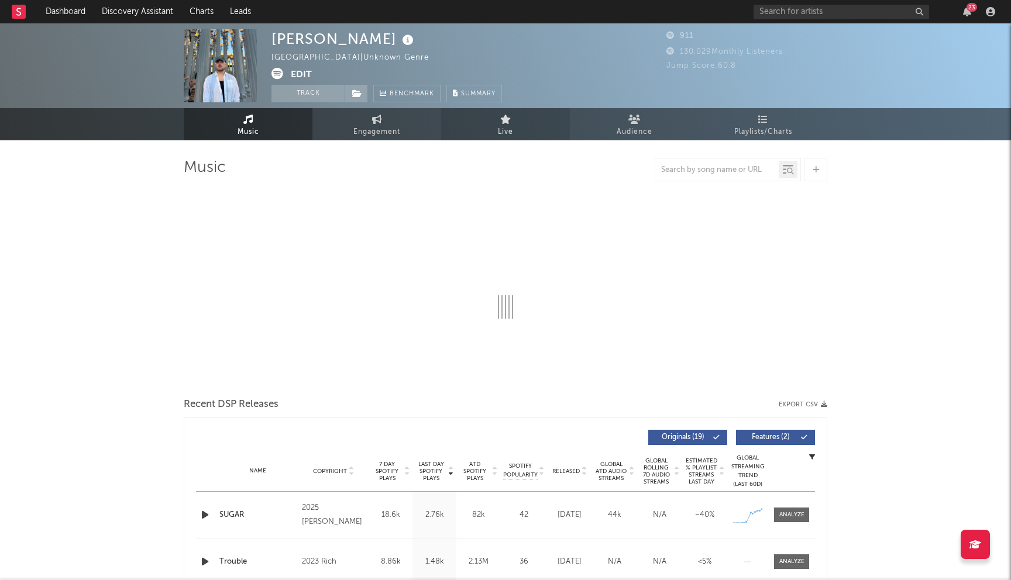
select select "6m"
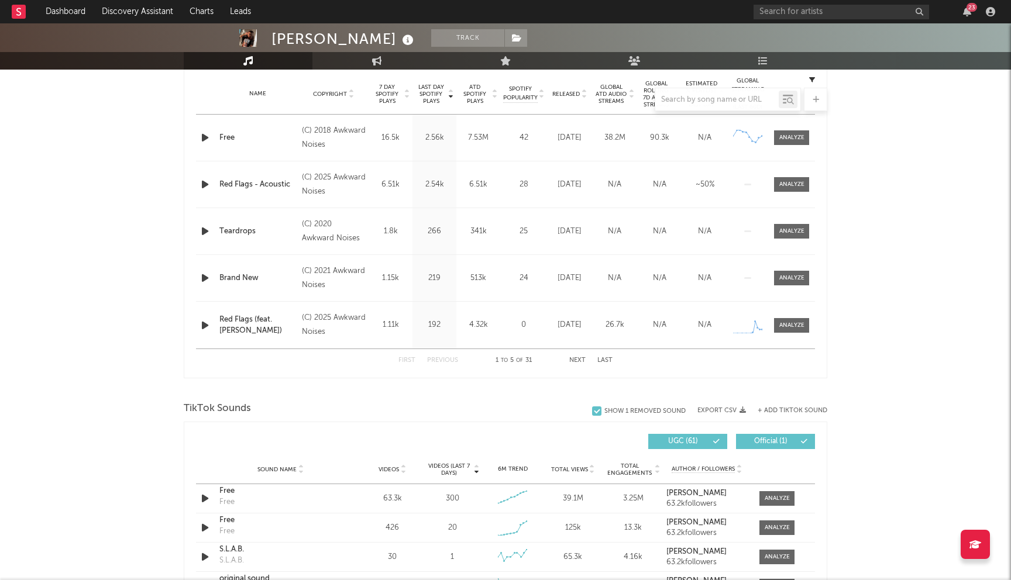
select select "6m"
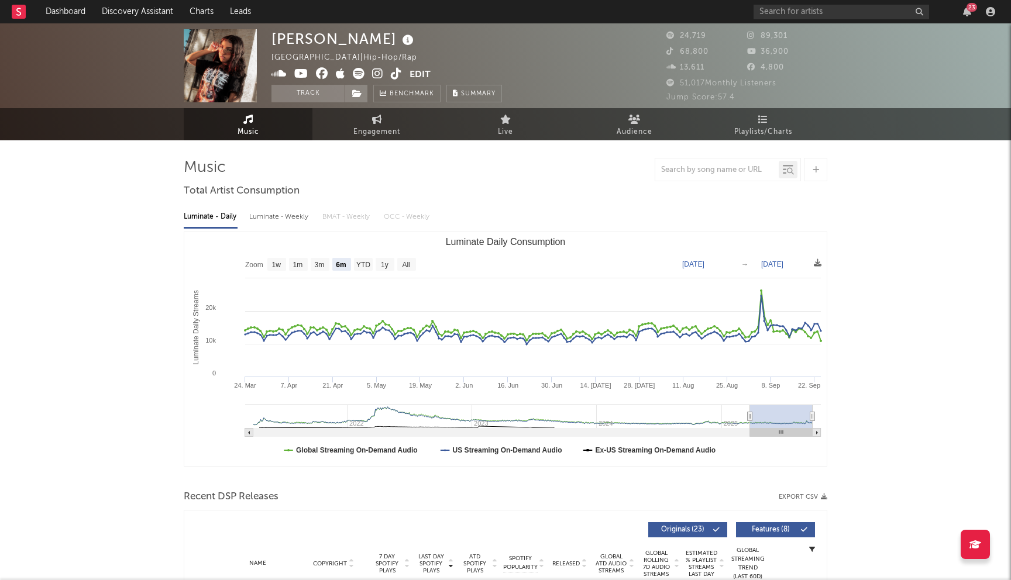
click at [323, 74] on icon at bounding box center [322, 74] width 12 height 12
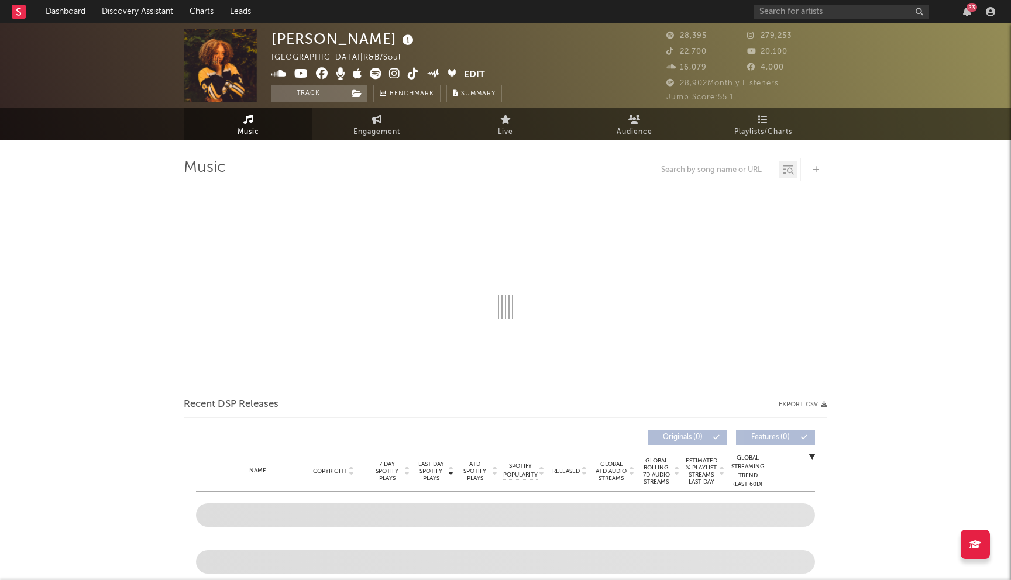
select select "6m"
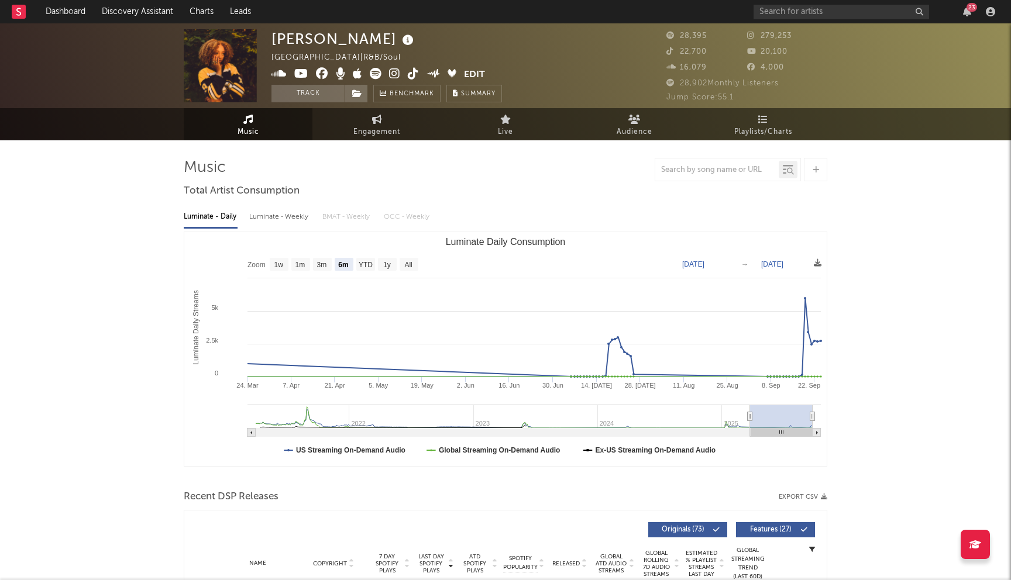
click at [324, 73] on icon at bounding box center [322, 74] width 12 height 12
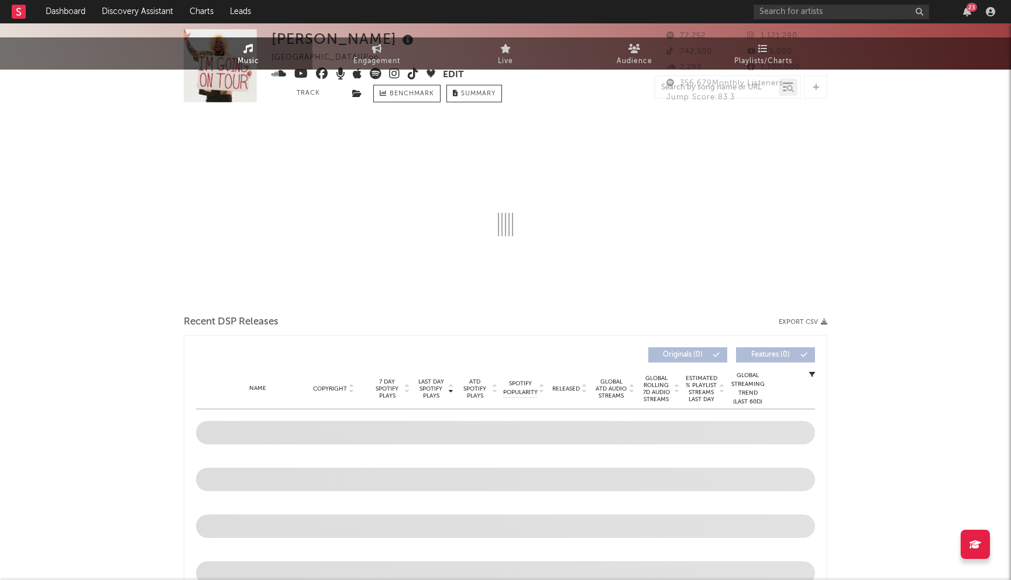
select select "6m"
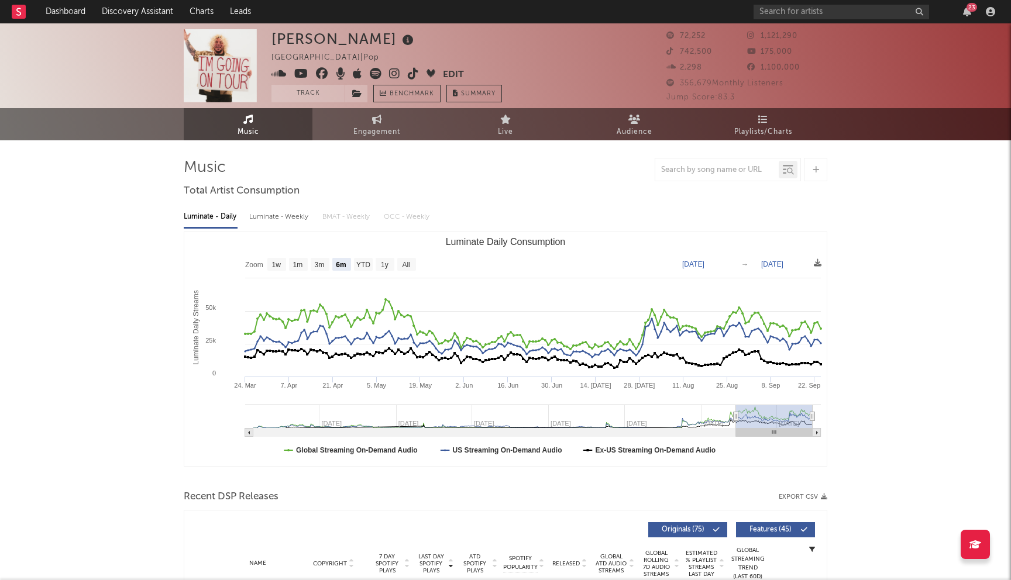
click at [321, 76] on icon at bounding box center [322, 74] width 12 height 12
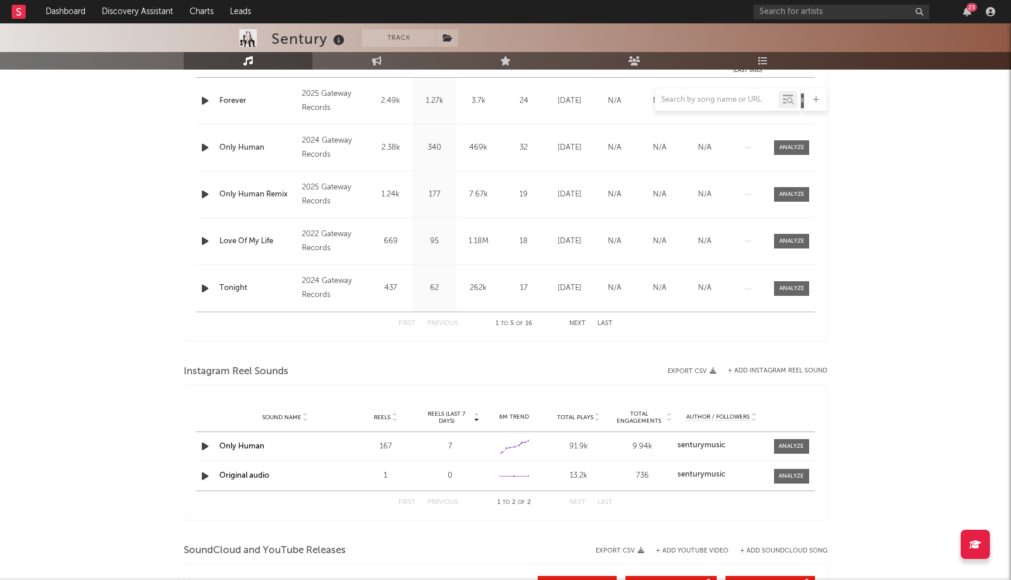
select select "6m"
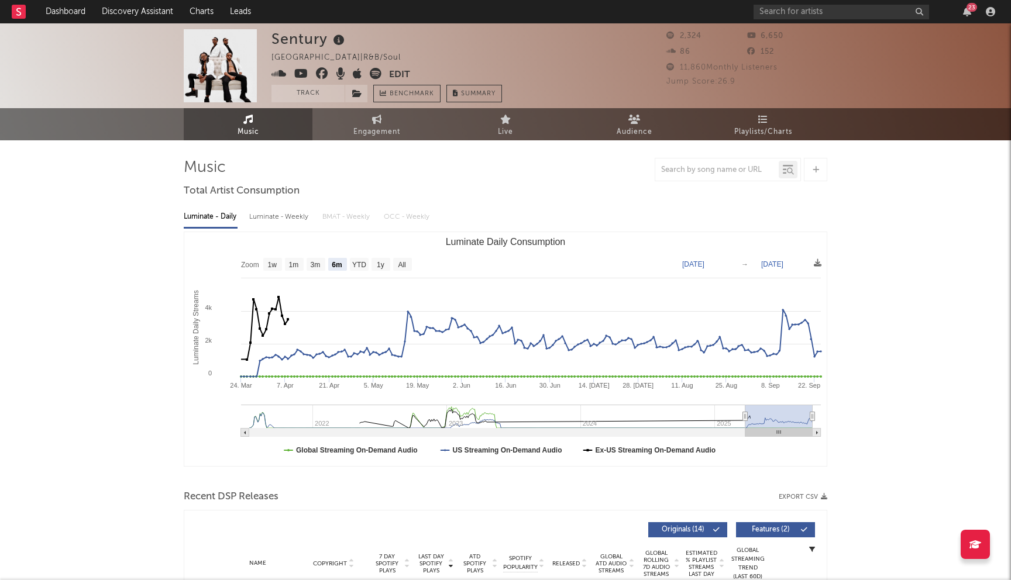
click at [325, 74] on icon at bounding box center [322, 74] width 12 height 12
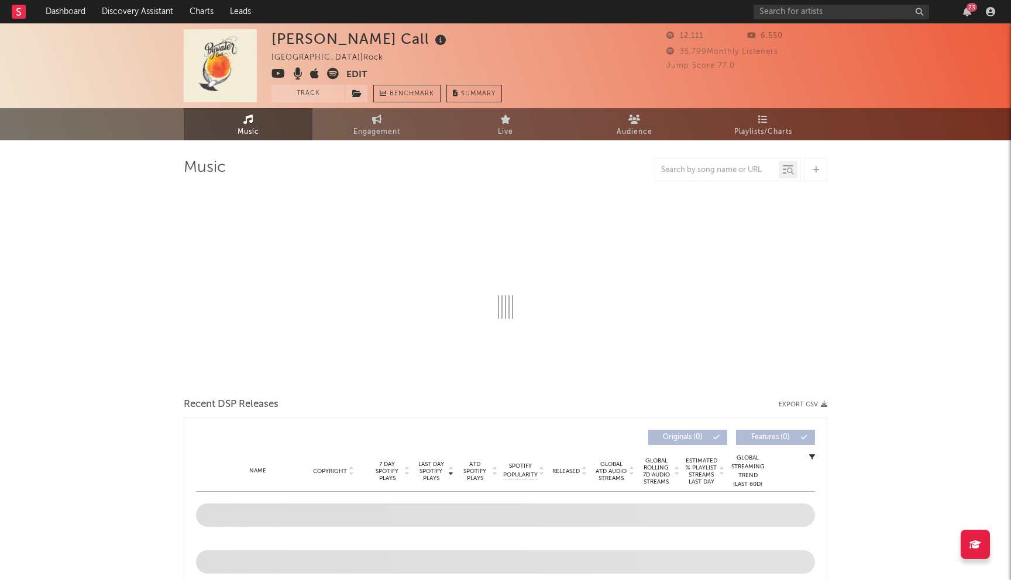
select select "1w"
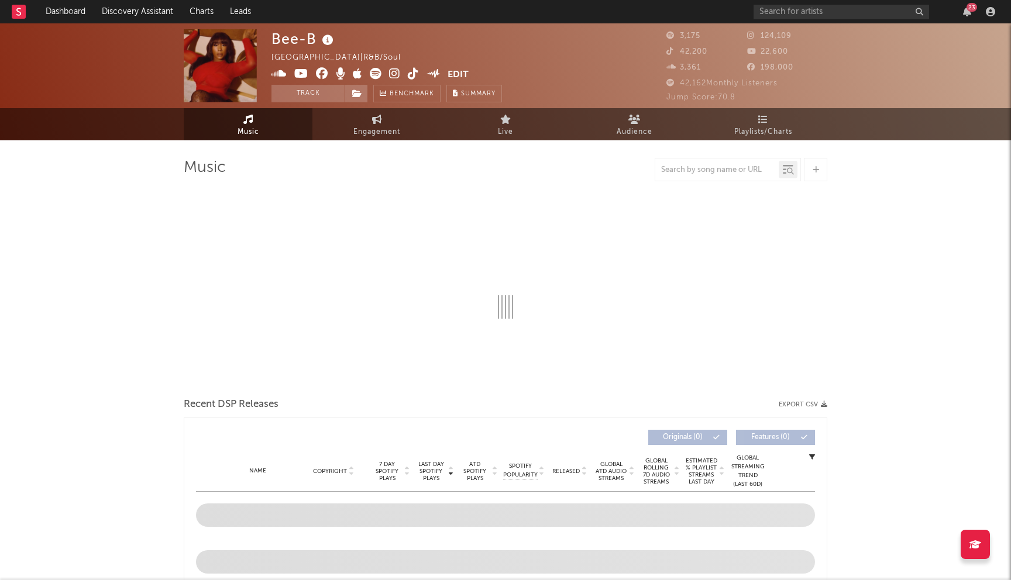
select select "6m"
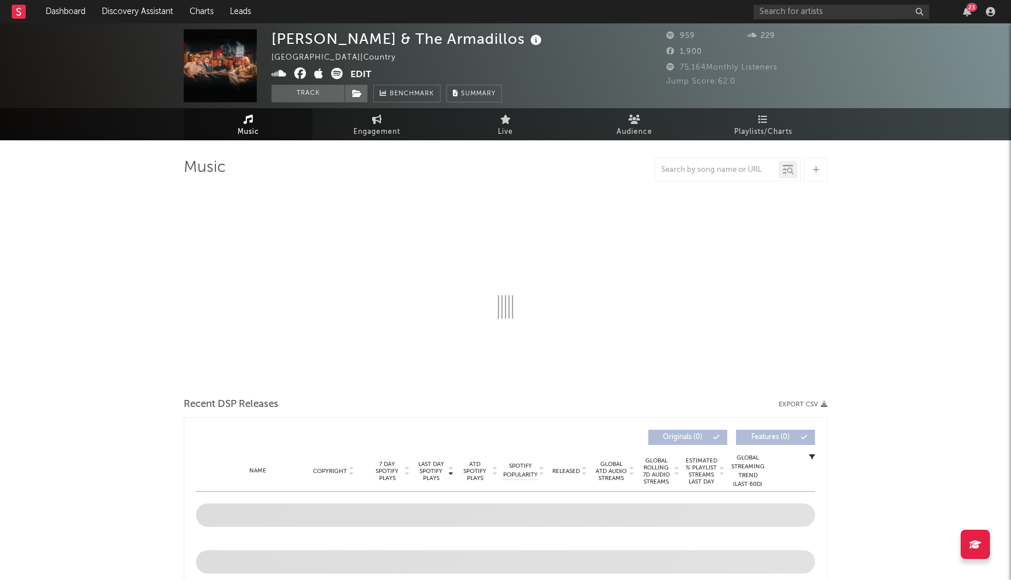
select select "6m"
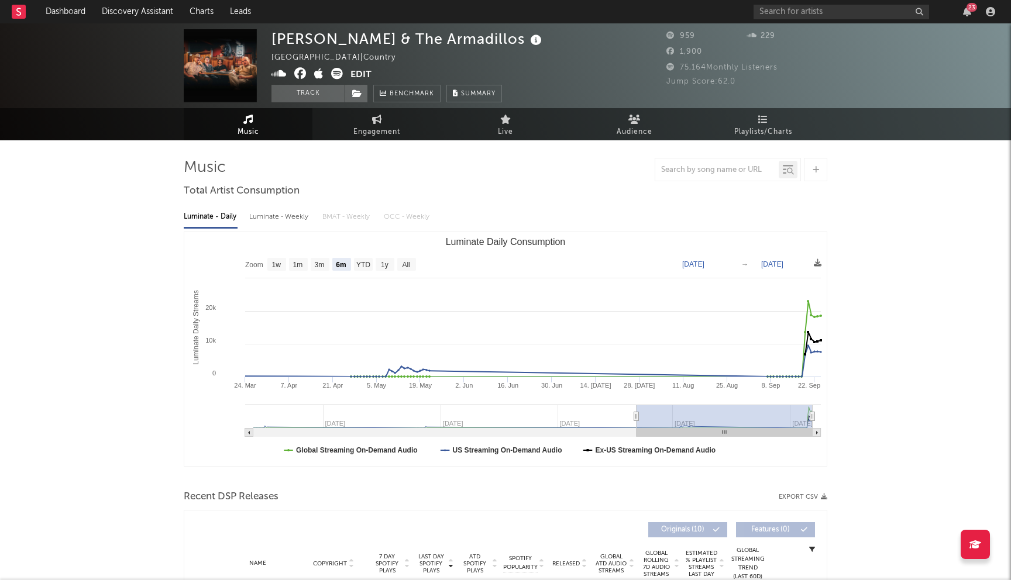
click at [300, 75] on icon at bounding box center [300, 74] width 12 height 12
drag, startPoint x: 274, startPoint y: 40, endPoint x: 439, endPoint y: 40, distance: 165.0
click at [439, 40] on div "Adam & The Armadillos" at bounding box center [408, 38] width 273 height 19
copy div "Adam & The Armadillos"
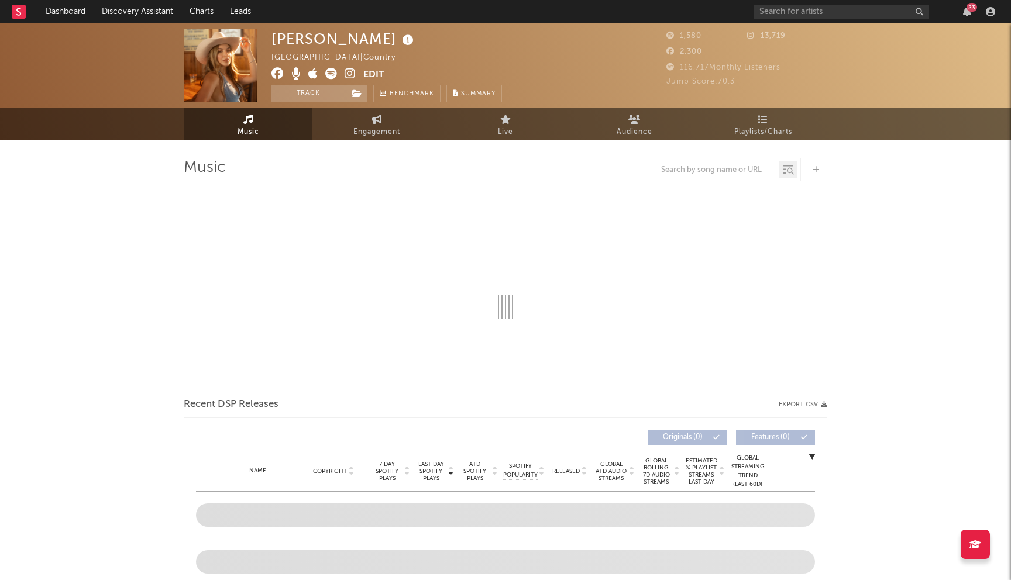
select select "6m"
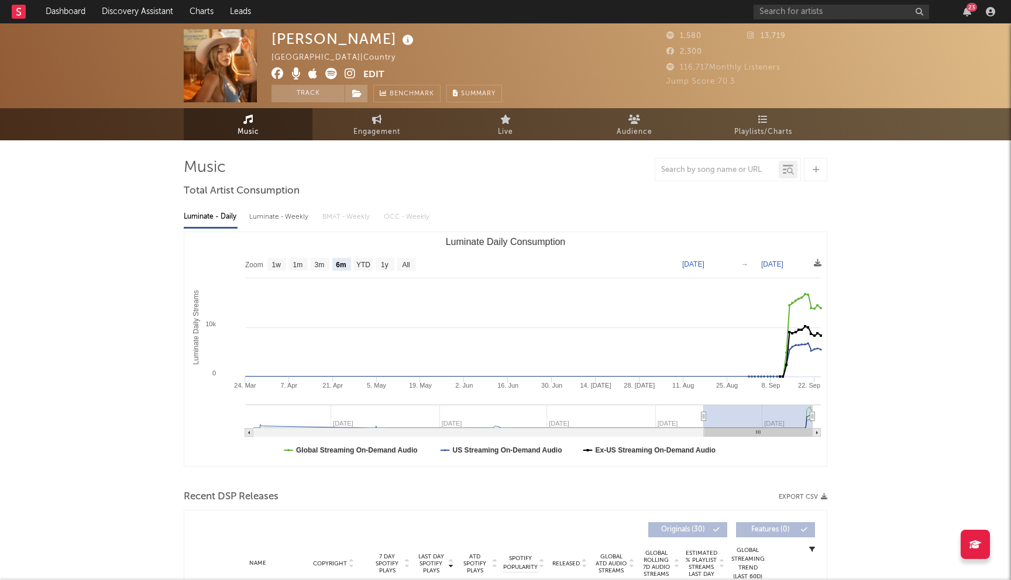
click at [277, 73] on icon at bounding box center [278, 74] width 12 height 12
drag, startPoint x: 387, startPoint y: 40, endPoint x: 264, endPoint y: 40, distance: 122.3
click at [264, 40] on div "Andrea Vasquez United States | Country Edit Track Benchmark Summary 1,580 13,71…" at bounding box center [505, 65] width 1011 height 85
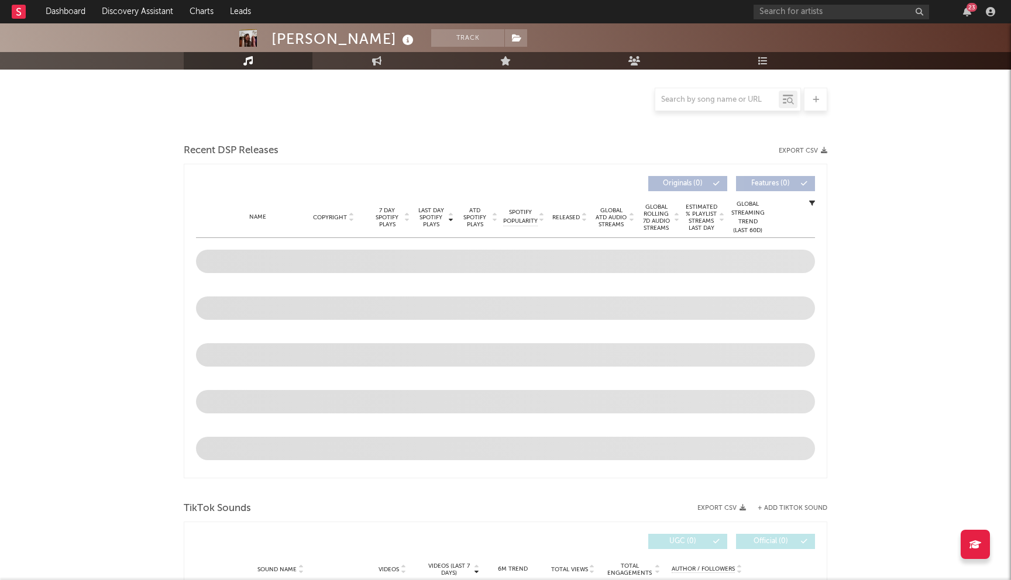
select select "6m"
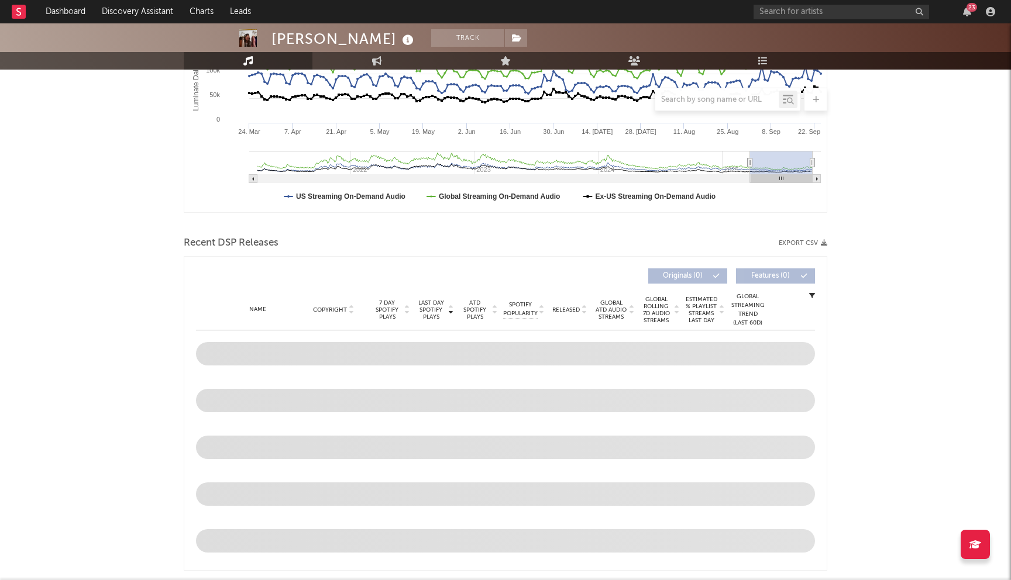
scroll to position [346, 0]
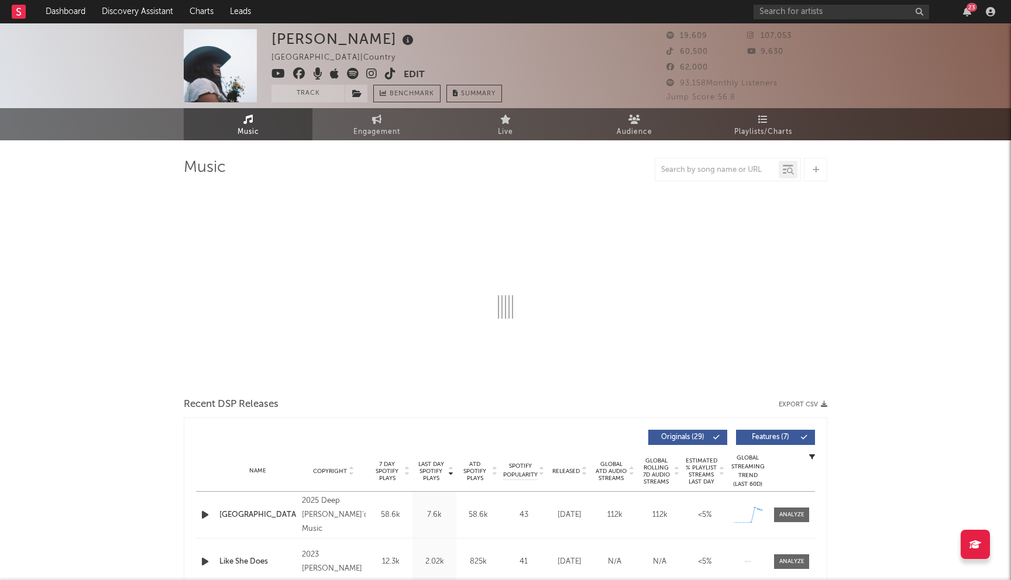
select select "6m"
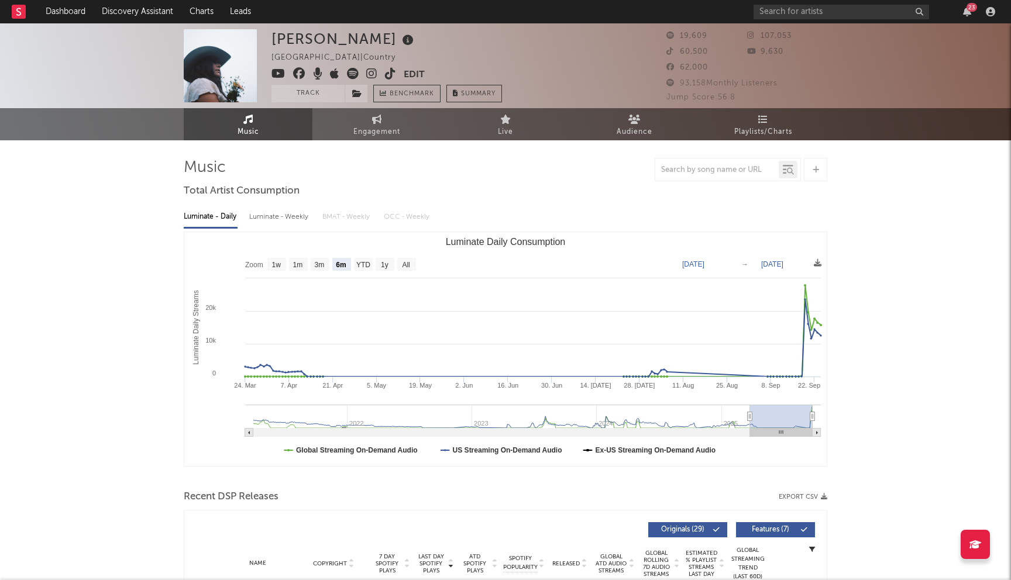
click at [303, 73] on icon at bounding box center [299, 74] width 12 height 12
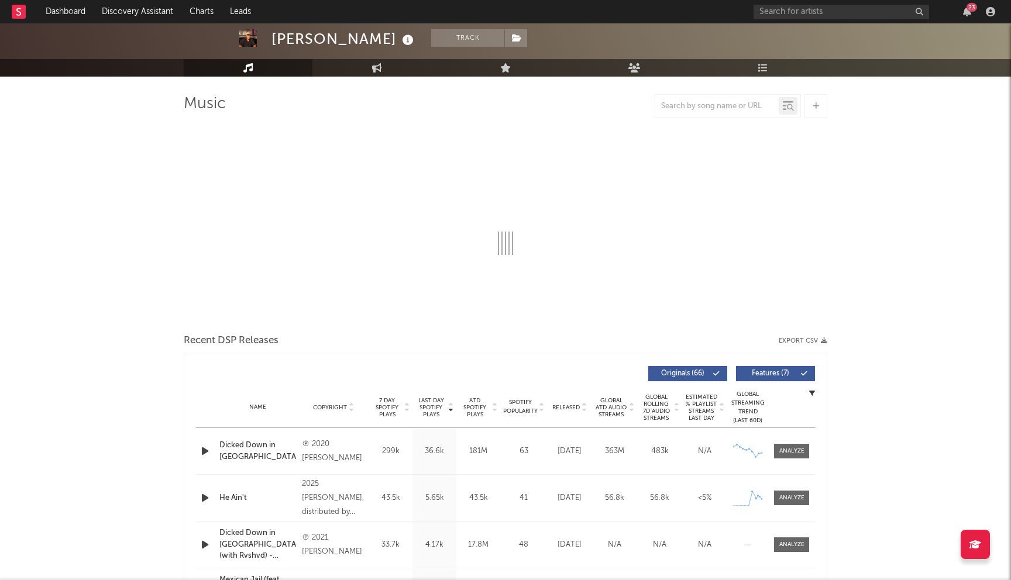
scroll to position [67, 0]
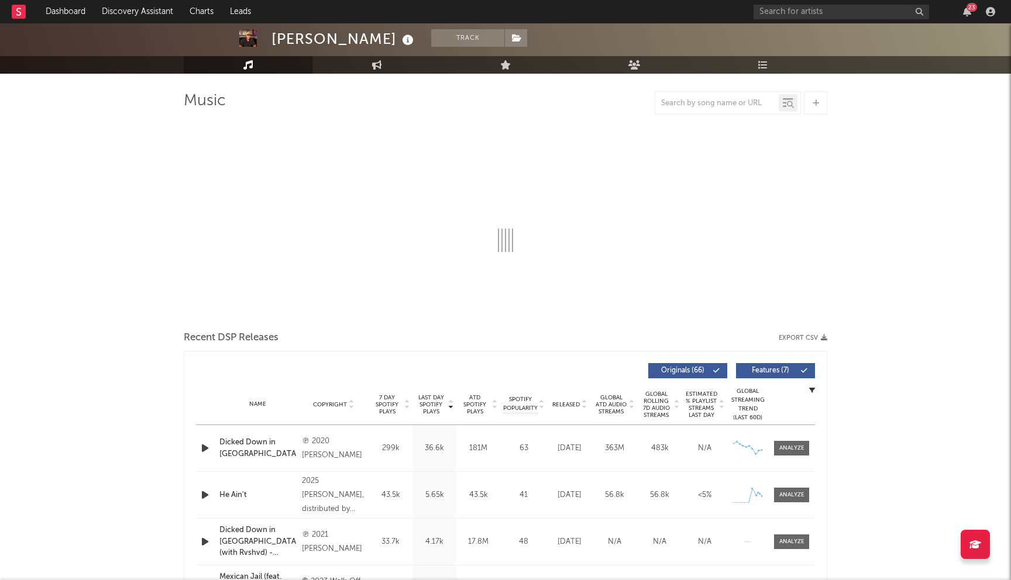
select select "6m"
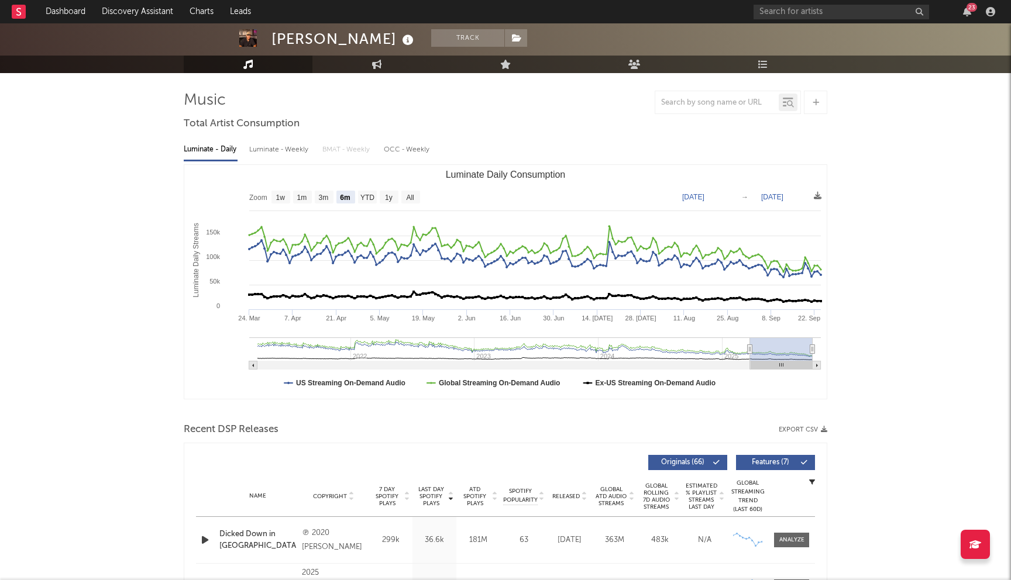
scroll to position [0, 0]
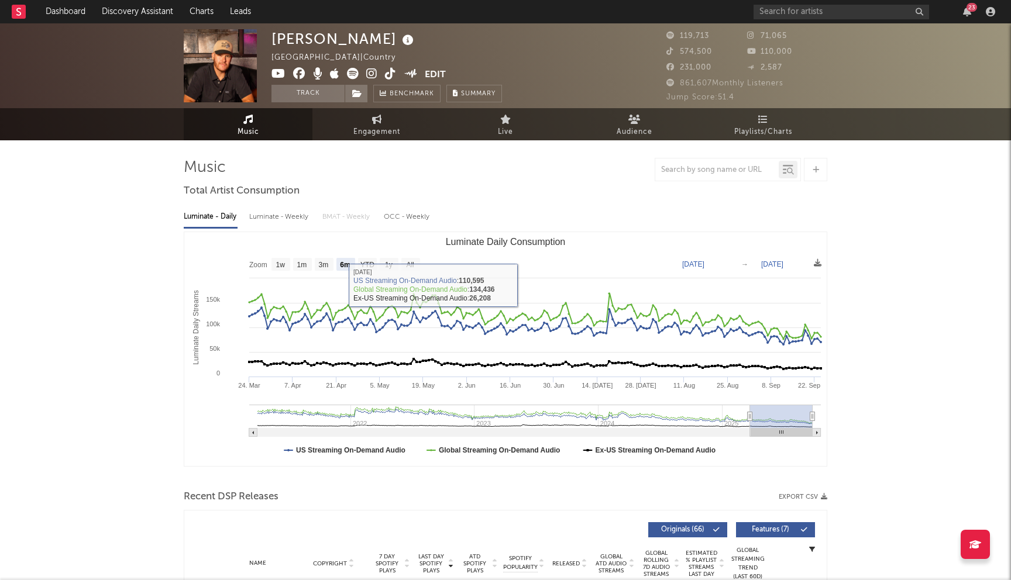
click at [298, 71] on icon at bounding box center [299, 74] width 12 height 12
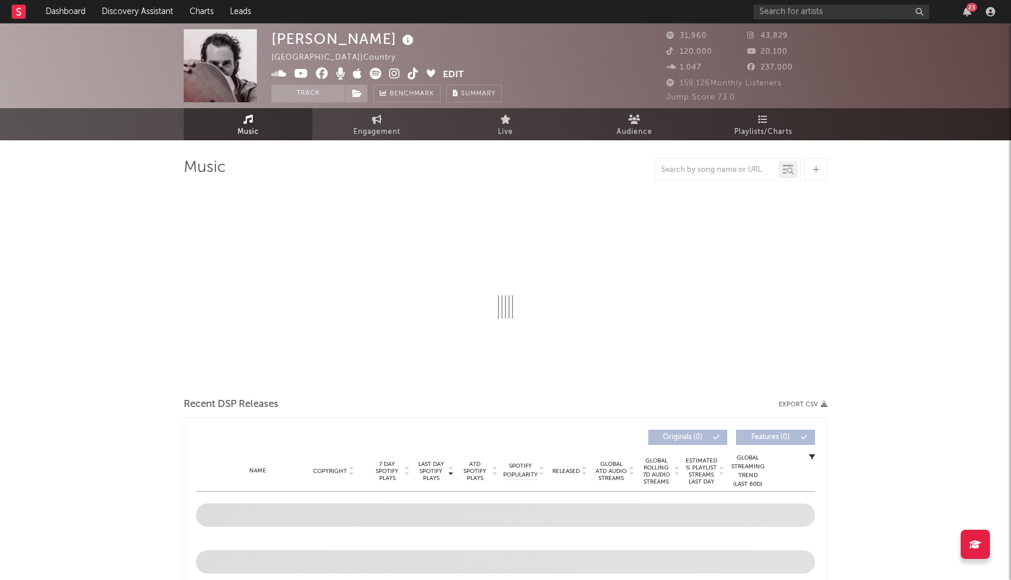
select select "6m"
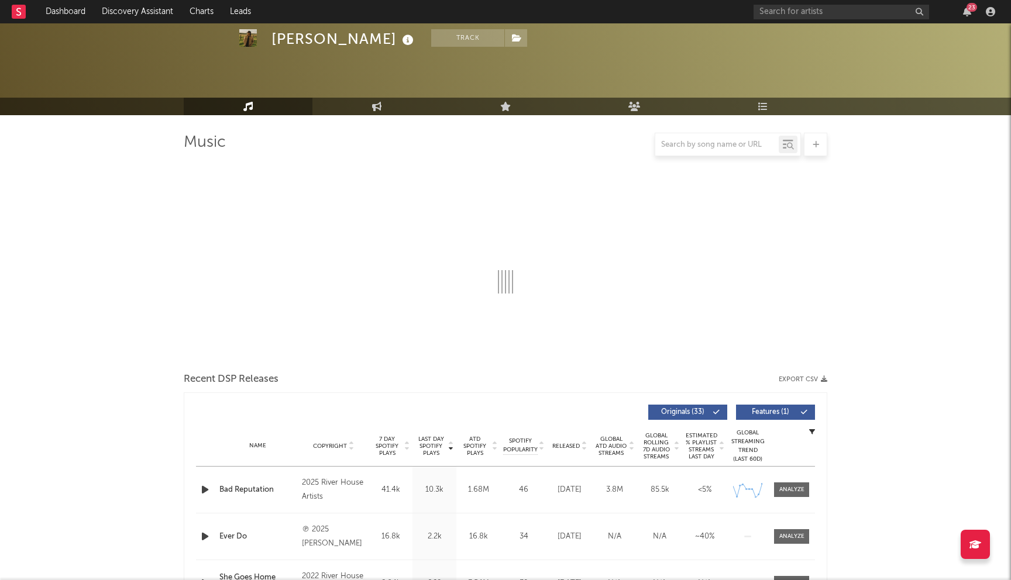
scroll to position [143, 0]
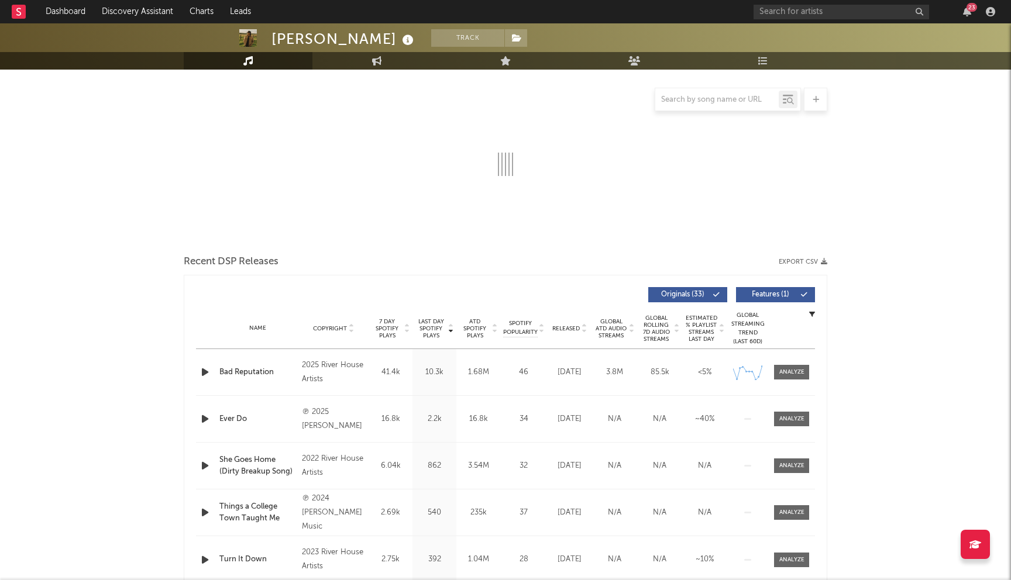
select select "6m"
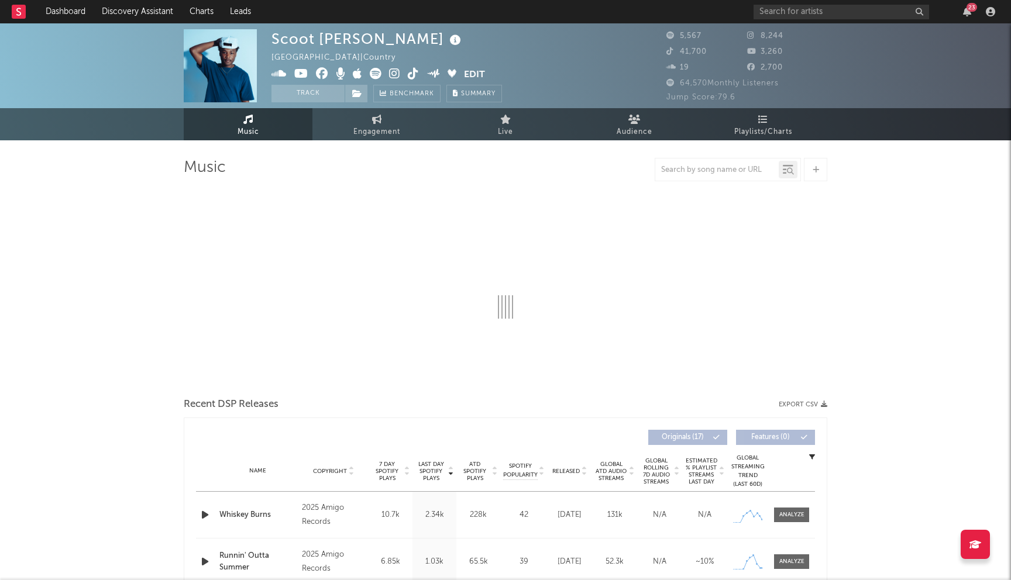
select select "6m"
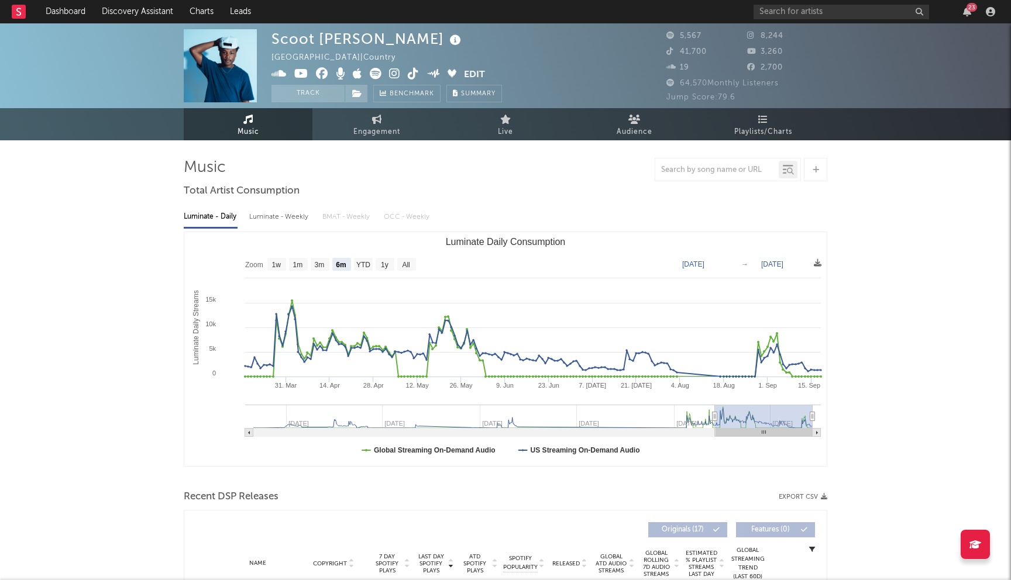
click at [321, 73] on icon at bounding box center [322, 74] width 12 height 12
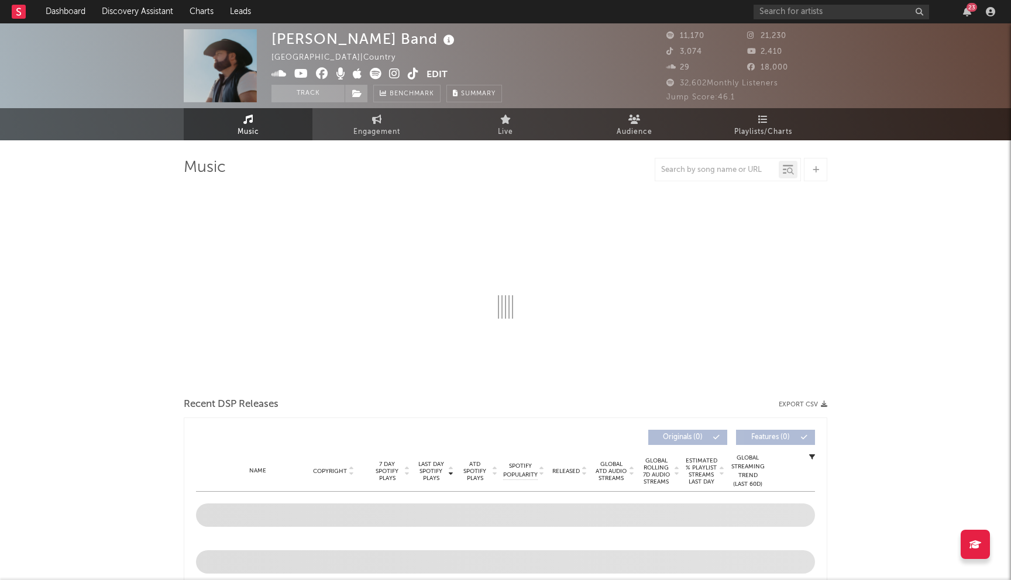
select select "6m"
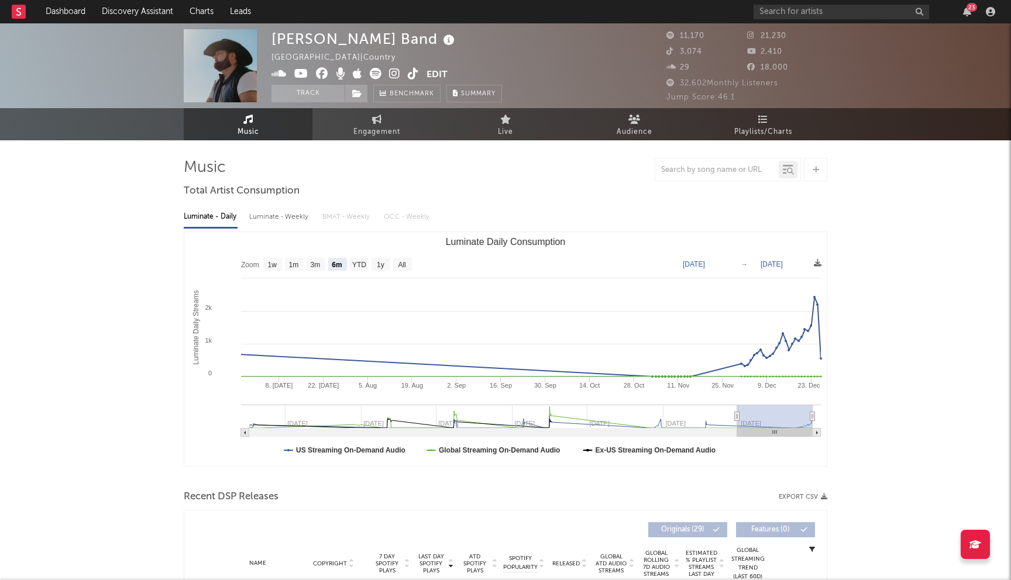
click at [321, 74] on icon at bounding box center [322, 74] width 12 height 12
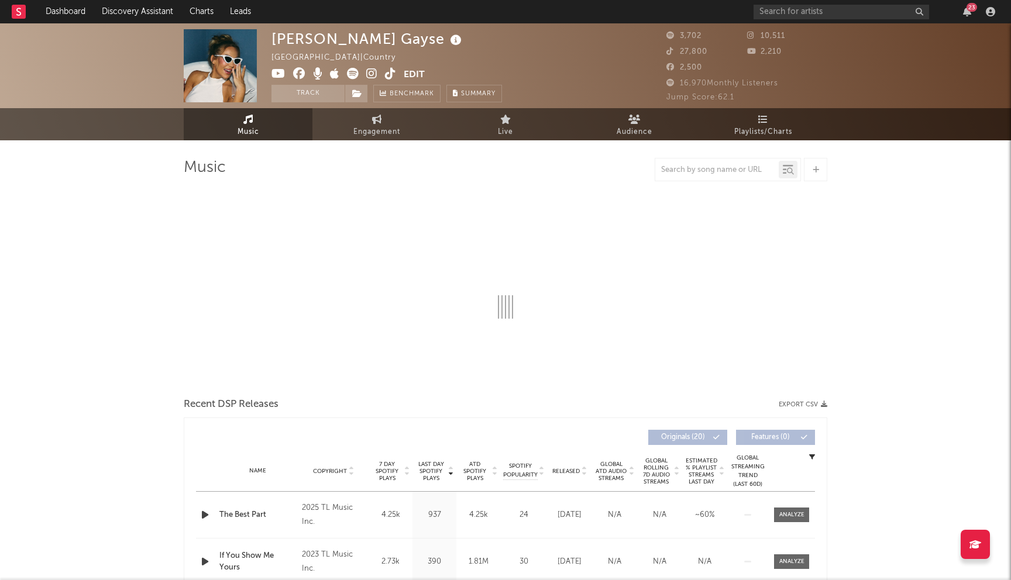
click at [300, 75] on icon at bounding box center [299, 74] width 12 height 12
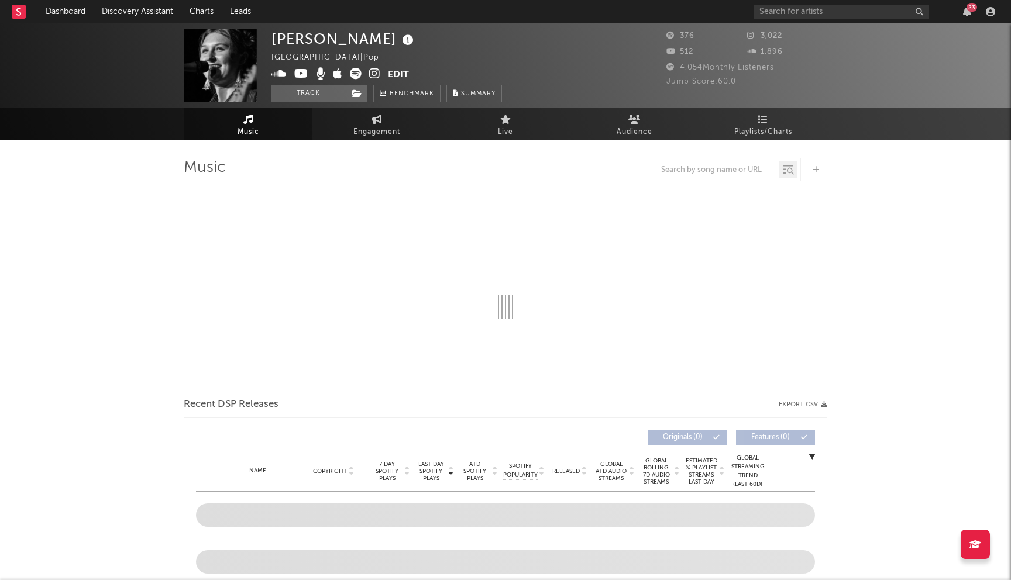
select select "6m"
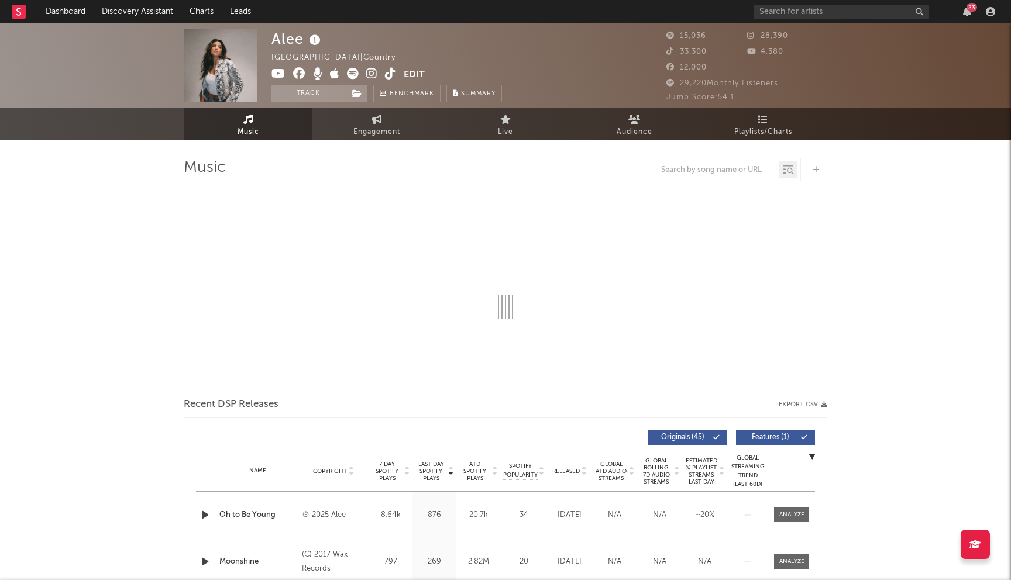
select select "6m"
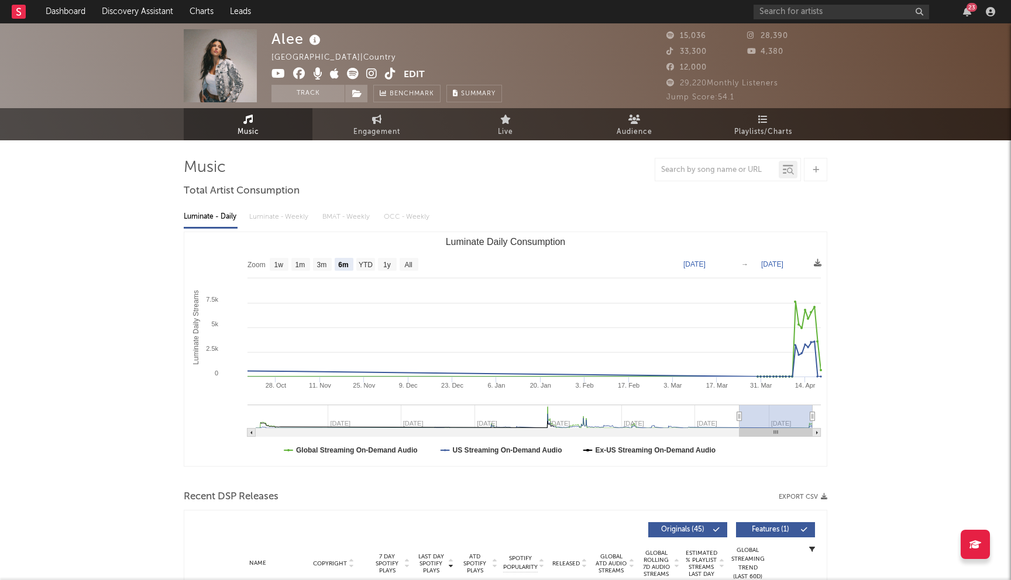
click at [298, 71] on icon at bounding box center [299, 74] width 12 height 12
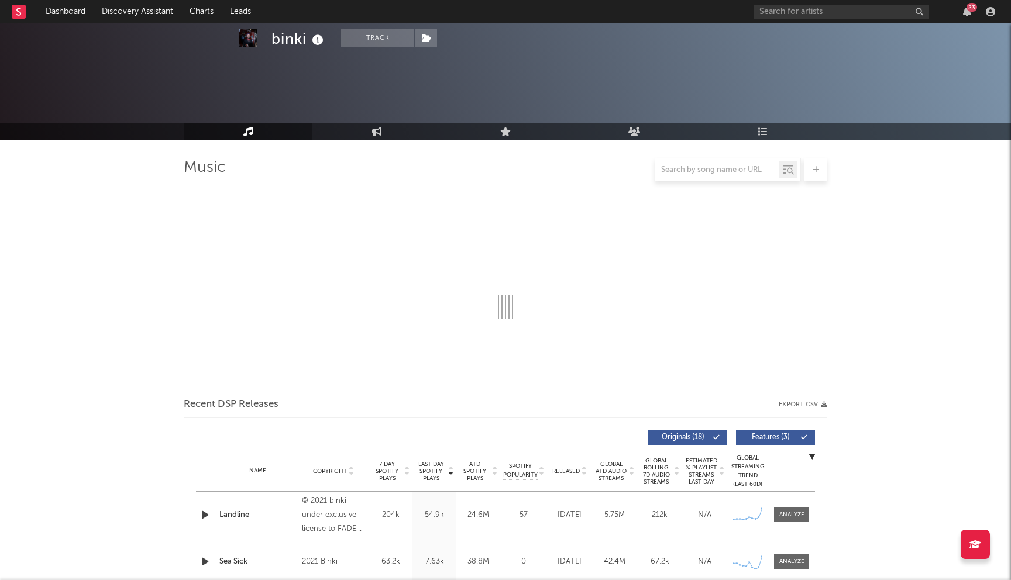
scroll to position [146, 0]
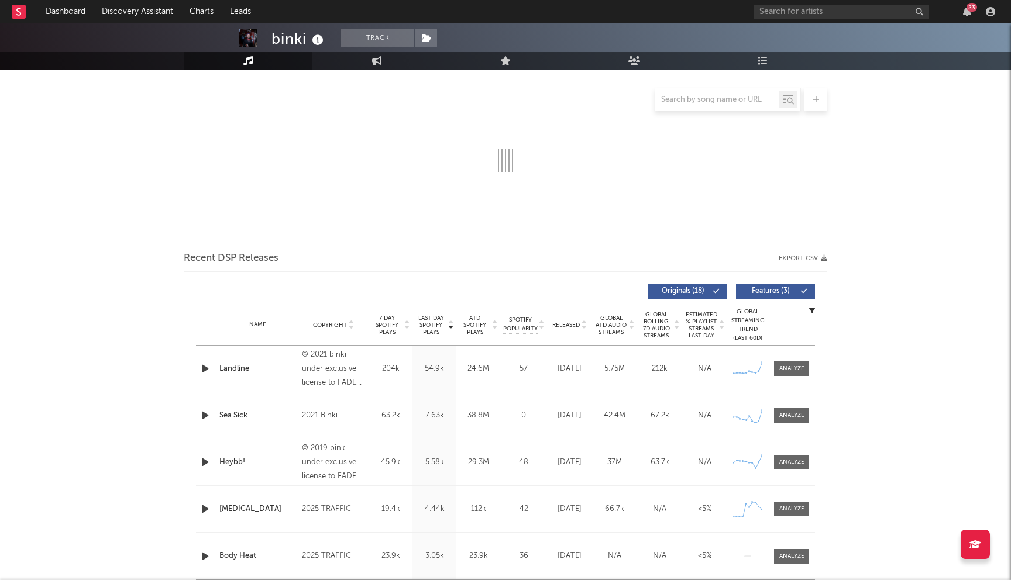
select select "6m"
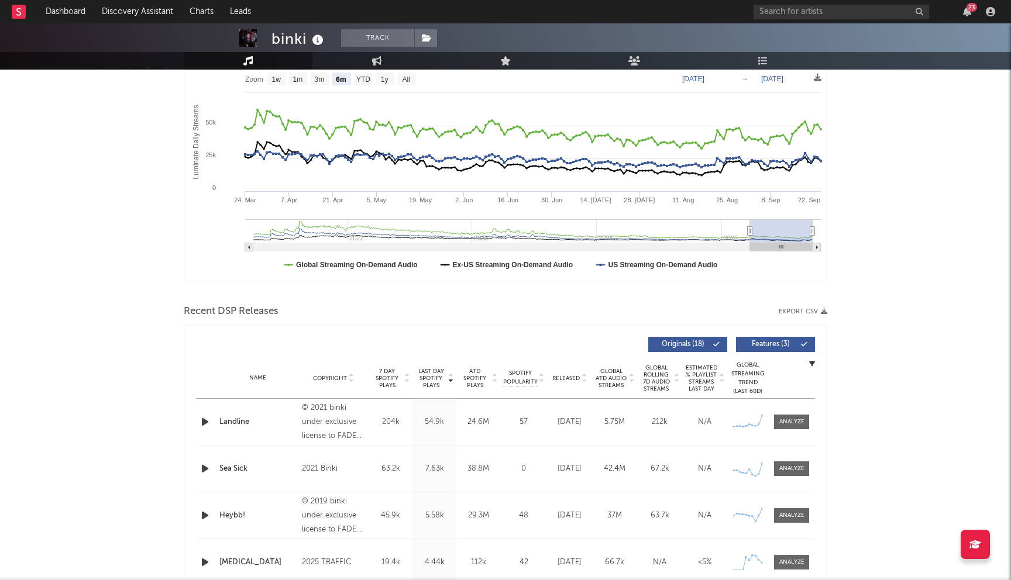
scroll to position [0, 0]
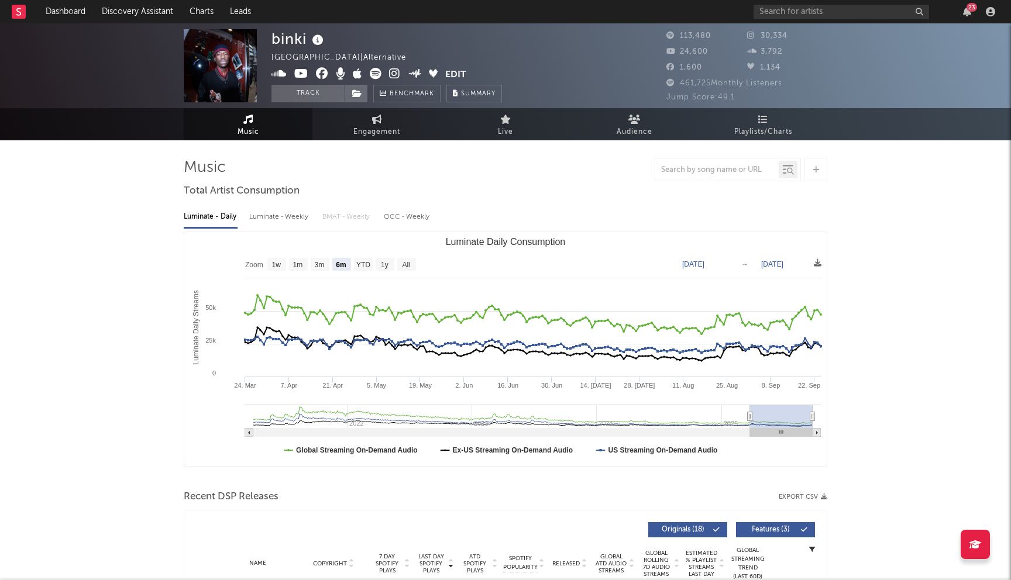
click at [321, 71] on icon at bounding box center [322, 74] width 12 height 12
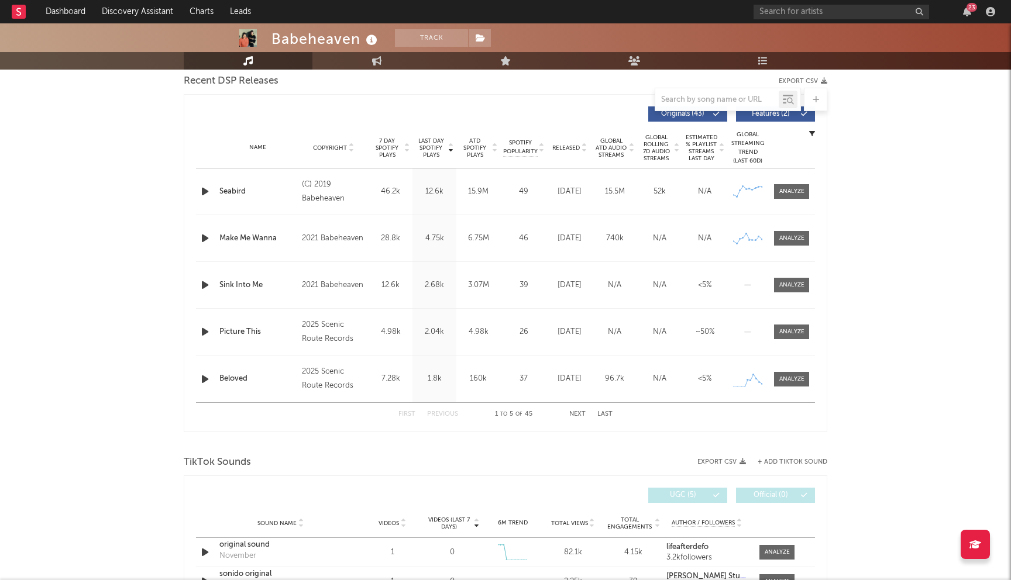
select select "6m"
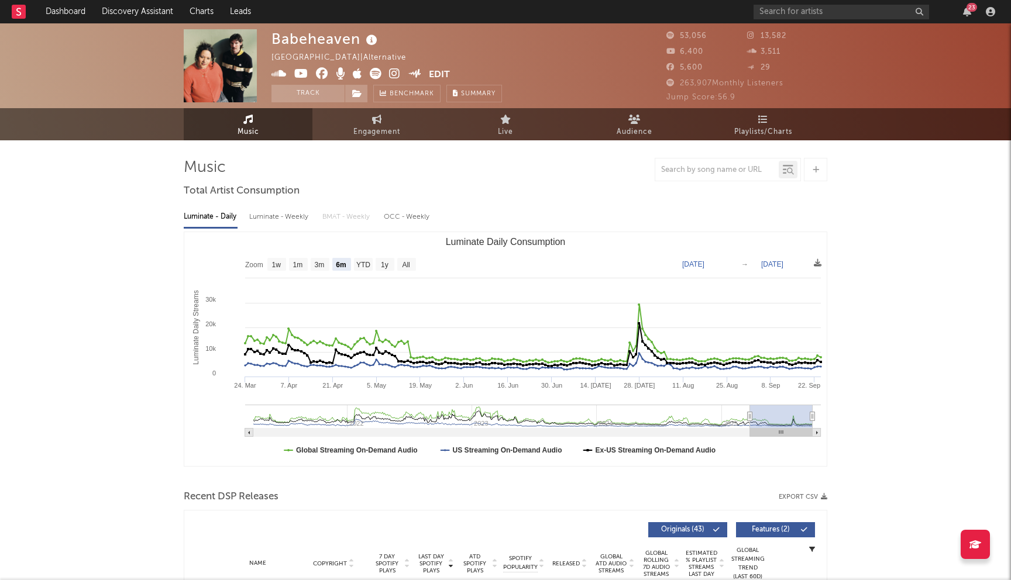
click at [320, 74] on icon at bounding box center [322, 74] width 12 height 12
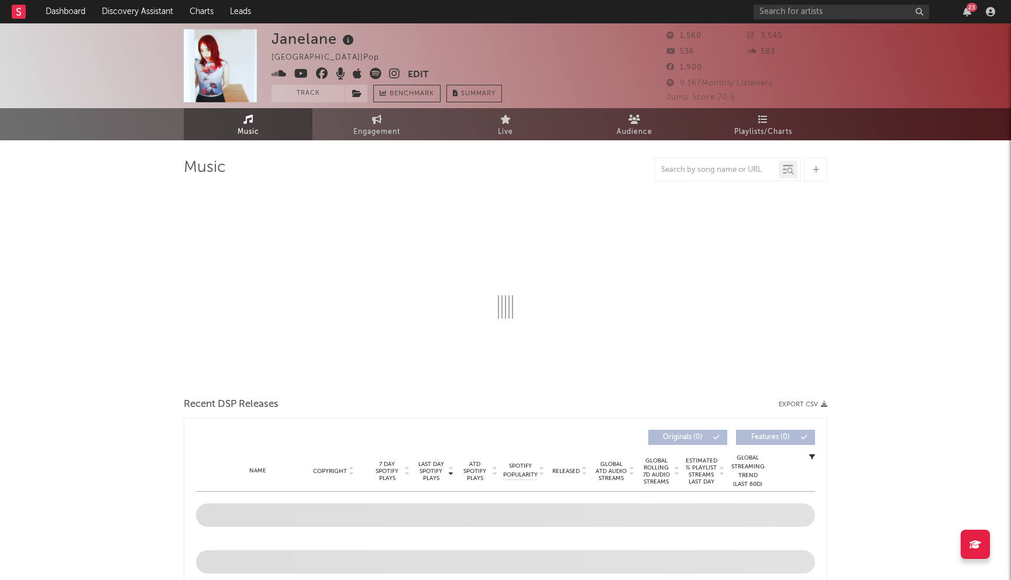
select select "1w"
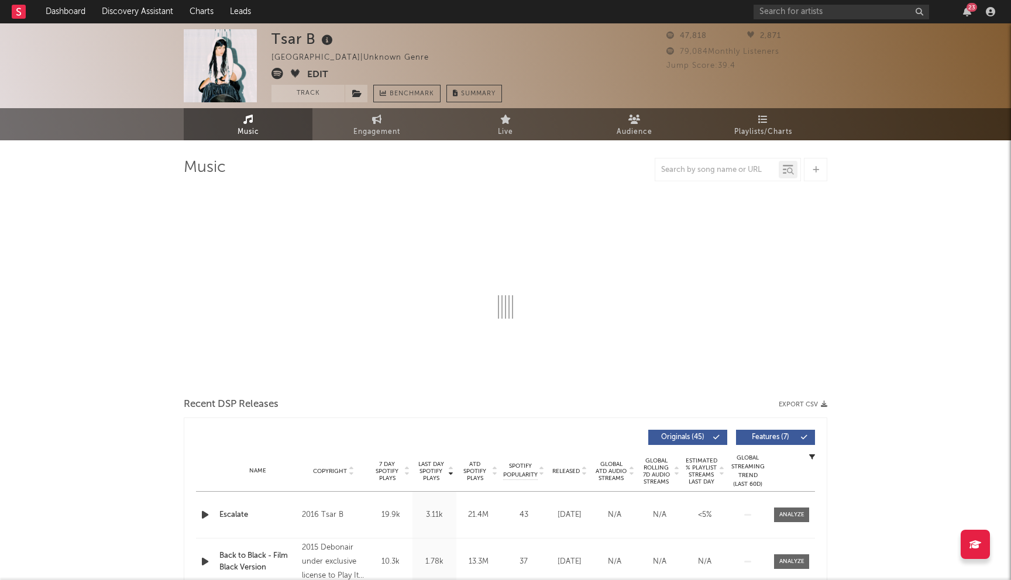
select select "6m"
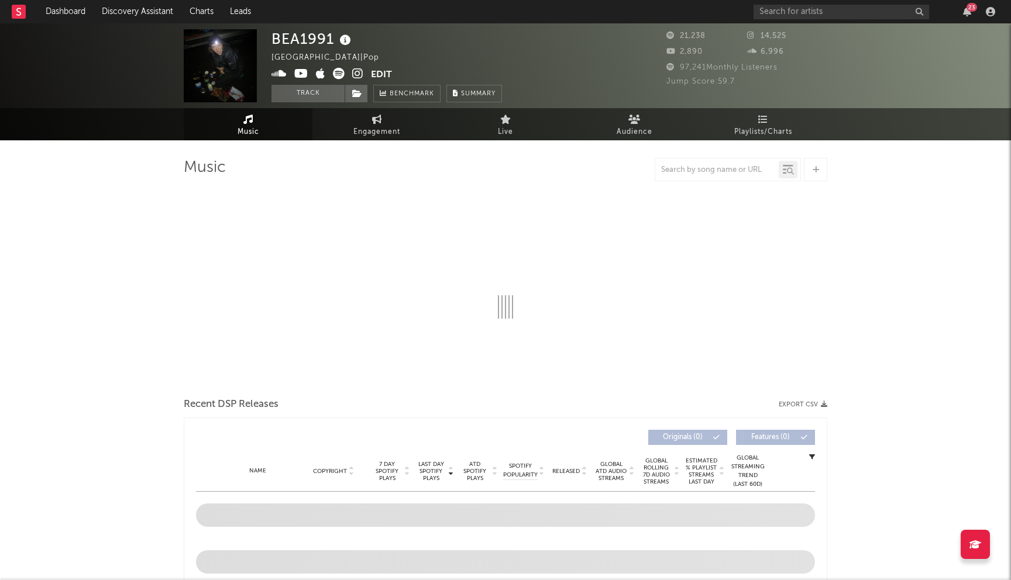
select select "1w"
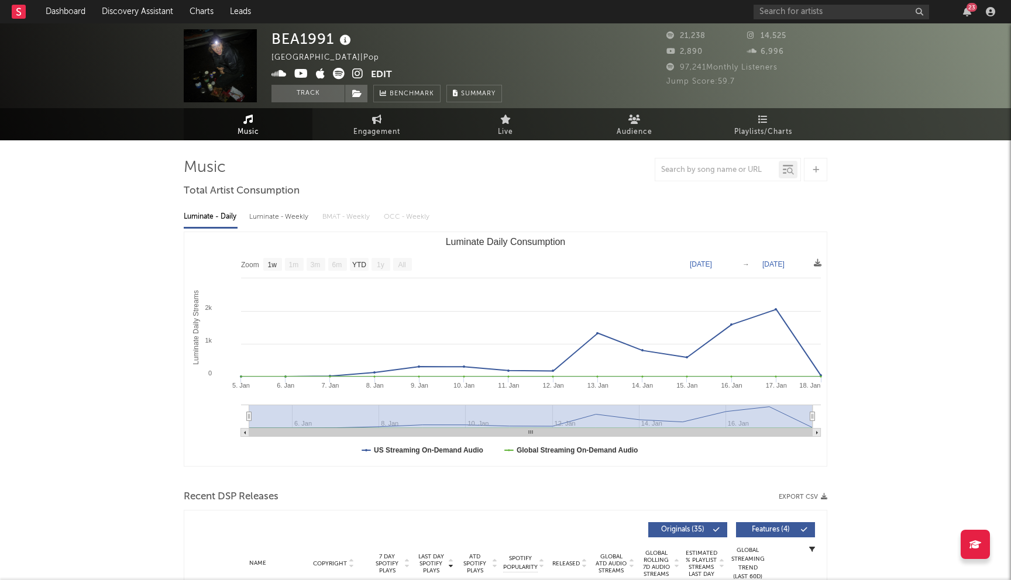
click at [302, 75] on icon at bounding box center [301, 74] width 14 height 12
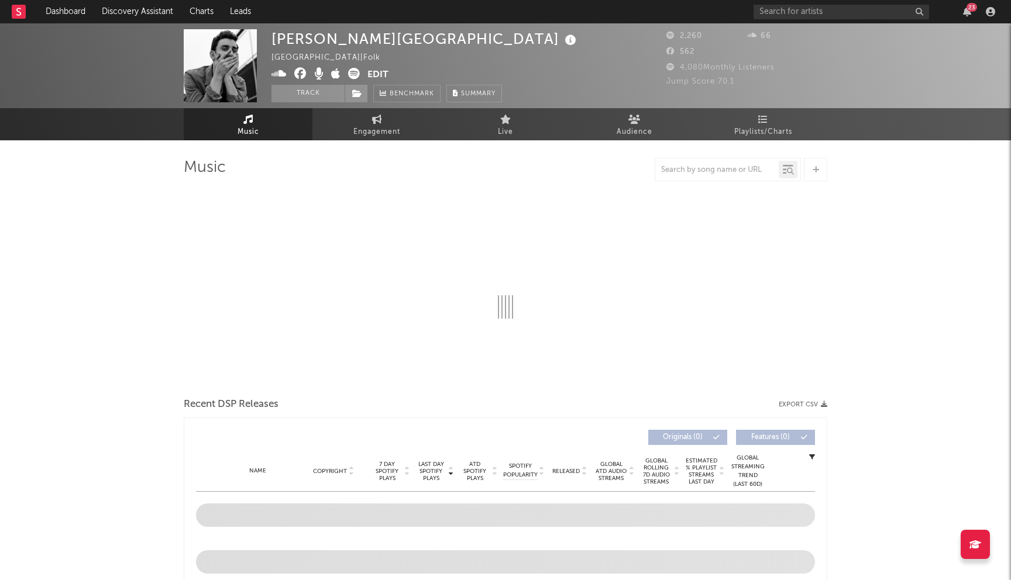
select select "6m"
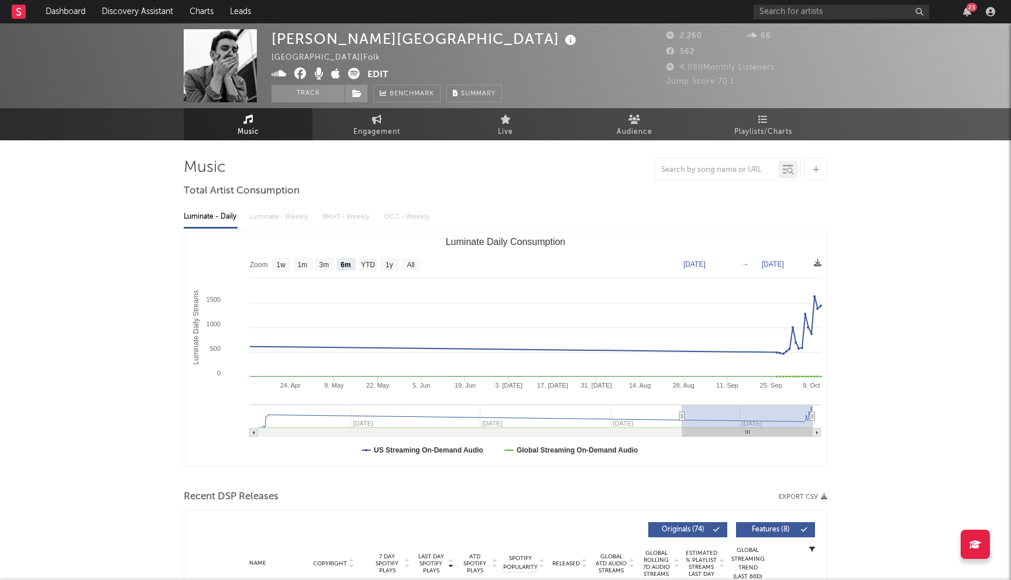
click at [300, 78] on icon at bounding box center [300, 74] width 12 height 12
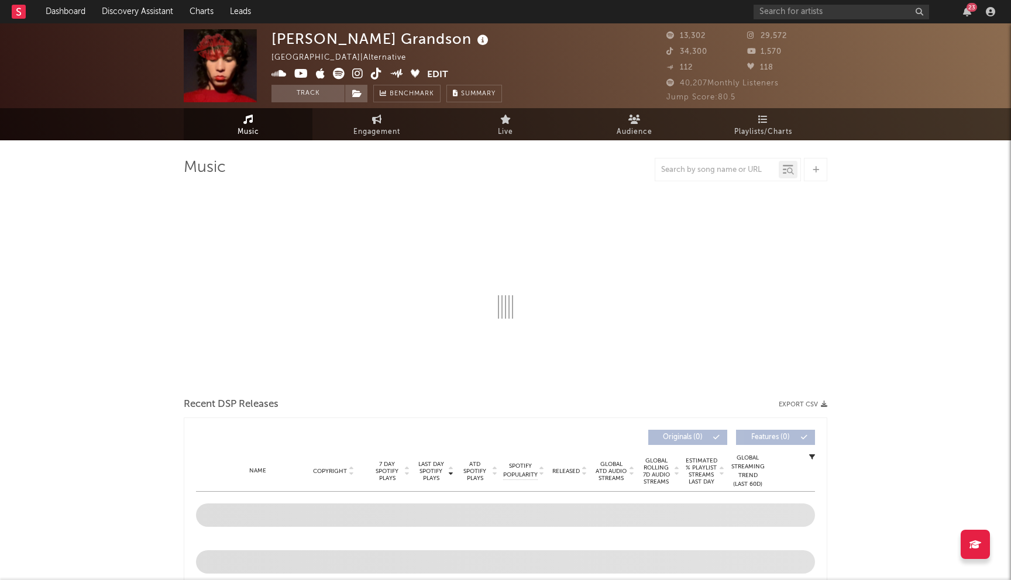
select select "6m"
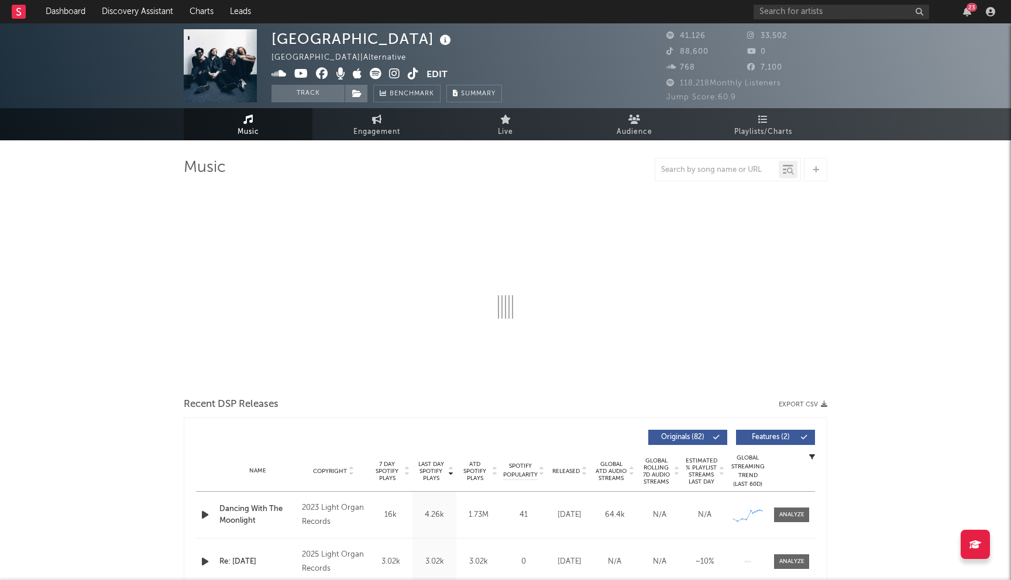
select select "6m"
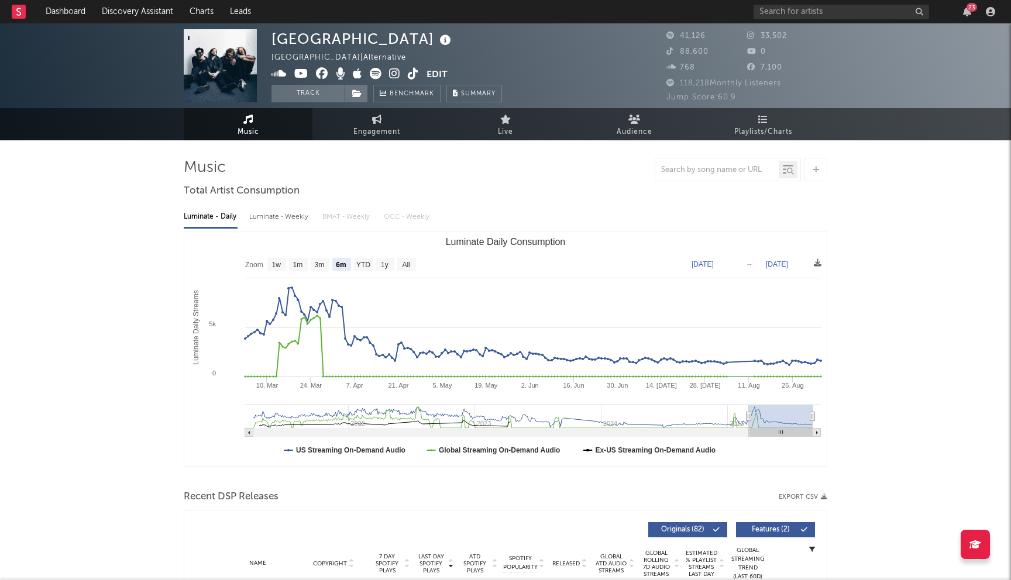
click at [324, 77] on icon at bounding box center [322, 74] width 12 height 12
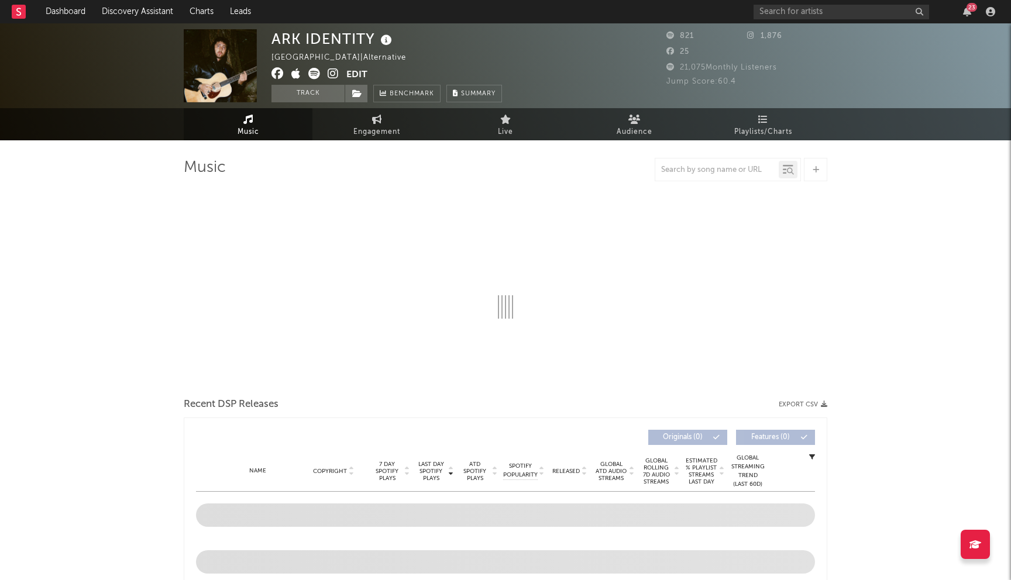
select select "1w"
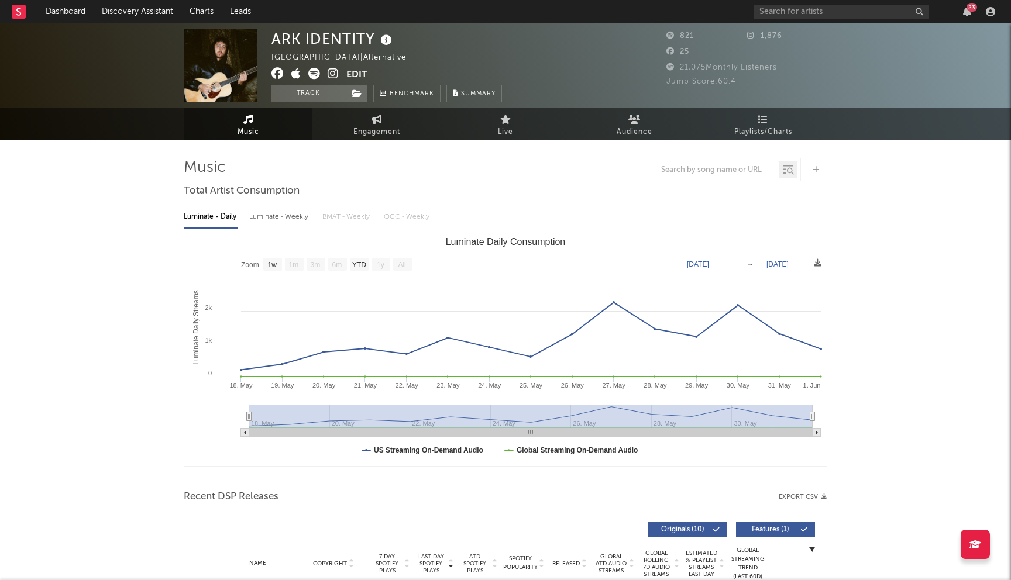
click at [278, 77] on icon at bounding box center [278, 74] width 12 height 12
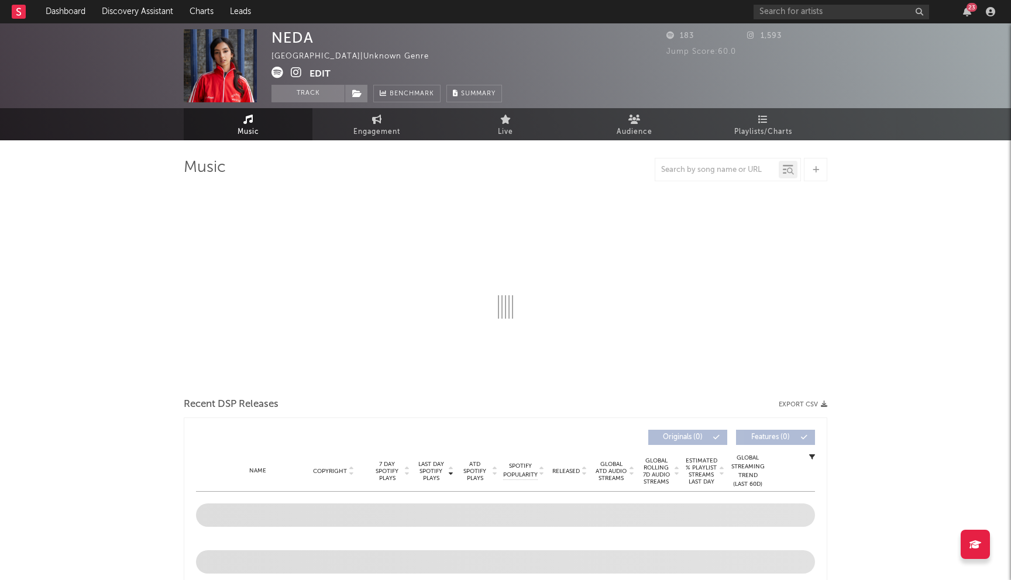
select select "1w"
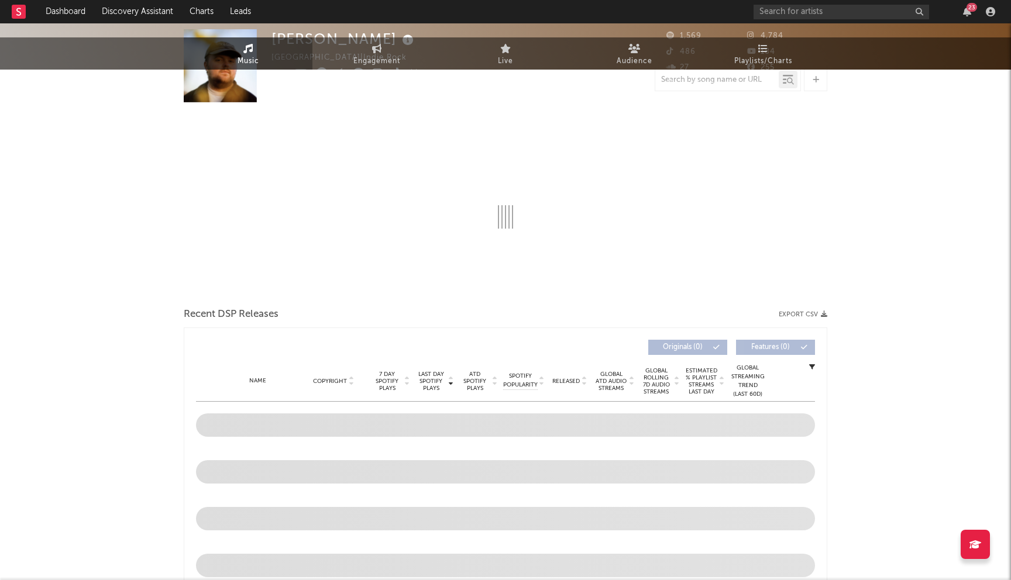
select select "1w"
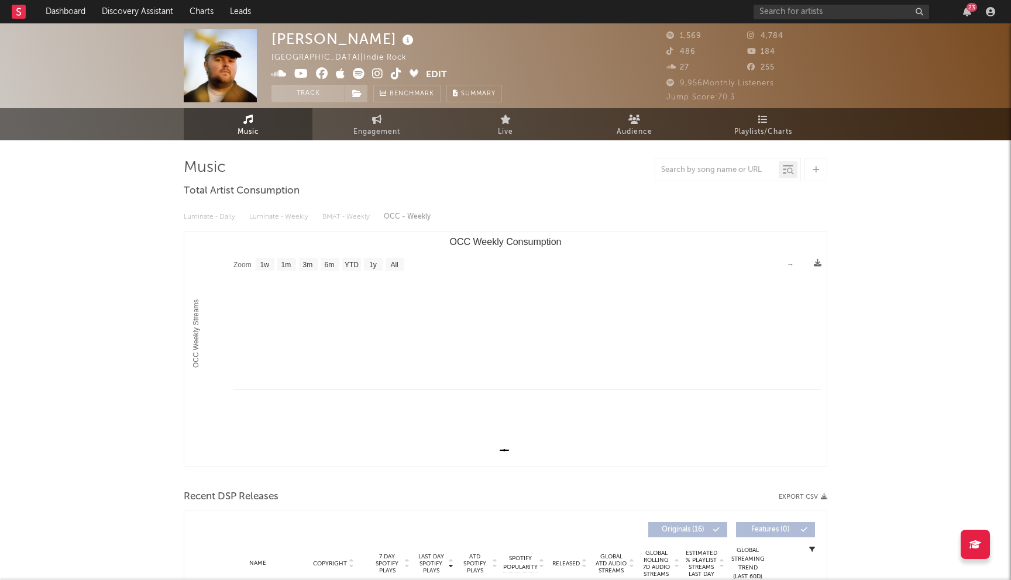
click at [324, 70] on icon at bounding box center [322, 74] width 12 height 12
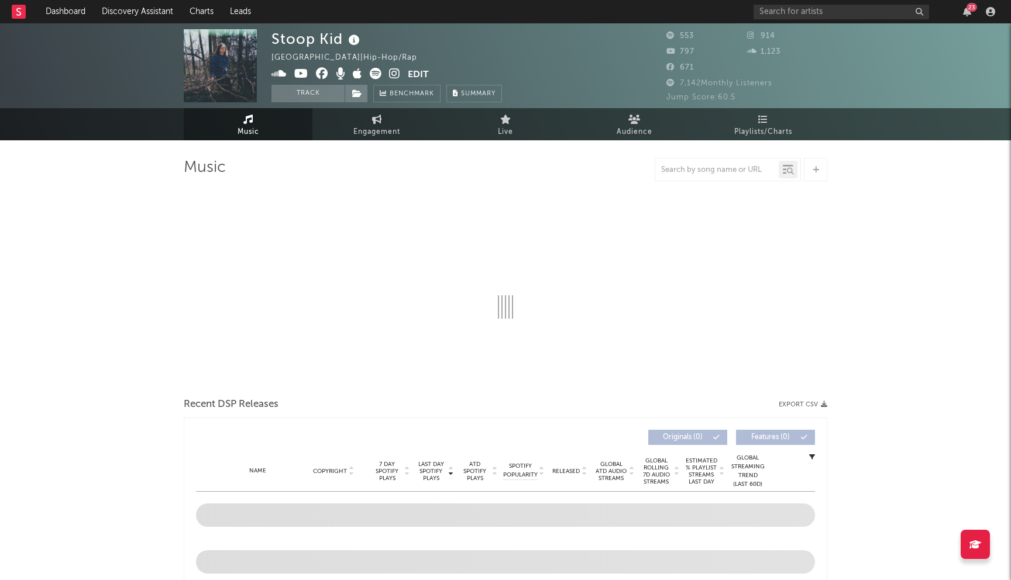
select select "1w"
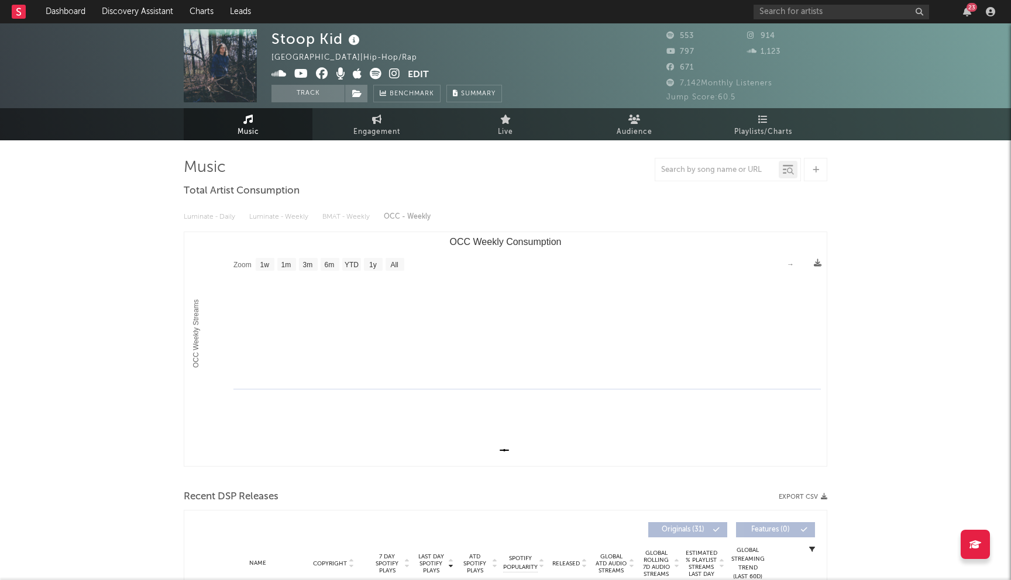
click at [320, 74] on icon at bounding box center [322, 74] width 12 height 12
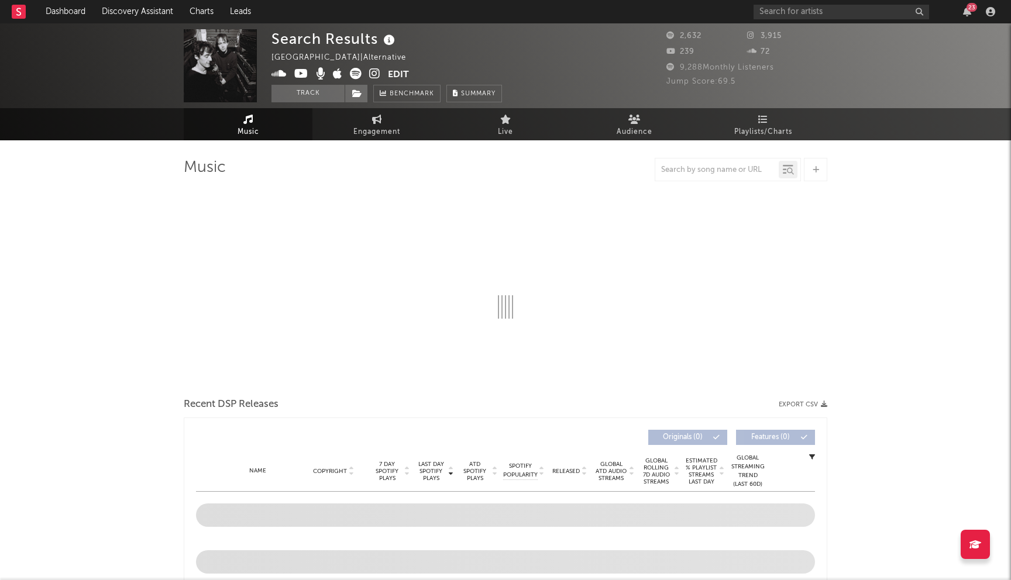
select select "6m"
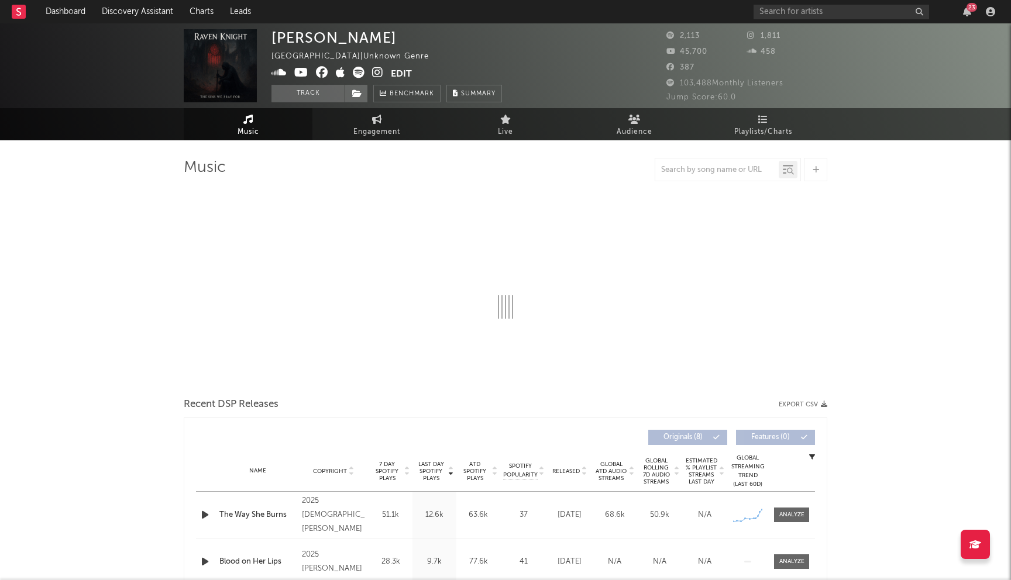
select select "1w"
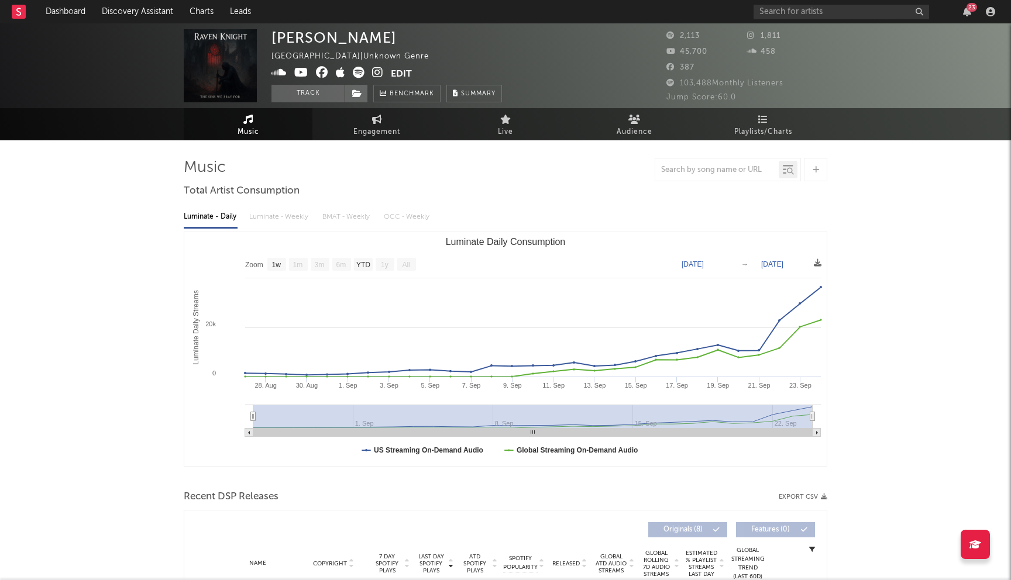
click at [322, 68] on icon at bounding box center [322, 73] width 12 height 12
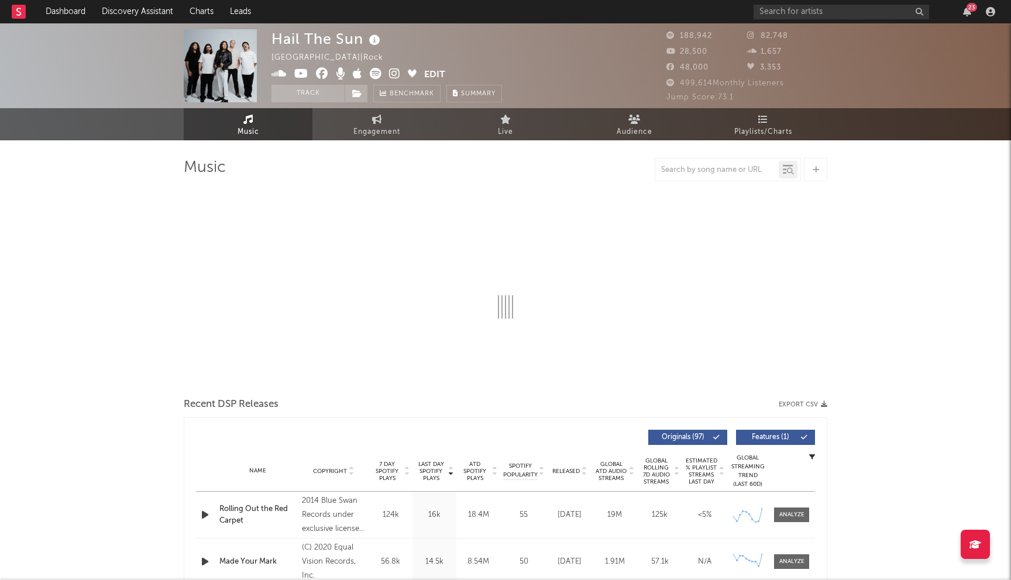
select select "6m"
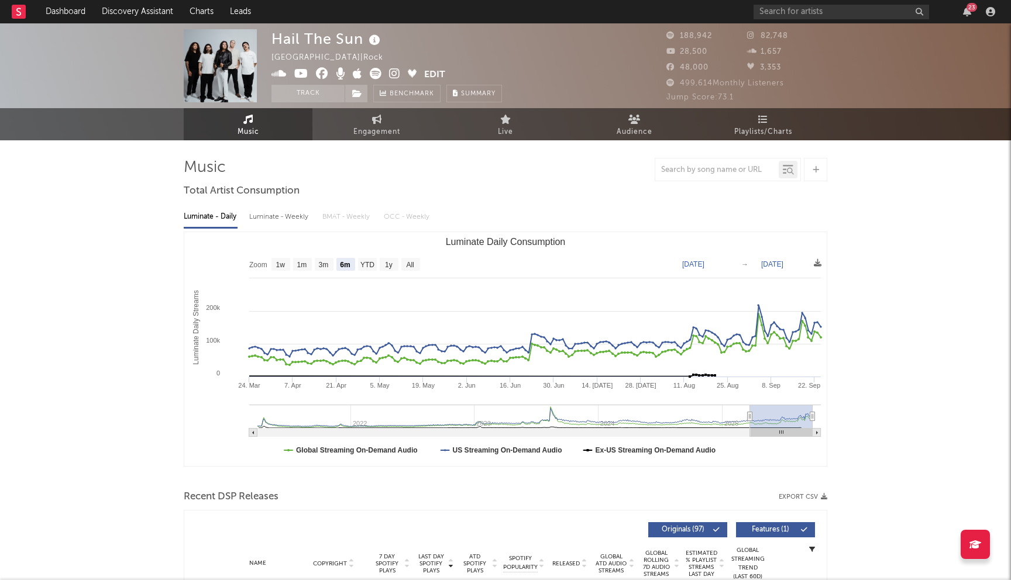
click at [322, 76] on icon at bounding box center [322, 74] width 12 height 12
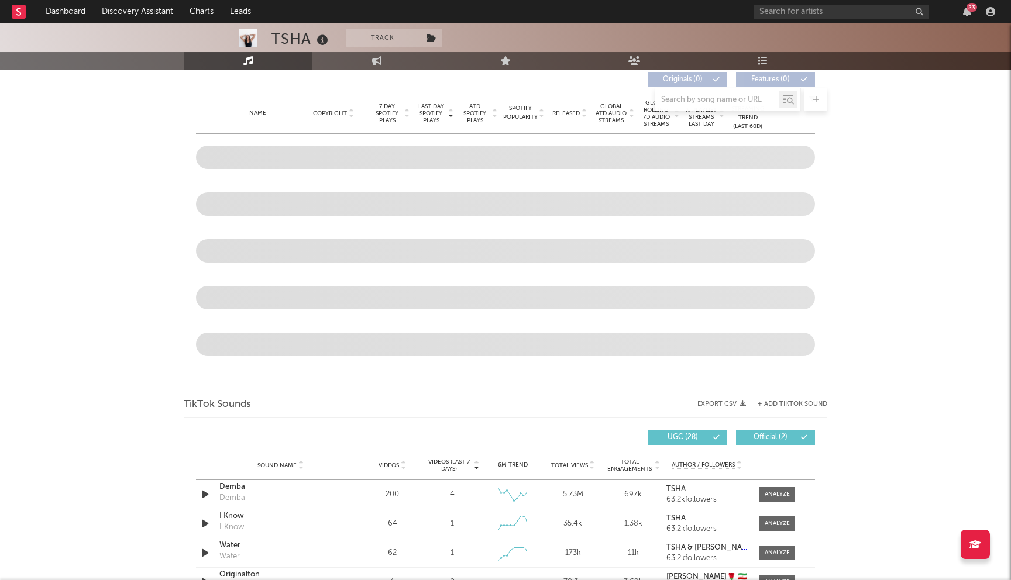
scroll to position [451, 0]
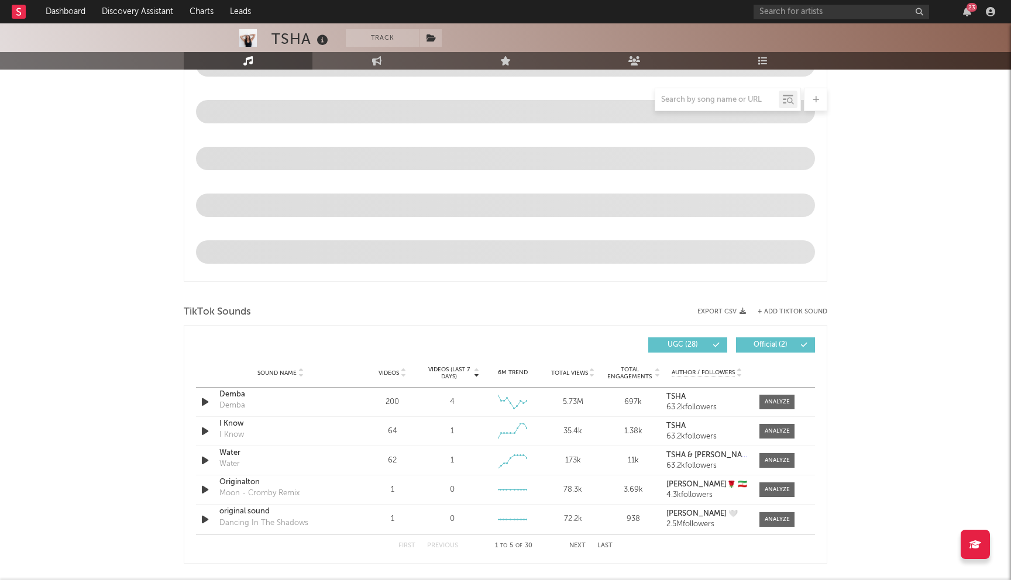
select select "6m"
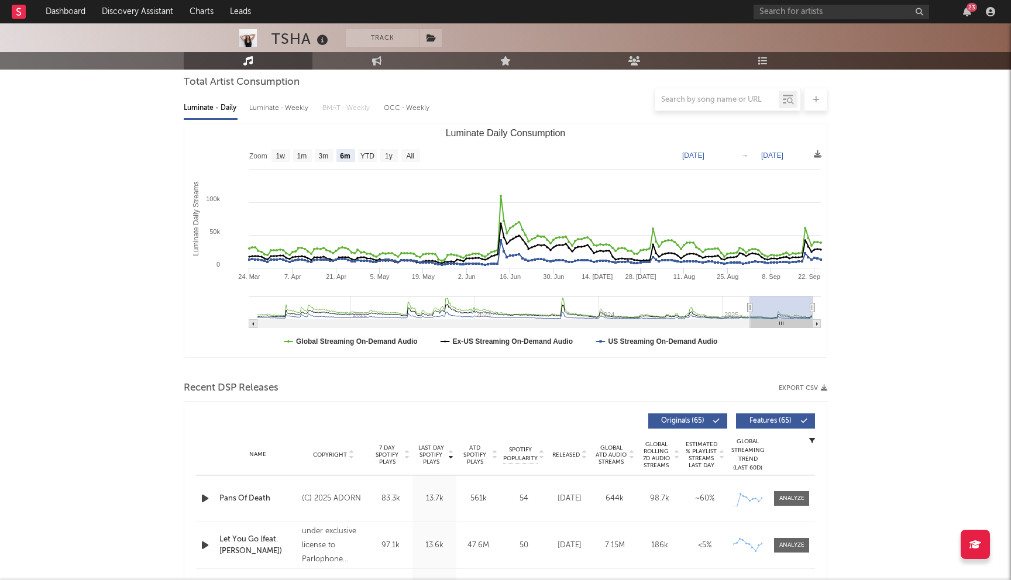
scroll to position [0, 0]
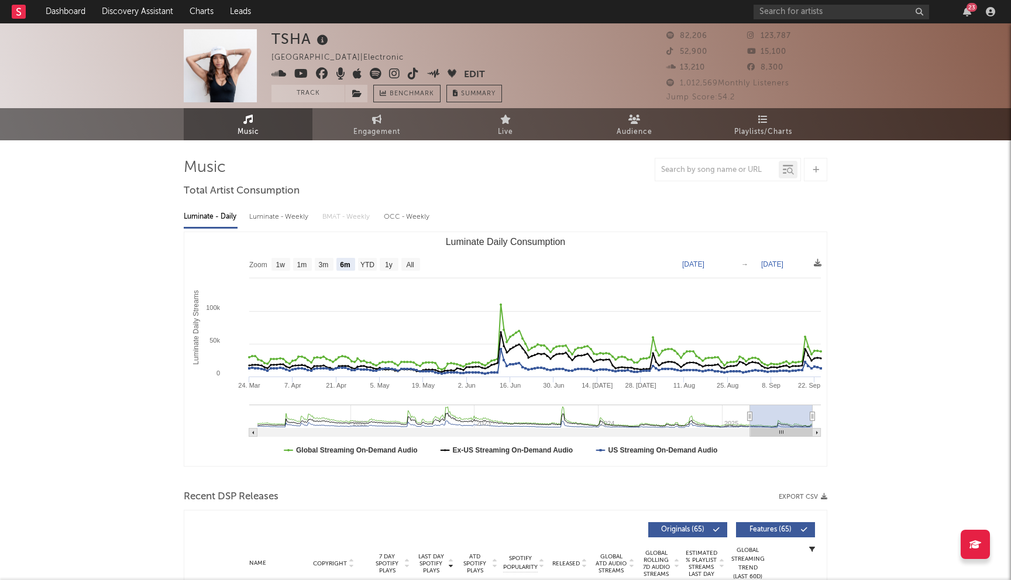
click at [320, 74] on icon at bounding box center [322, 74] width 12 height 12
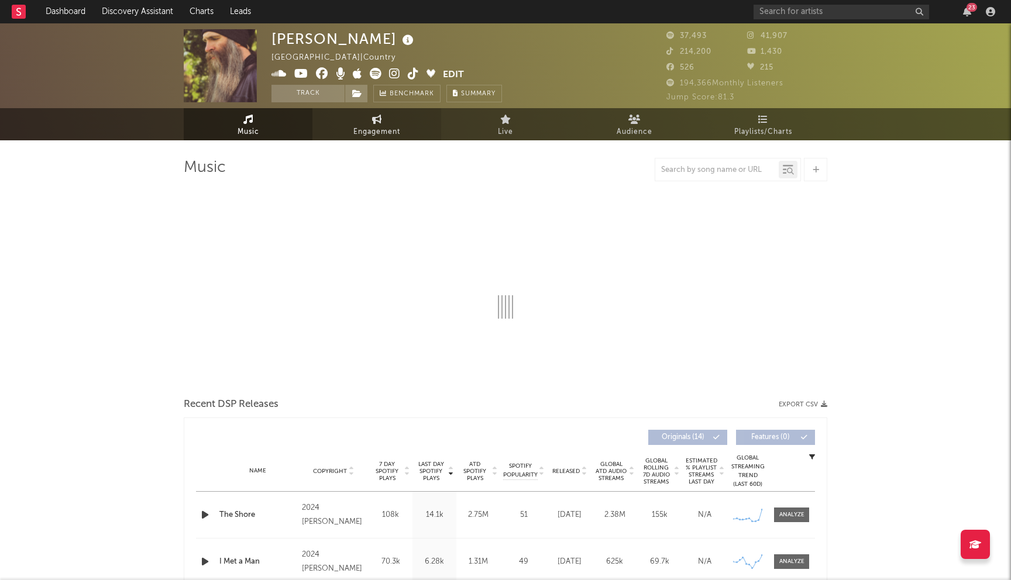
select select "6m"
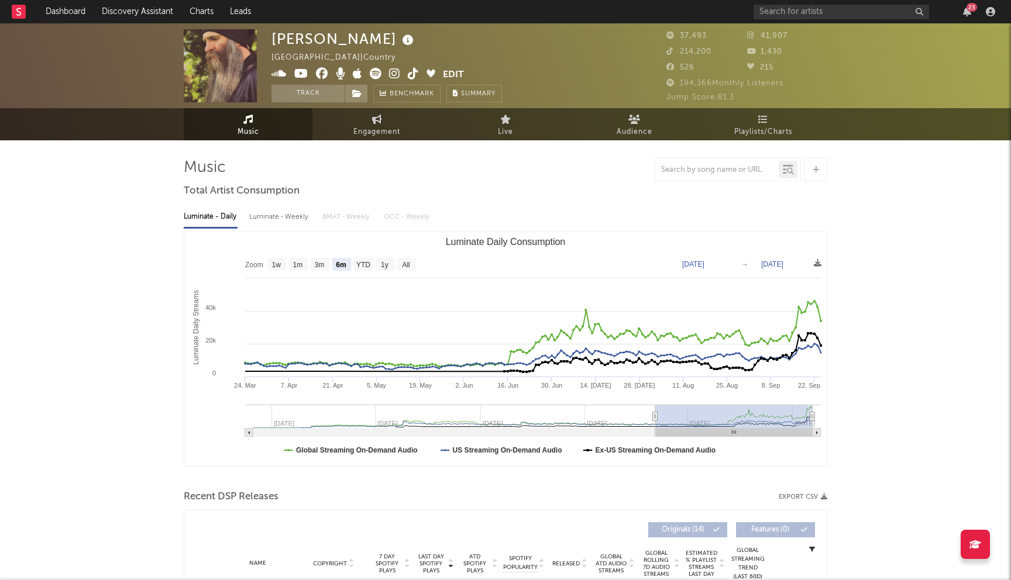
click at [321, 73] on icon at bounding box center [322, 74] width 12 height 12
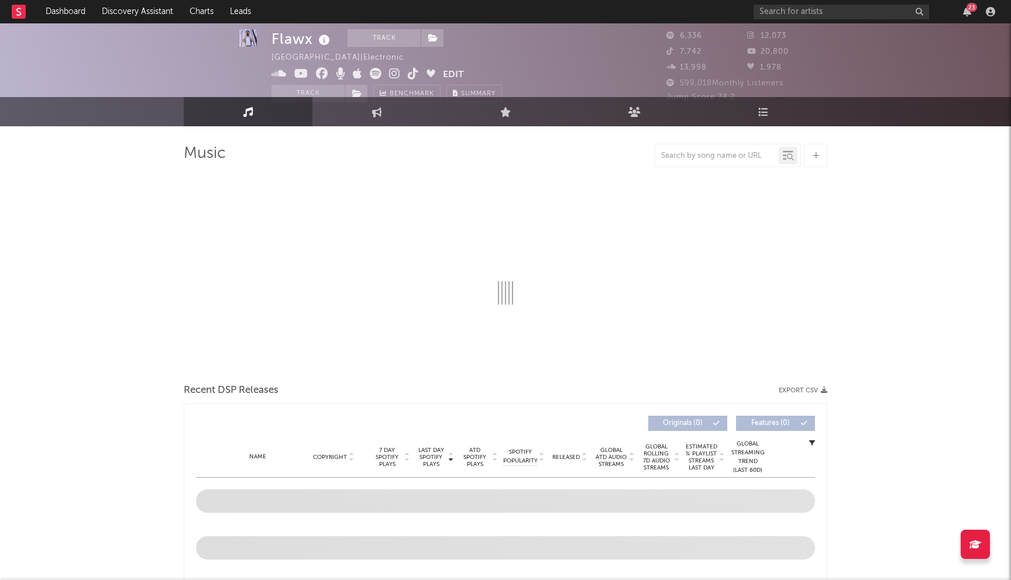
select select "6m"
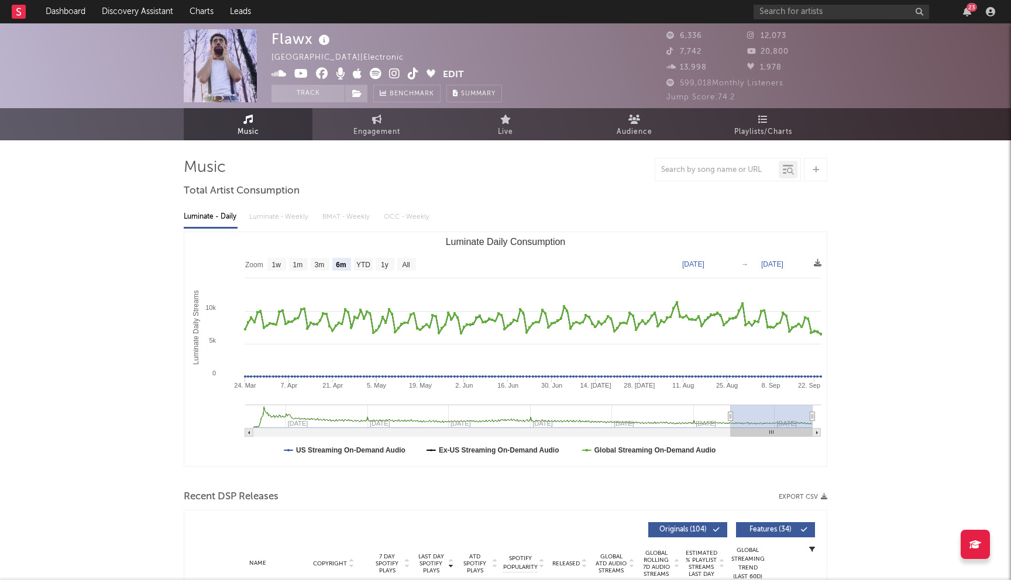
click at [320, 74] on icon at bounding box center [322, 74] width 12 height 12
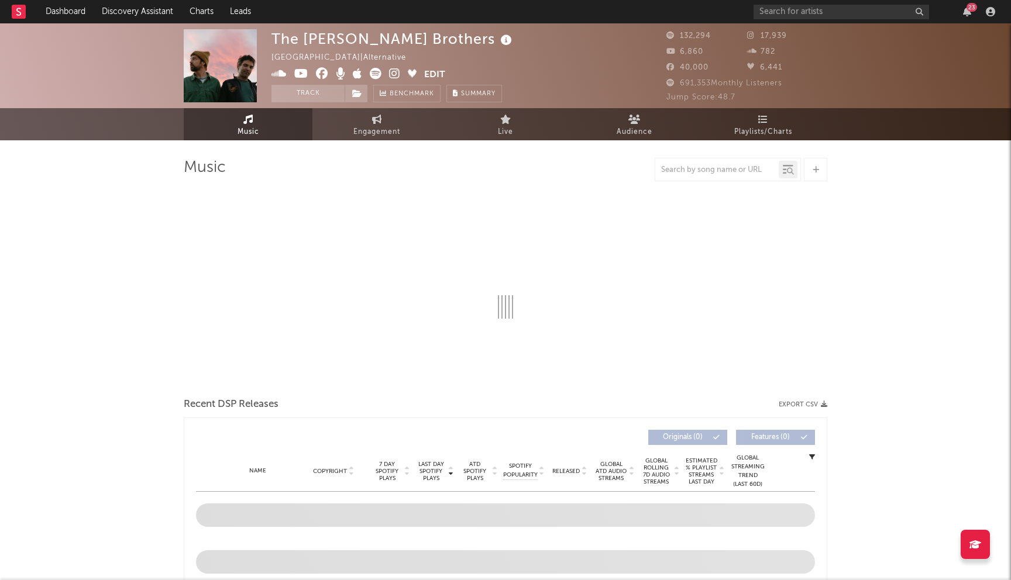
select select "6m"
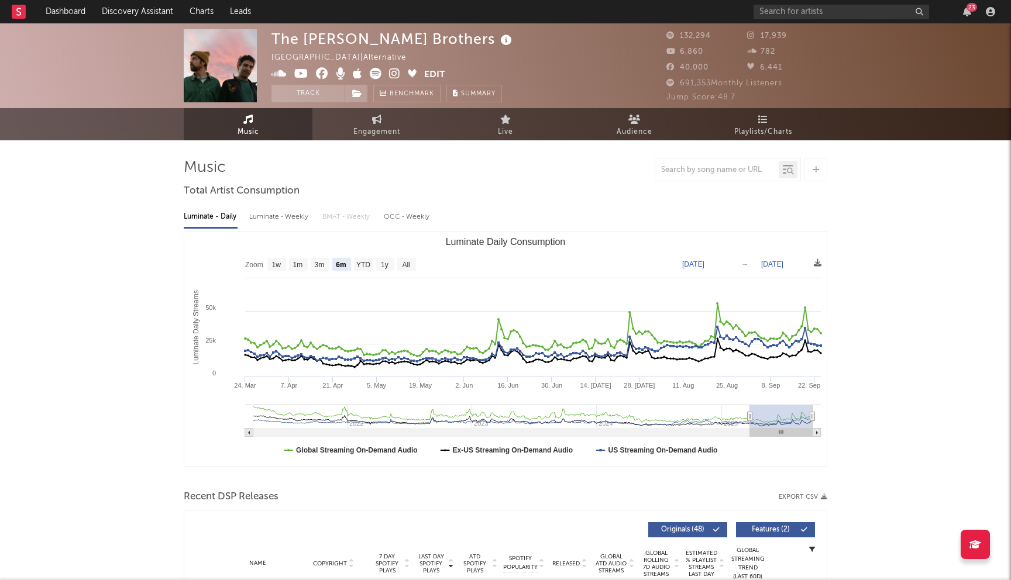
click at [320, 74] on icon at bounding box center [322, 74] width 12 height 12
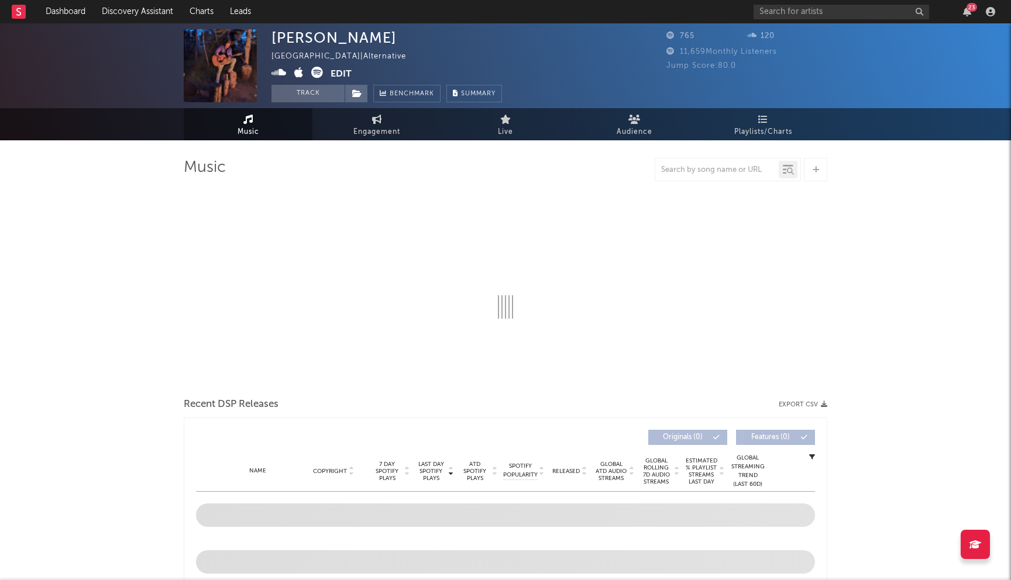
select select "1w"
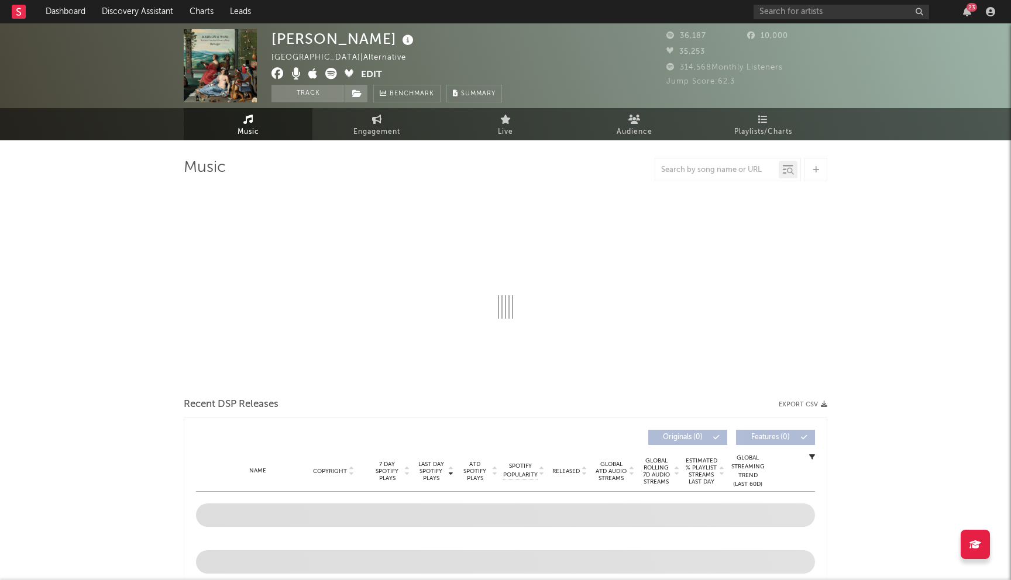
select select "6m"
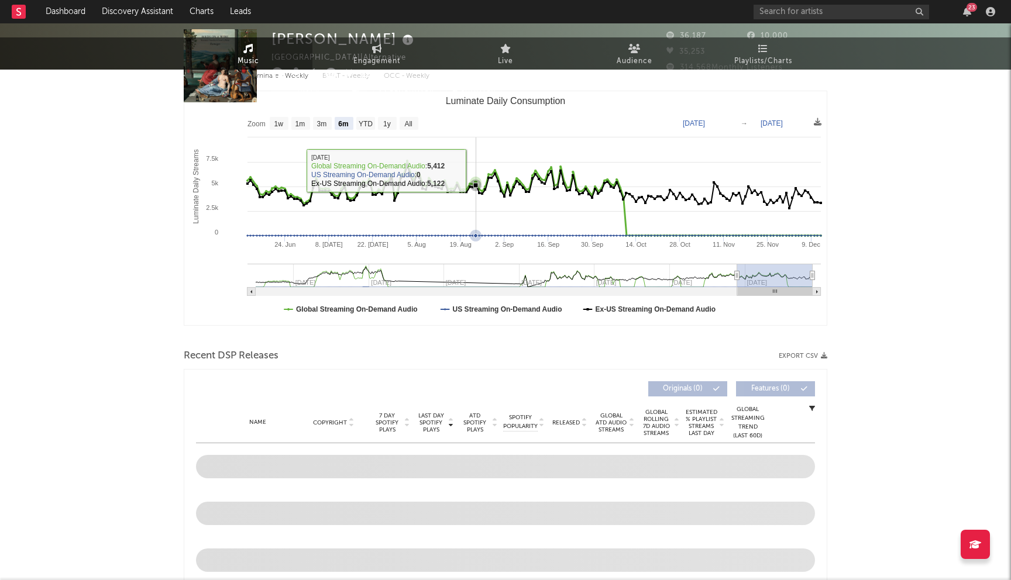
scroll to position [353, 0]
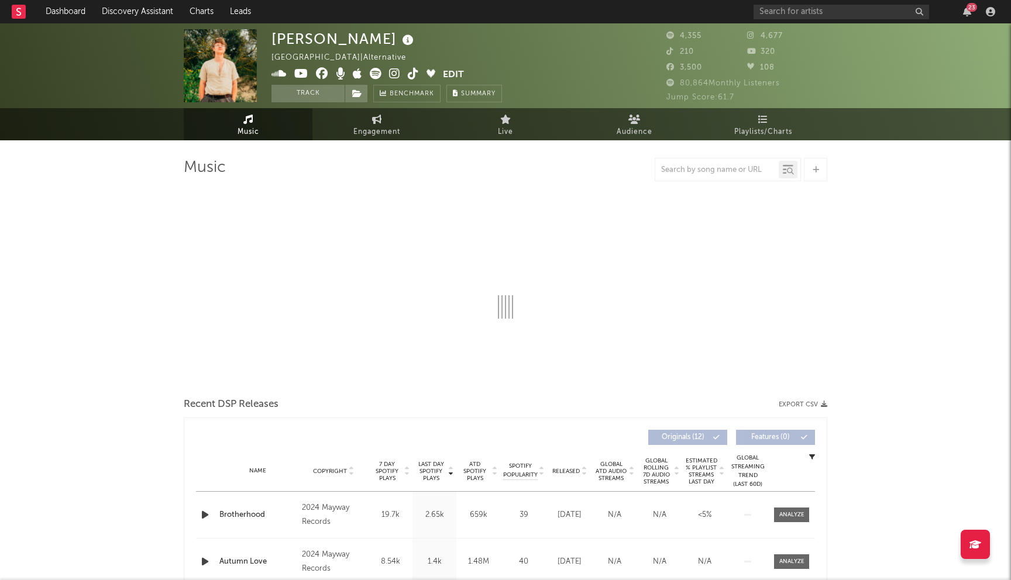
select select "6m"
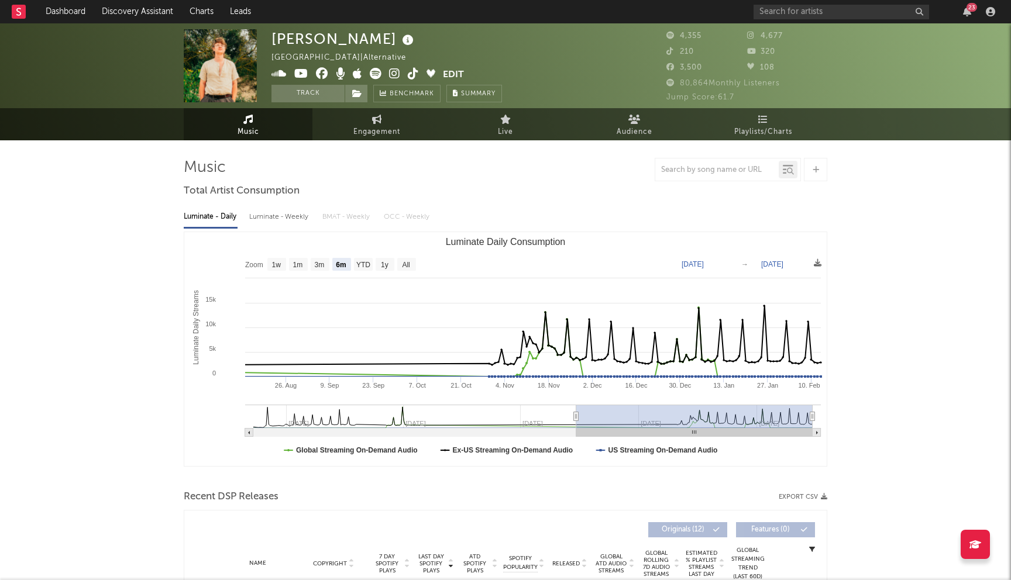
click at [324, 71] on icon at bounding box center [322, 74] width 12 height 12
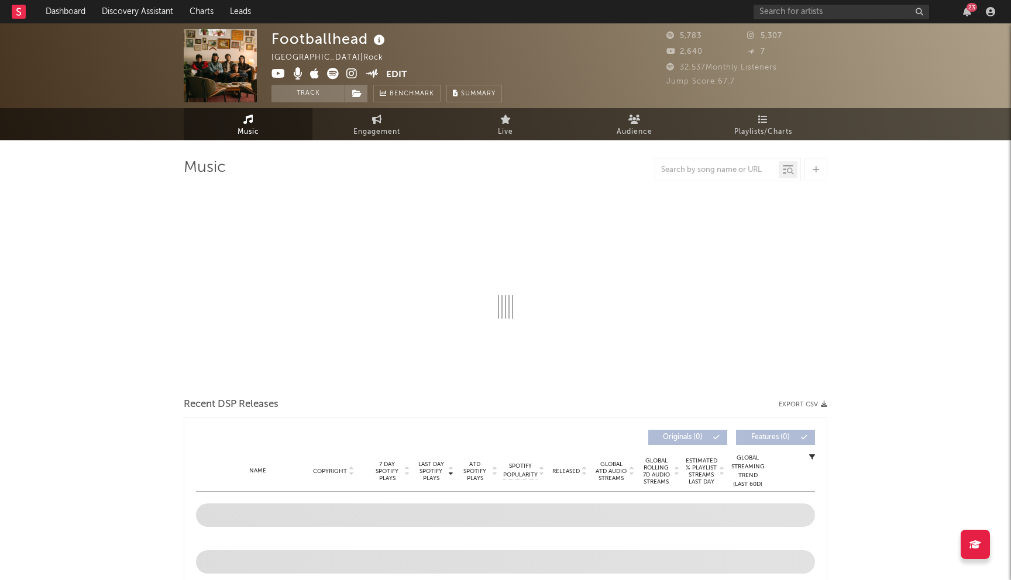
select select "6m"
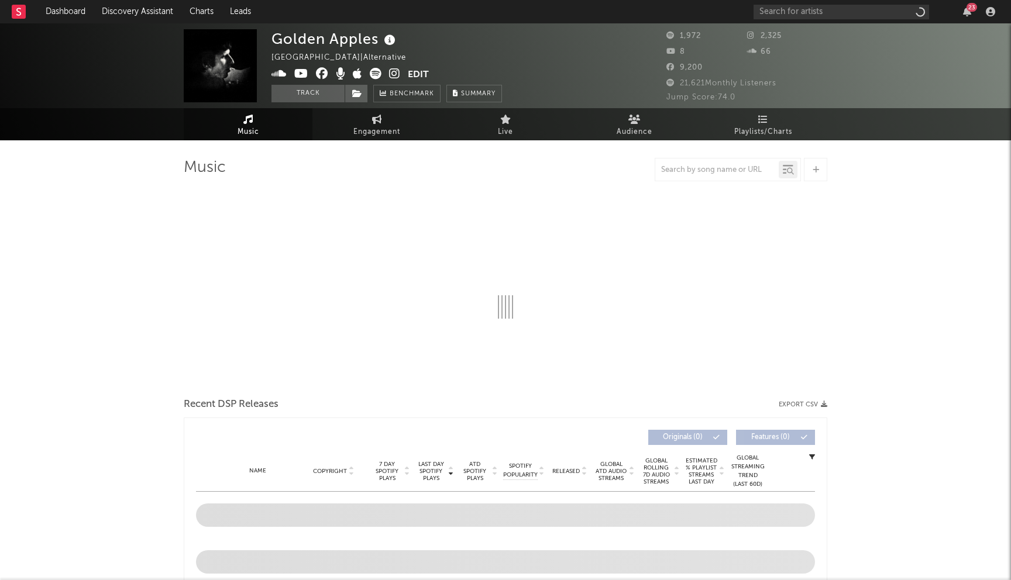
select select "1w"
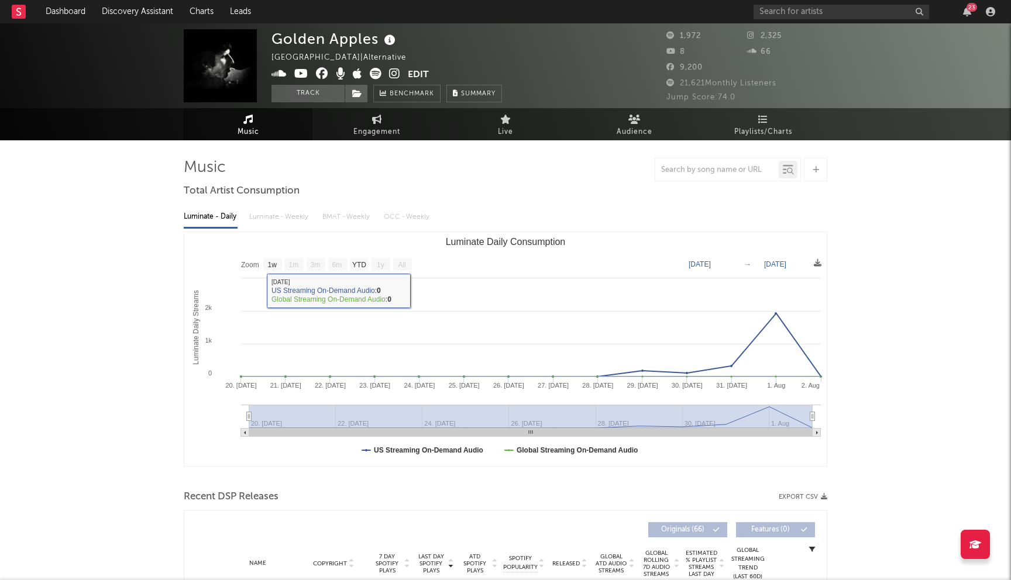
click at [324, 75] on icon at bounding box center [322, 74] width 12 height 12
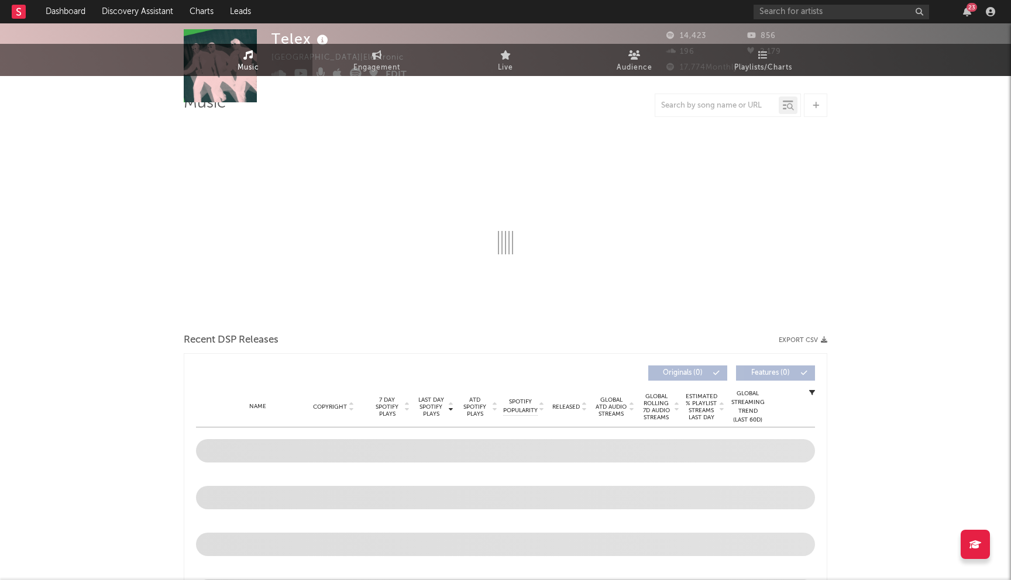
select select "1w"
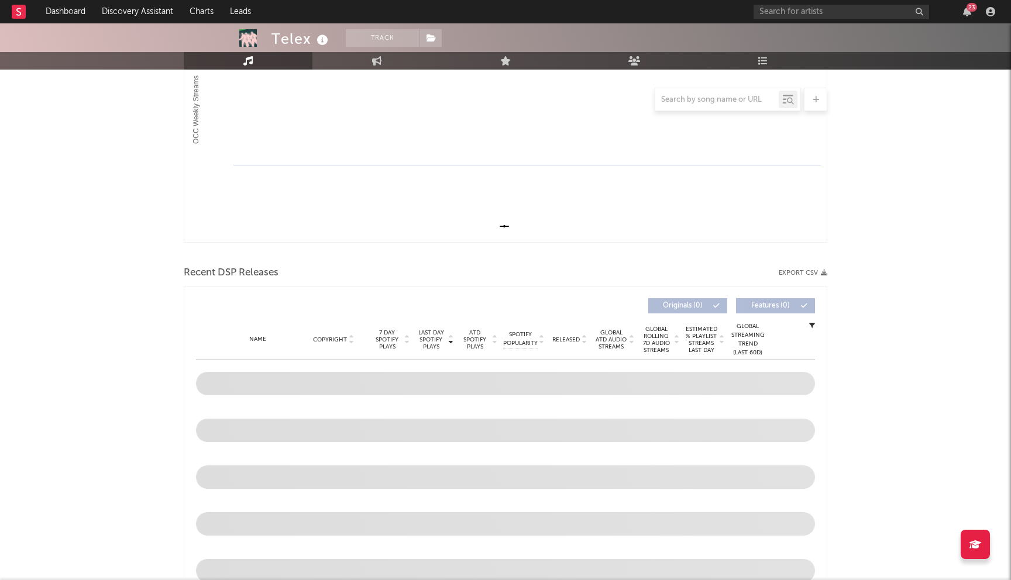
scroll to position [358, 0]
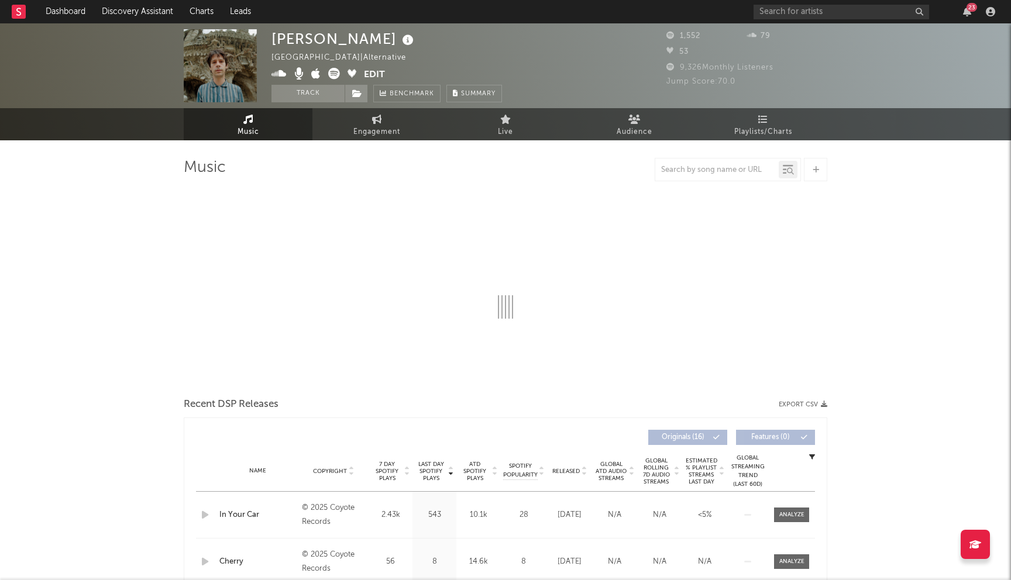
select select "1w"
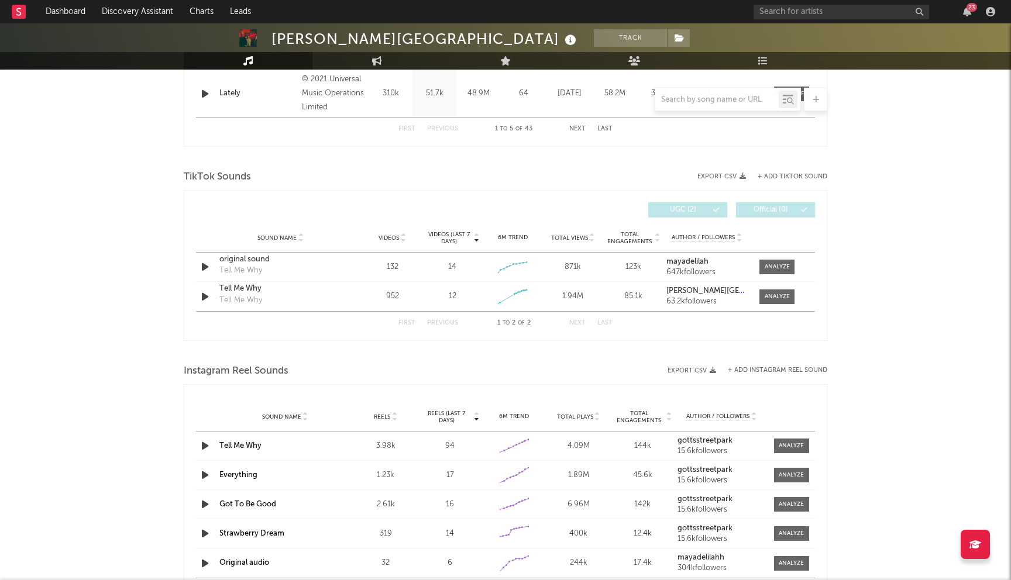
select select "6m"
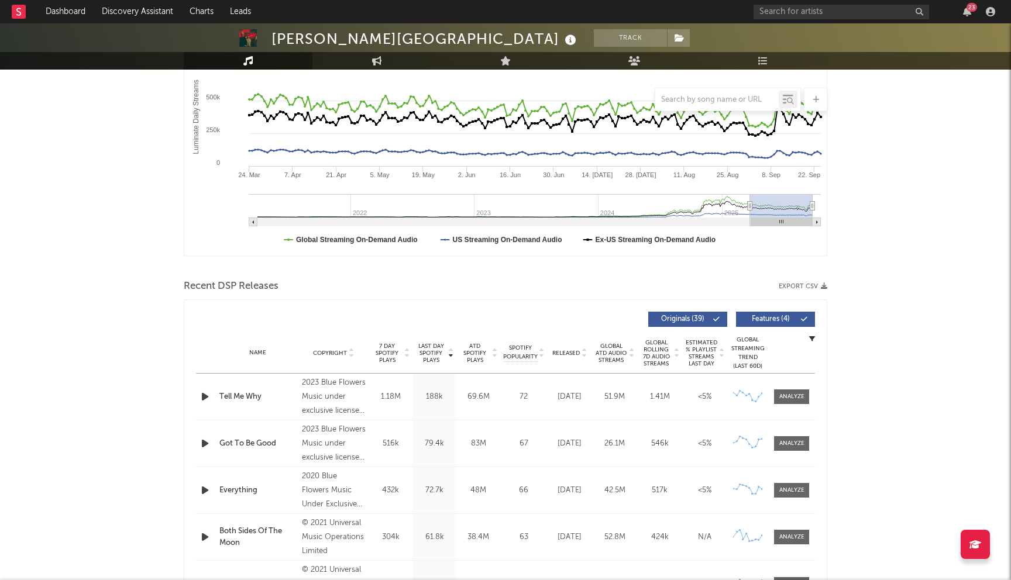
scroll to position [206, 0]
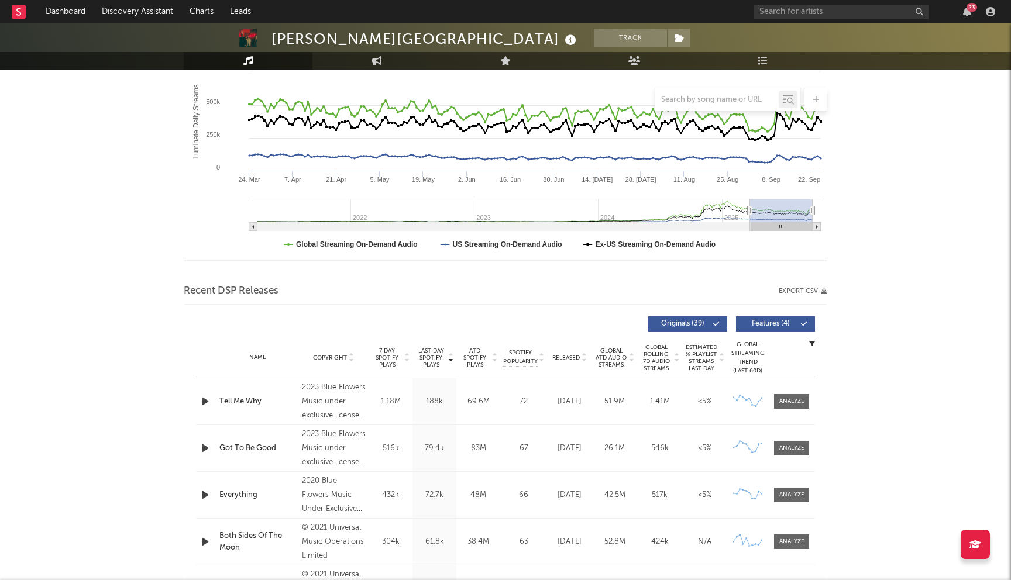
click at [576, 357] on span "Released" at bounding box center [566, 358] width 28 height 7
click at [576, 356] on span "Released" at bounding box center [566, 358] width 28 height 7
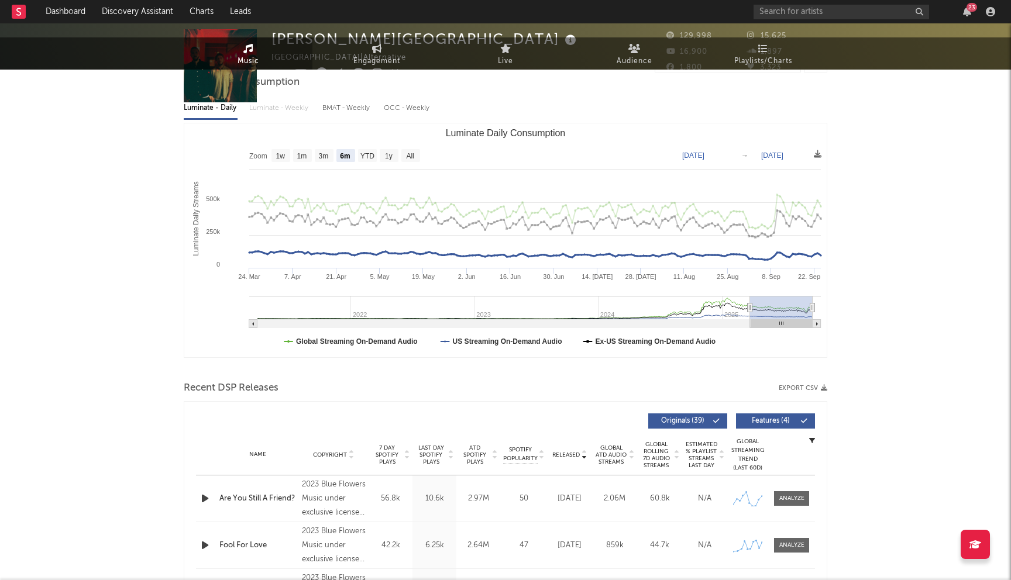
scroll to position [0, 0]
